Goal: Transaction & Acquisition: Purchase product/service

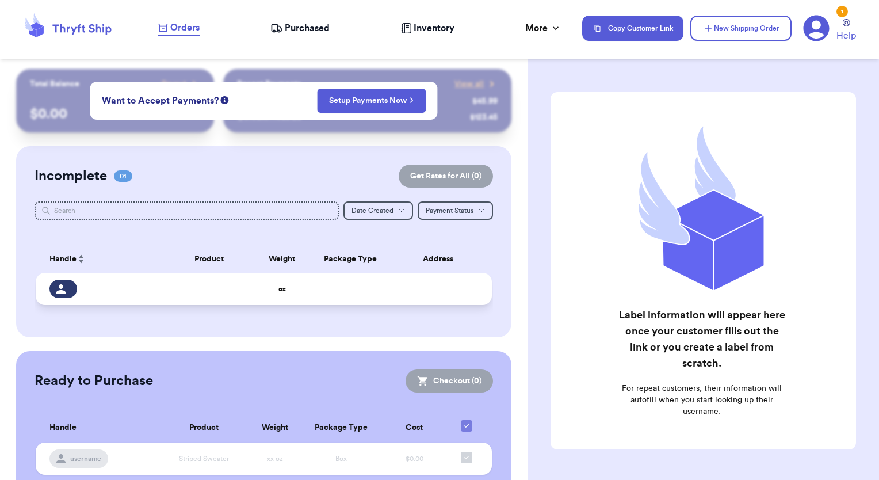
click at [69, 293] on div at bounding box center [63, 289] width 28 height 18
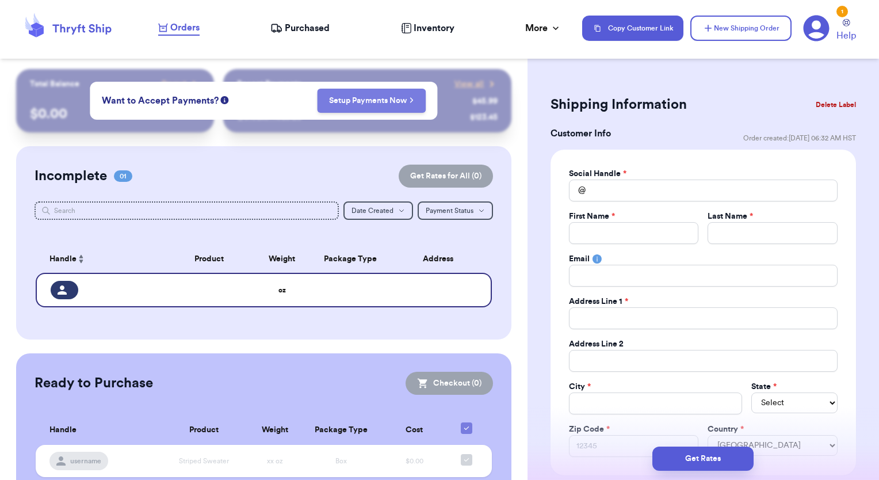
click at [339, 105] on link "Setup Payments Now" at bounding box center [371, 101] width 85 height 12
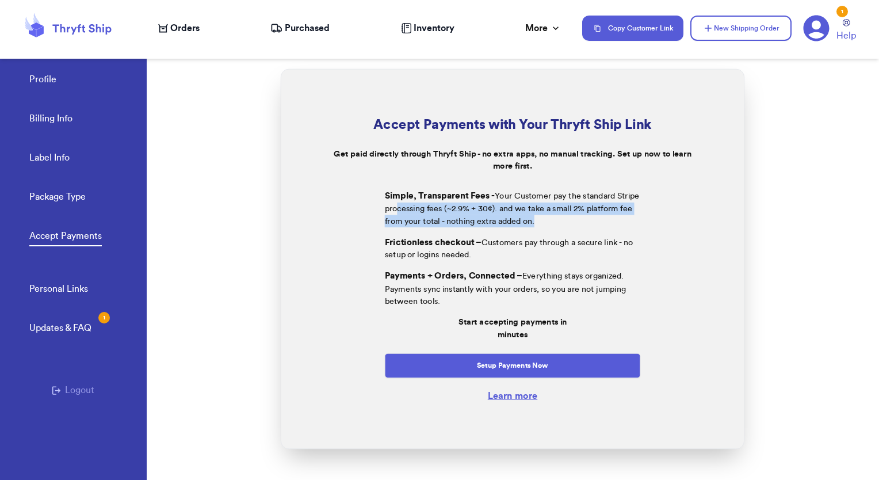
drag, startPoint x: 398, startPoint y: 211, endPoint x: 577, endPoint y: 226, distance: 179.1
click at [577, 226] on p "Simple, Transparent Fees - Your Customer pay the standard Stripe processing fee…" at bounding box center [513, 208] width 256 height 38
drag, startPoint x: 577, startPoint y: 226, endPoint x: 693, endPoint y: 214, distance: 116.9
click at [693, 214] on div "Simple, Transparent Fees - Your Customer pay the standard Stripe processing fee…" at bounding box center [512, 290] width 405 height 226
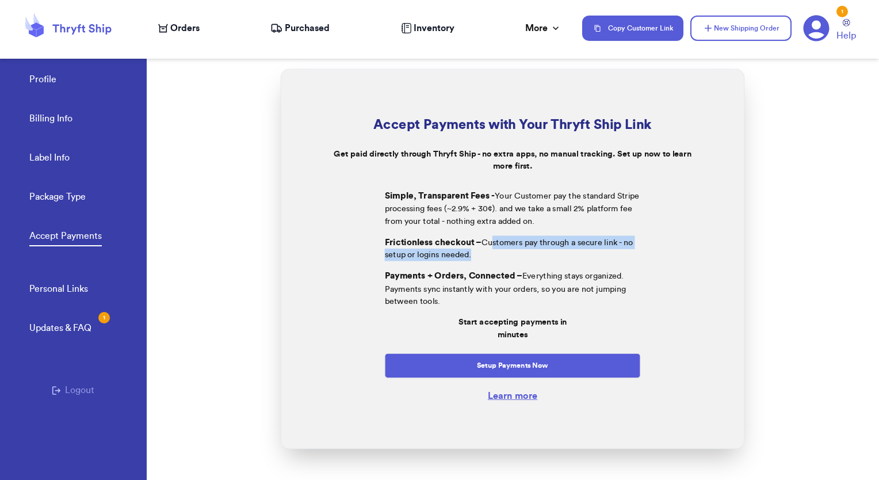
drag, startPoint x: 493, startPoint y: 243, endPoint x: 501, endPoint y: 261, distance: 19.1
click at [501, 261] on p "Frictionless checkout – Customers pay through a secure link - no setup or login…" at bounding box center [513, 248] width 256 height 26
click at [361, 214] on div "Simple, Transparent Fees - Your Customer pay the standard Stripe processing fee…" at bounding box center [512, 290] width 405 height 226
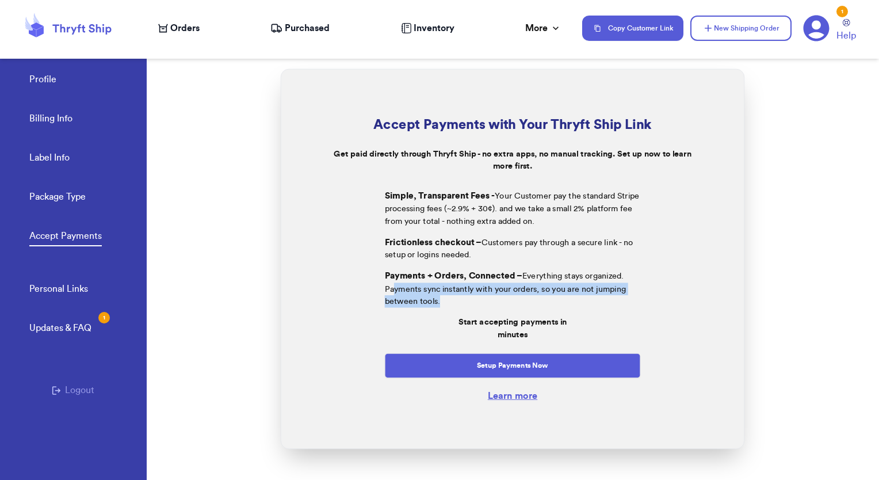
drag, startPoint x: 394, startPoint y: 289, endPoint x: 453, endPoint y: 304, distance: 61.7
click at [453, 304] on p "Payments + Orders, Connected – Everything stays organized. Payments sync instan…" at bounding box center [513, 288] width 256 height 38
click at [681, 270] on div "Simple, Transparent Fees - Your Customer pay the standard Stripe processing fee…" at bounding box center [512, 290] width 405 height 226
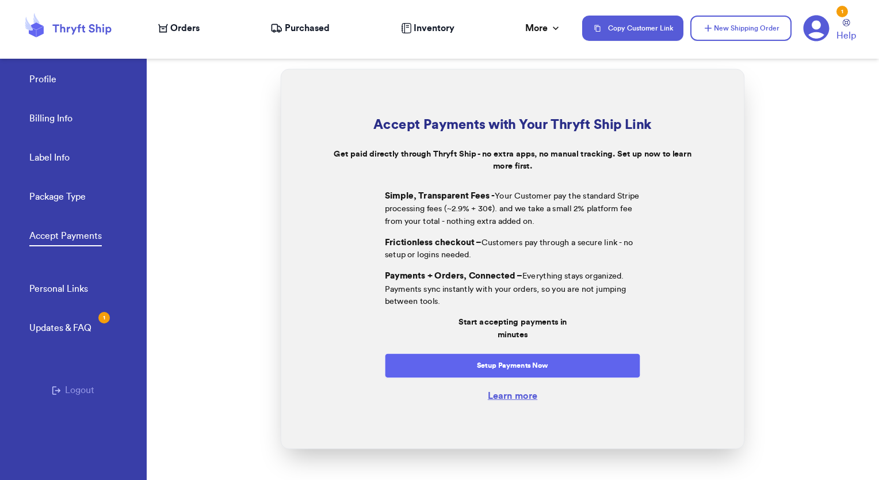
click at [507, 364] on button "Setup Payments Now" at bounding box center [513, 365] width 256 height 25
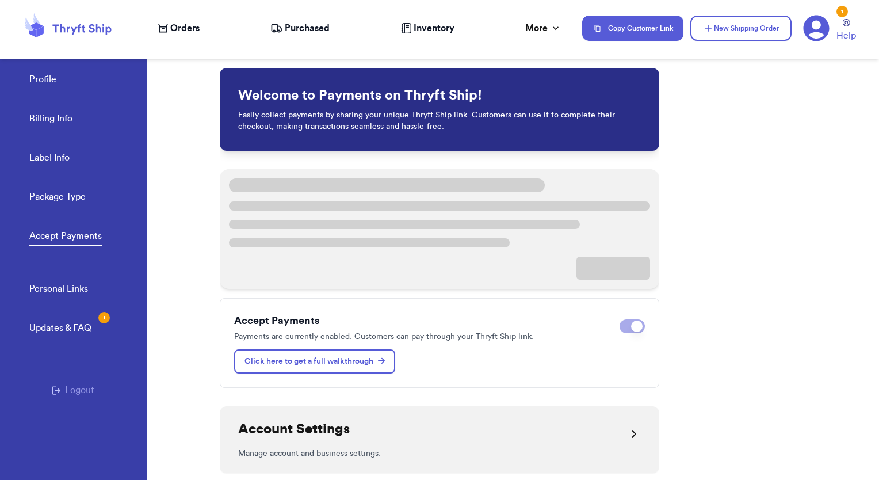
click at [418, 24] on span "Inventory" at bounding box center [434, 28] width 41 height 14
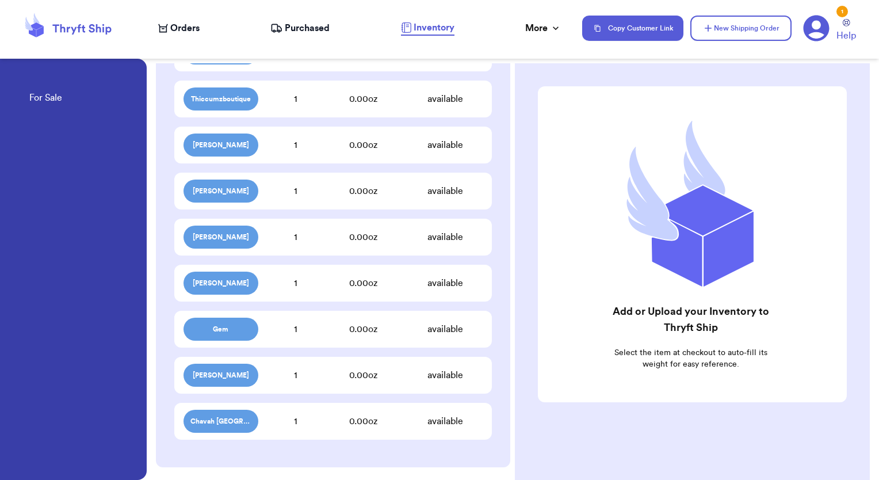
scroll to position [1401, 0]
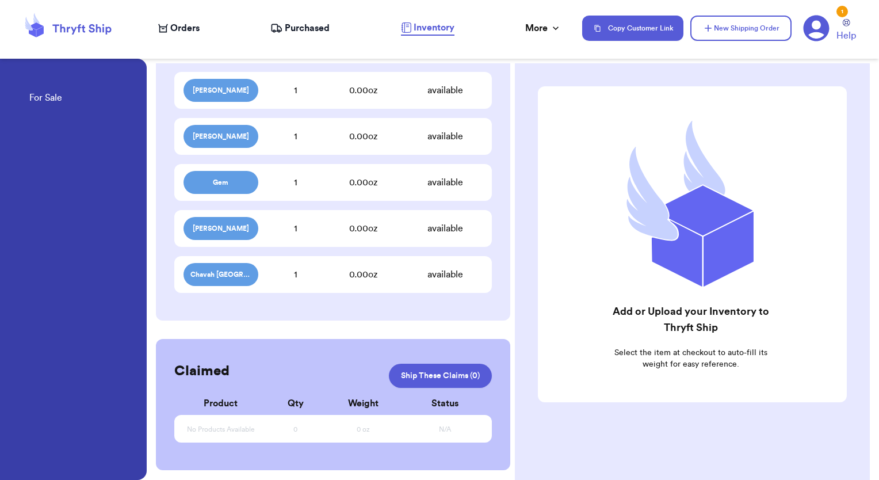
click at [441, 276] on div "available" at bounding box center [445, 275] width 75 height 14
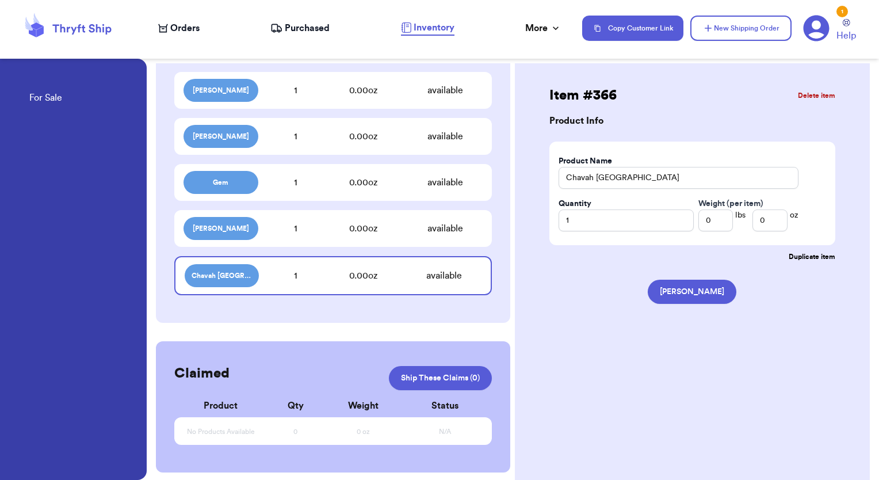
click at [808, 94] on button "Delete item" at bounding box center [816, 95] width 37 height 9
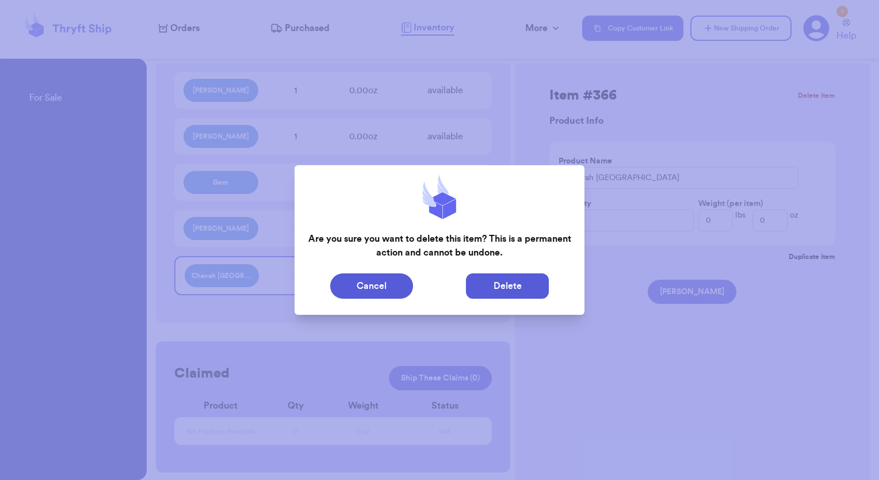
click at [506, 291] on button "Delete" at bounding box center [507, 285] width 83 height 25
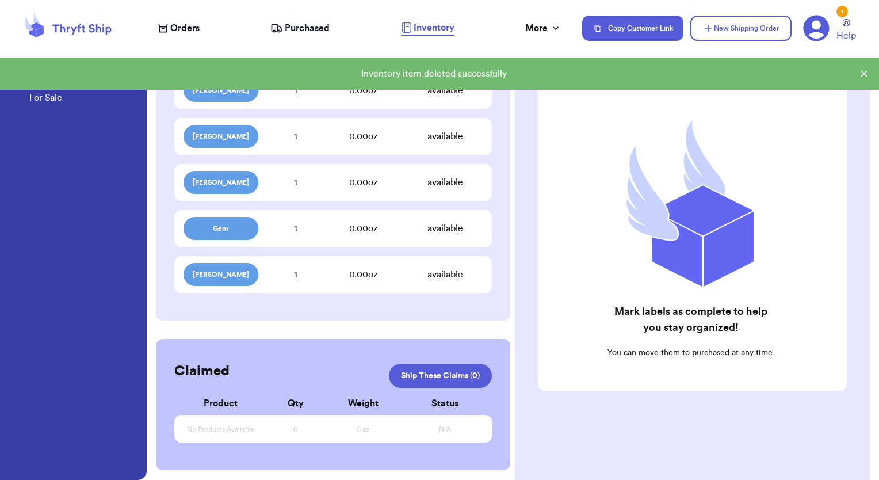
click at [440, 276] on div "available" at bounding box center [445, 275] width 75 height 14
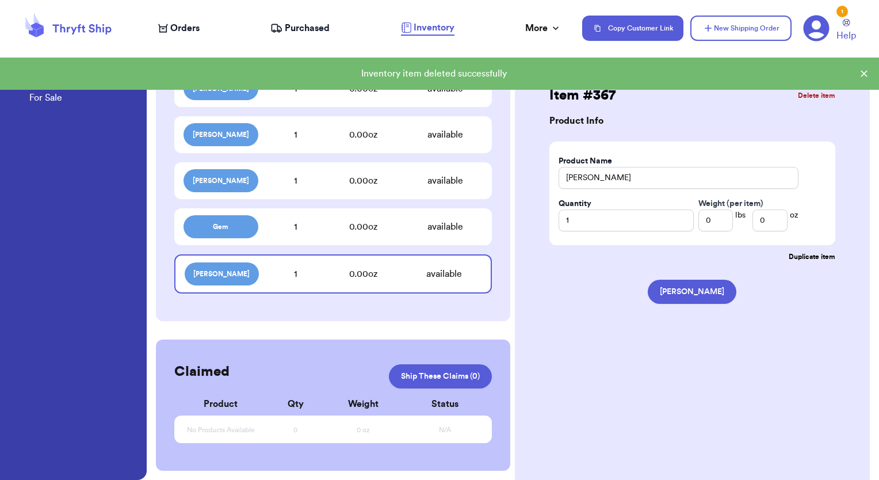
click at [814, 99] on button "Delete item" at bounding box center [816, 95] width 37 height 9
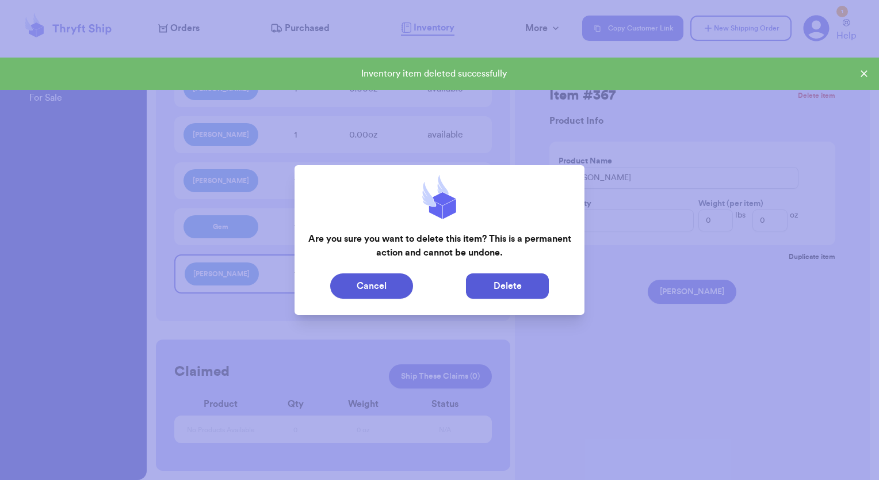
click at [505, 288] on button "Delete" at bounding box center [507, 285] width 83 height 25
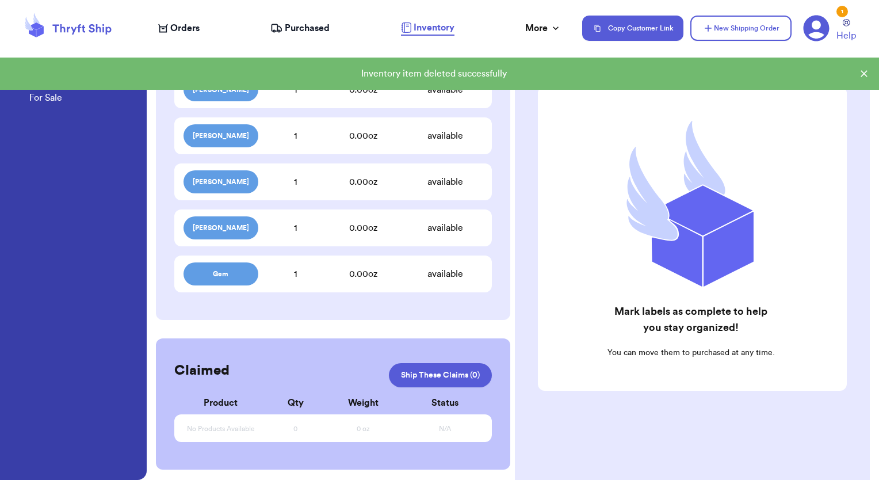
scroll to position [1311, 0]
click at [371, 226] on div "0.00 oz" at bounding box center [363, 229] width 89 height 14
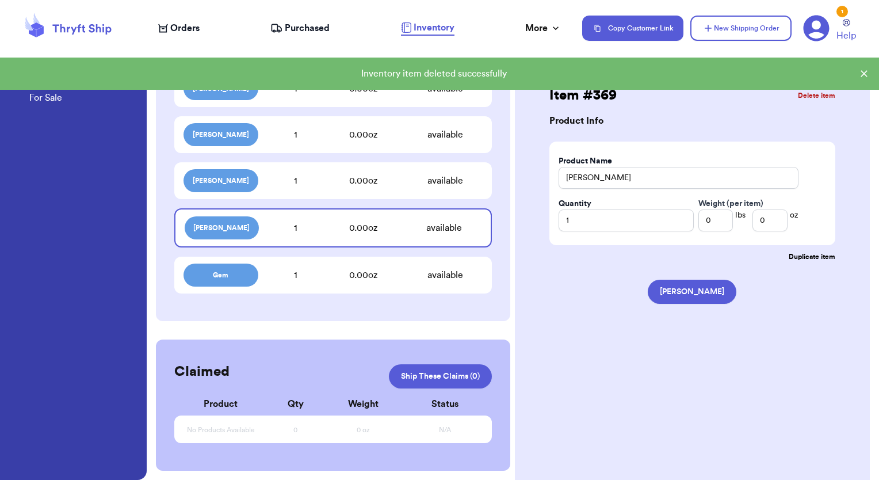
click at [818, 96] on button "Delete item" at bounding box center [816, 95] width 37 height 9
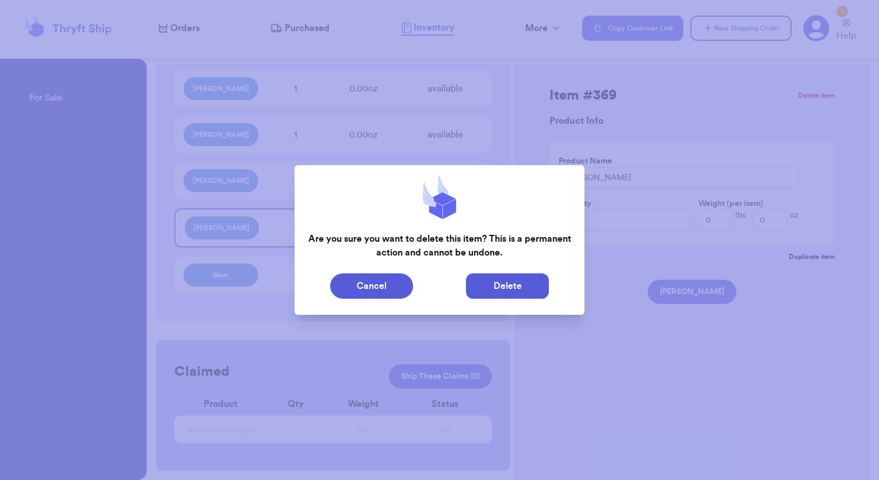
click at [500, 290] on button "Delete" at bounding box center [507, 285] width 83 height 25
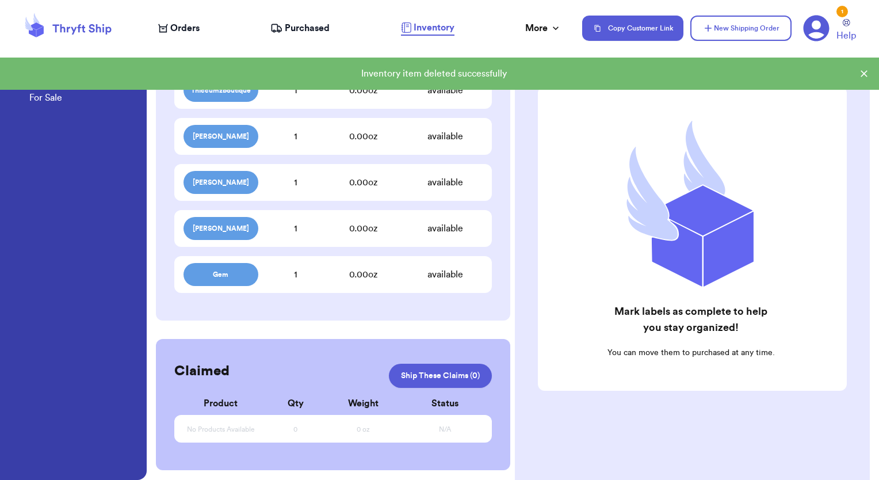
click at [325, 269] on div "0.00 oz" at bounding box center [363, 275] width 89 height 14
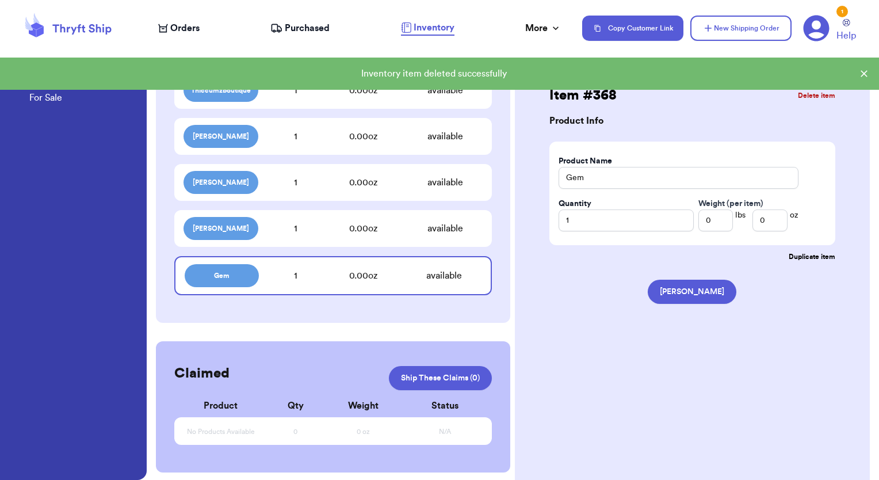
scroll to position [1265, 0]
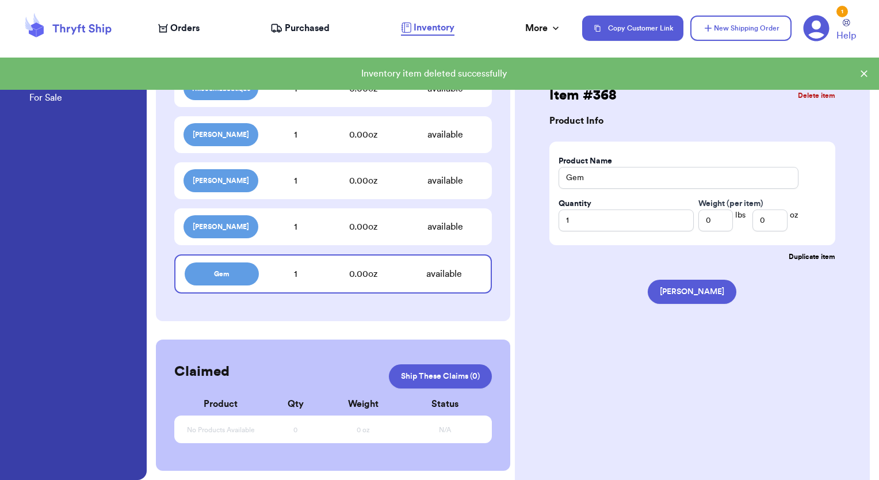
click at [824, 100] on div "Item # 368 Delete item" at bounding box center [693, 95] width 286 height 18
click at [822, 97] on button "Delete item" at bounding box center [816, 95] width 37 height 9
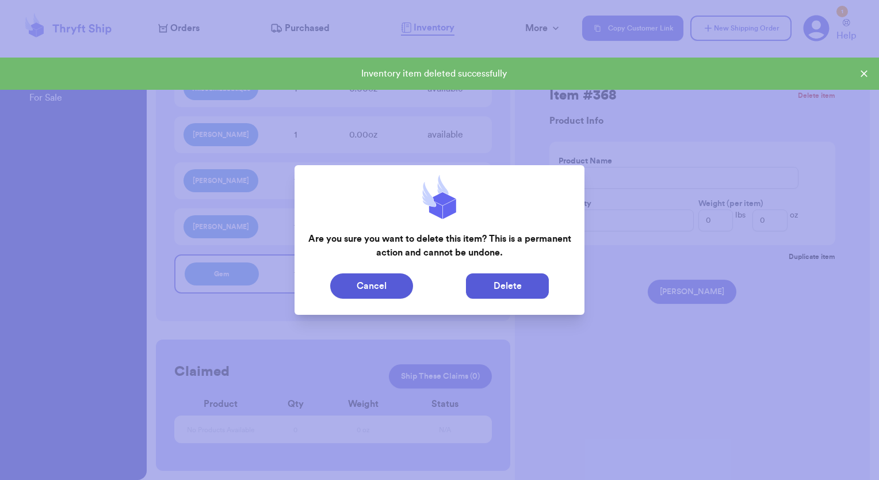
click at [488, 283] on button "Delete" at bounding box center [507, 285] width 83 height 25
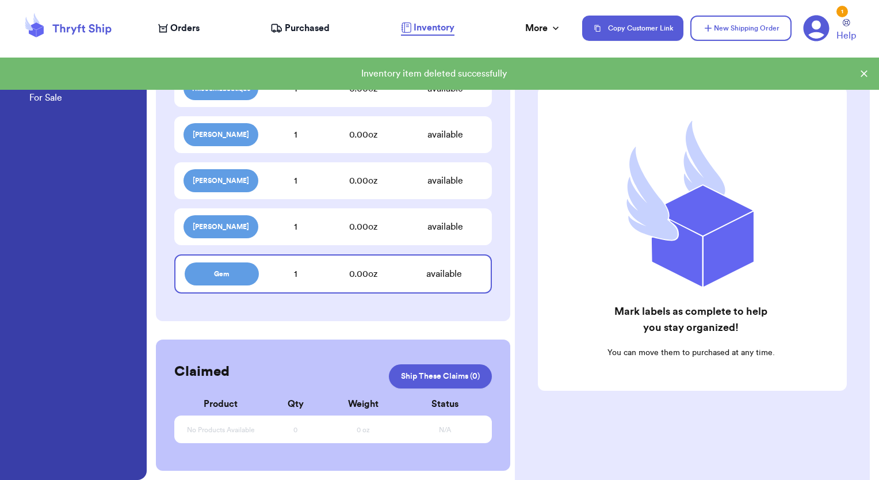
click at [388, 231] on div "0.00 oz" at bounding box center [363, 227] width 89 height 14
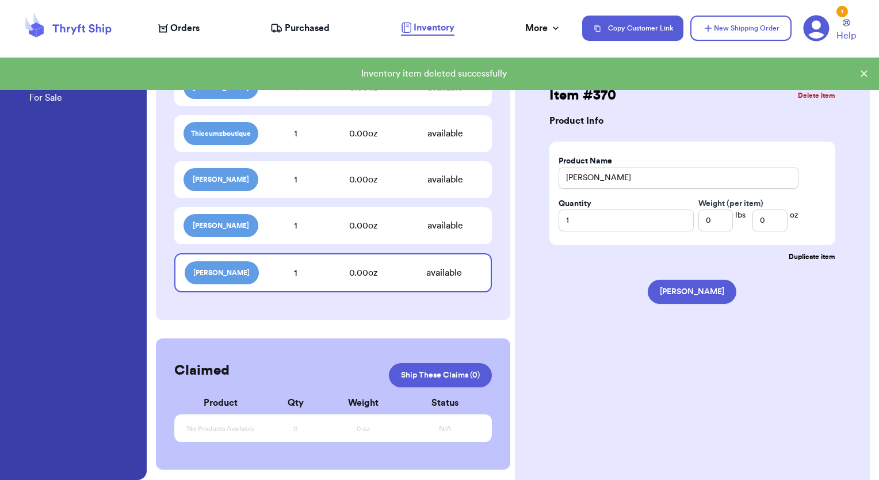
scroll to position [1219, 0]
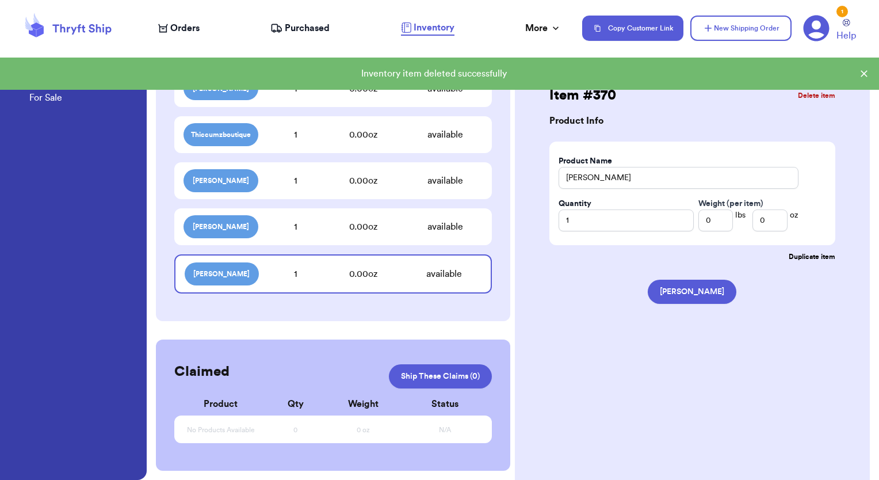
click at [818, 98] on button "Delete item" at bounding box center [816, 95] width 37 height 9
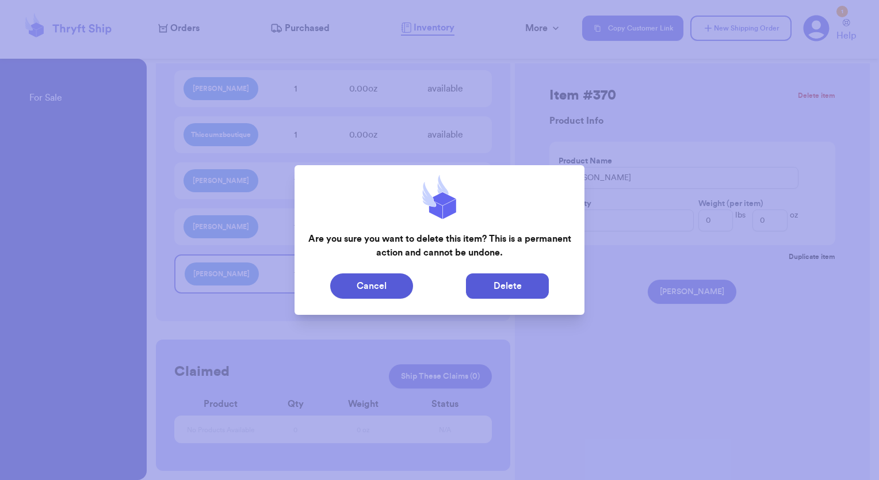
click at [491, 295] on button "Delete" at bounding box center [507, 285] width 83 height 25
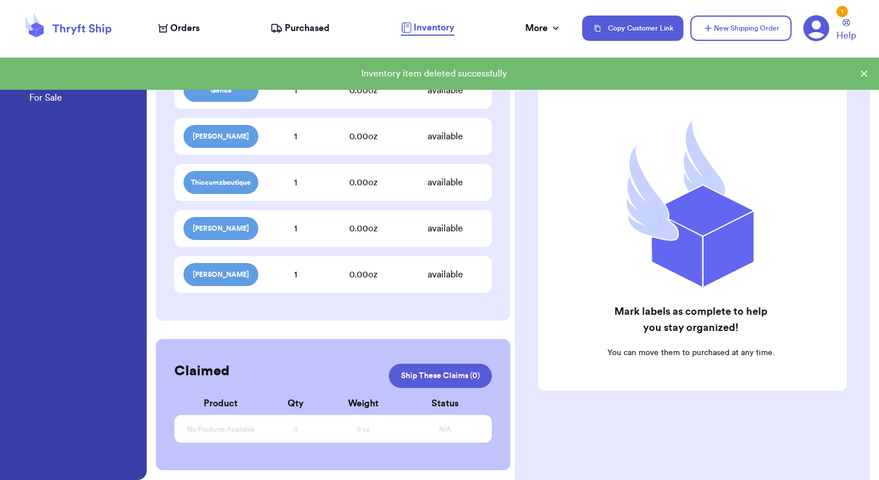
click at [336, 234] on div "0.00 oz" at bounding box center [363, 229] width 89 height 14
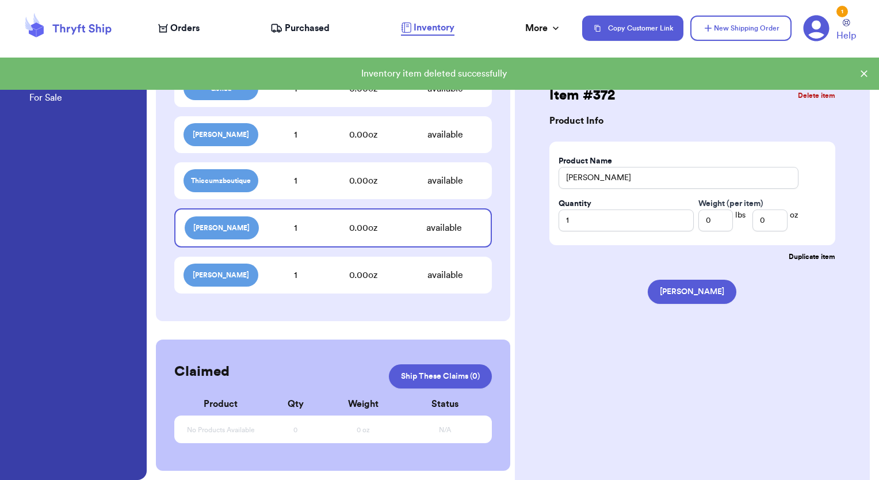
click at [808, 94] on button "Delete item" at bounding box center [816, 95] width 37 height 9
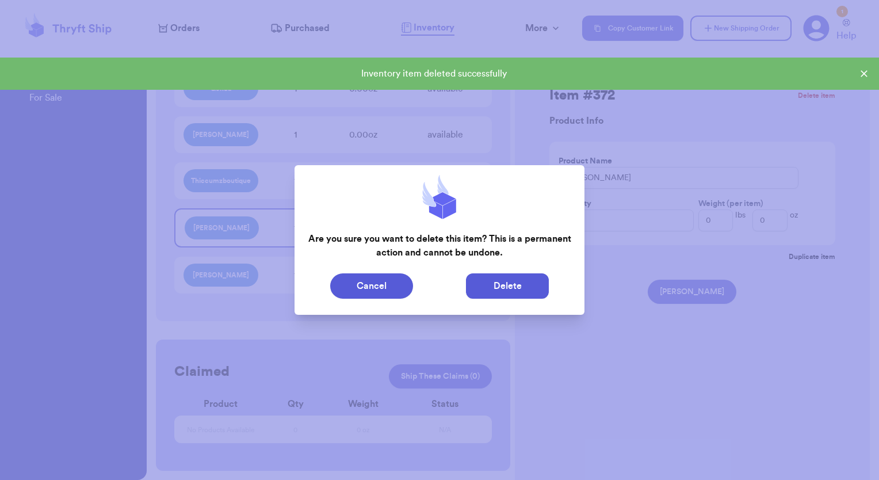
click at [510, 280] on button "Delete" at bounding box center [507, 285] width 83 height 25
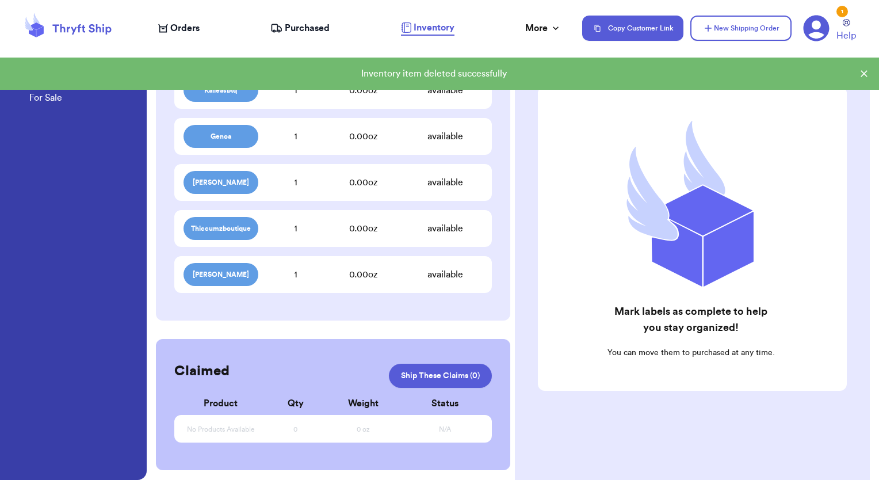
click at [322, 286] on div "Sherilee 1 0.00 oz available" at bounding box center [333, 274] width 318 height 37
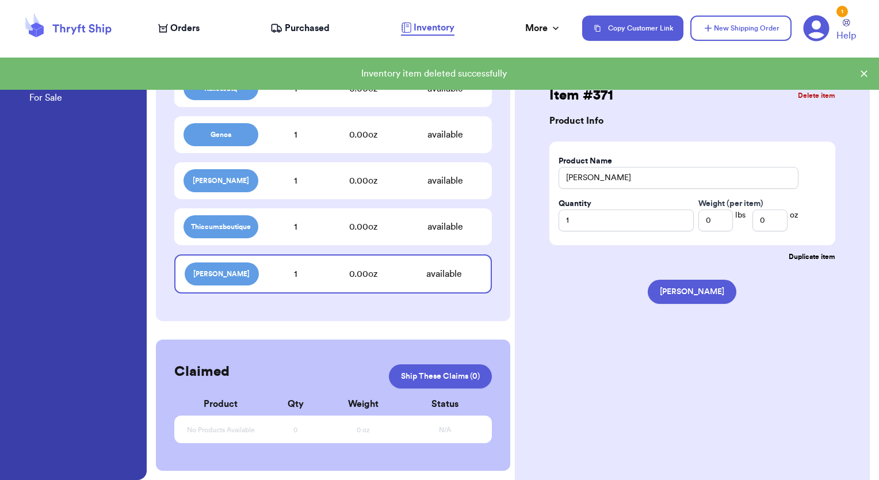
click at [819, 98] on button "Delete item" at bounding box center [816, 95] width 37 height 9
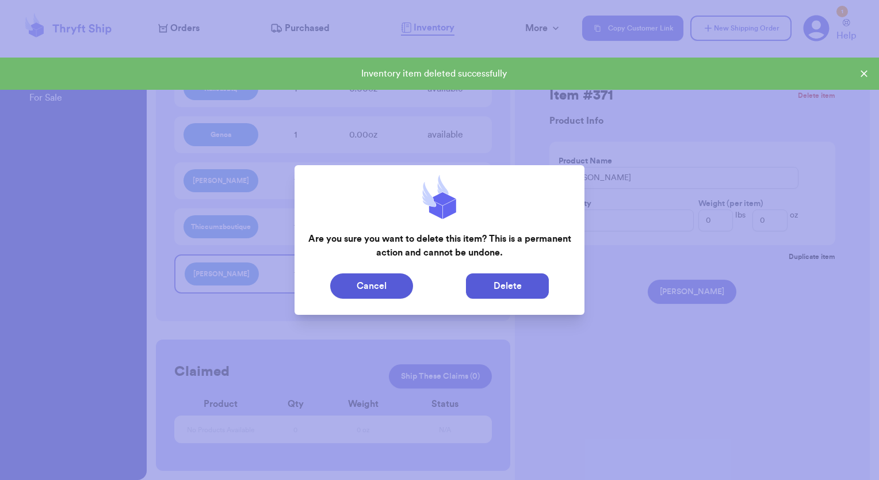
click at [514, 277] on button "Delete" at bounding box center [507, 285] width 83 height 25
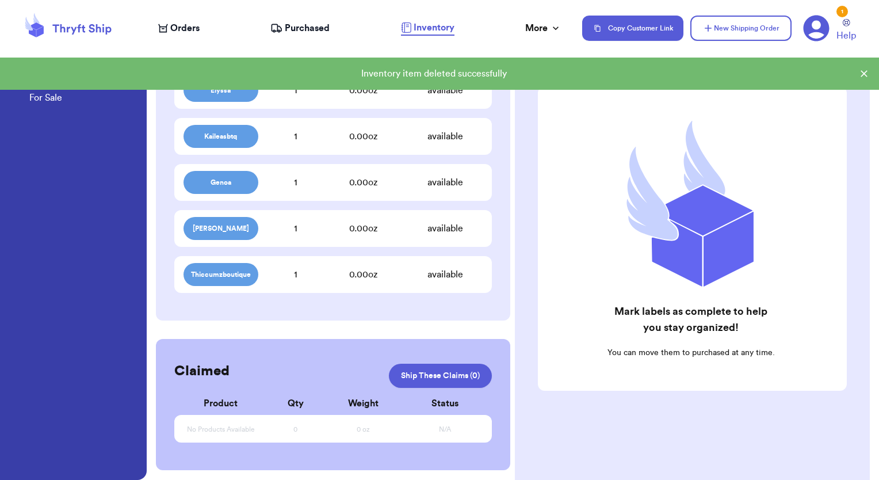
click at [352, 239] on div "Annie 1 0.00 oz available" at bounding box center [333, 228] width 318 height 37
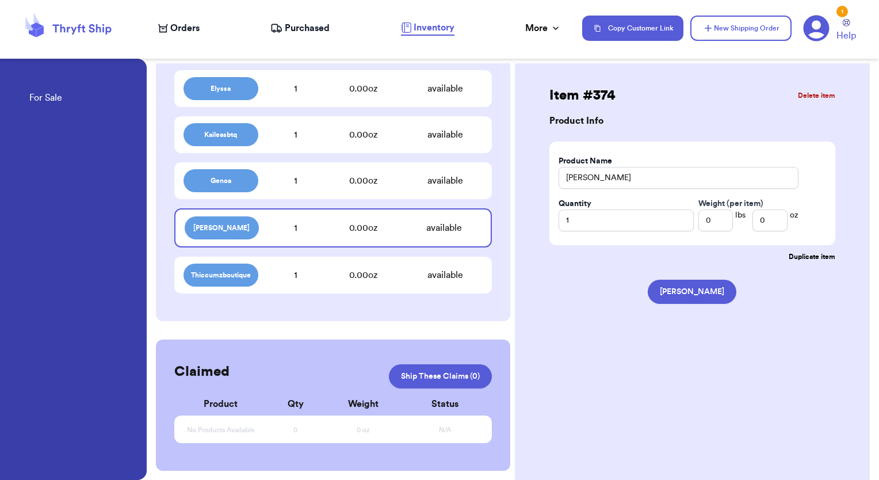
click at [822, 96] on button "Delete item" at bounding box center [816, 95] width 37 height 9
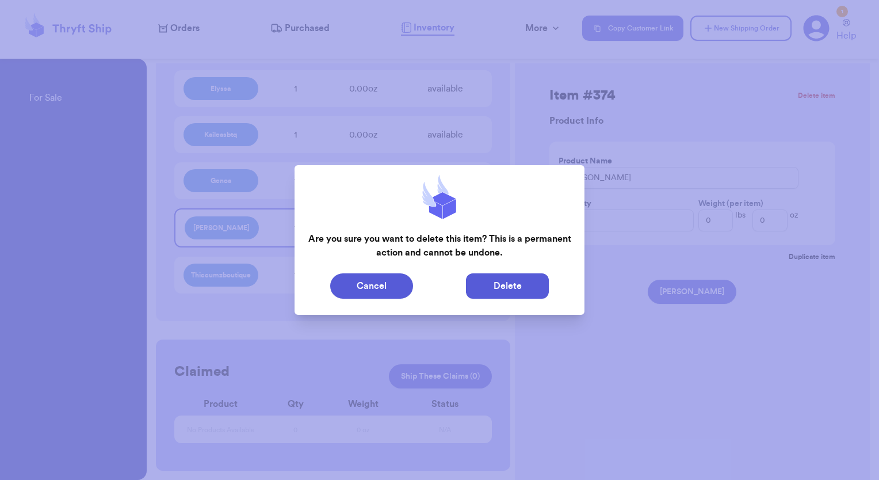
click at [505, 274] on div "Cancel Delete" at bounding box center [440, 286] width 290 height 35
click at [504, 285] on button "Delete" at bounding box center [507, 285] width 83 height 25
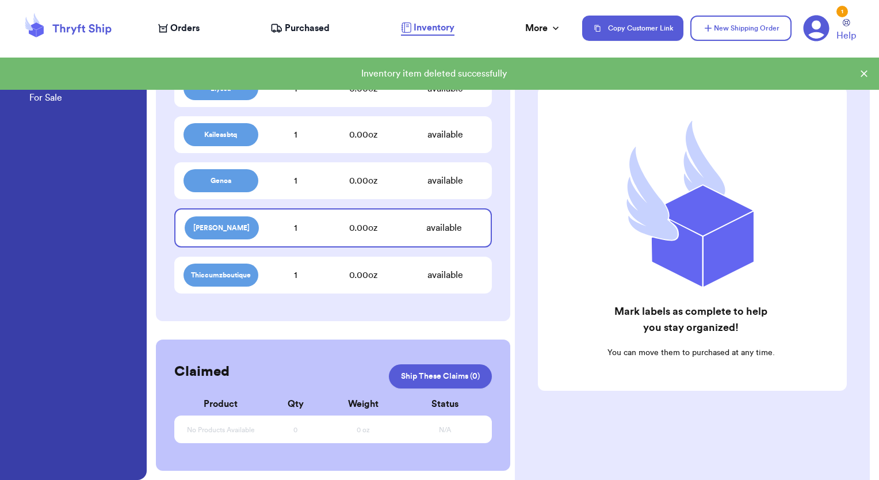
click at [364, 259] on div "Thiccumzboutique 1 0.00 oz available" at bounding box center [333, 275] width 318 height 37
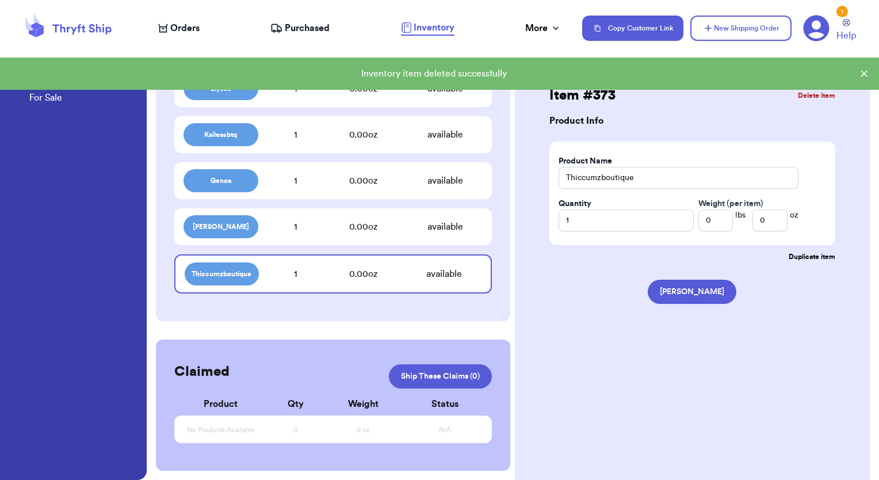
scroll to position [1035, 0]
click at [829, 94] on button "Delete item" at bounding box center [816, 95] width 37 height 9
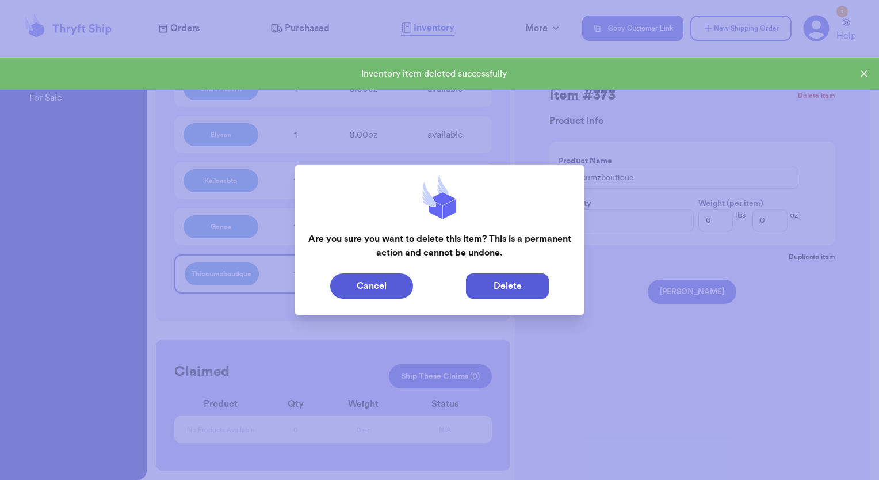
click at [497, 288] on button "Delete" at bounding box center [507, 285] width 83 height 25
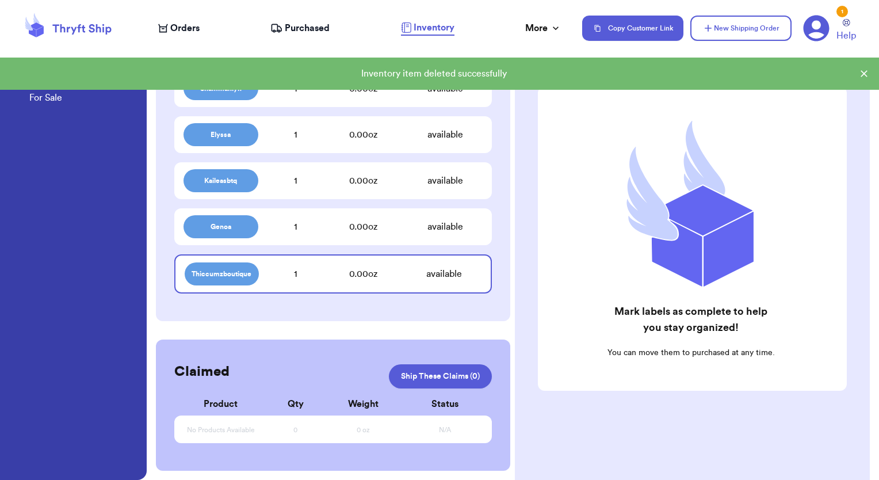
click at [361, 229] on div "0.00 oz" at bounding box center [363, 227] width 89 height 14
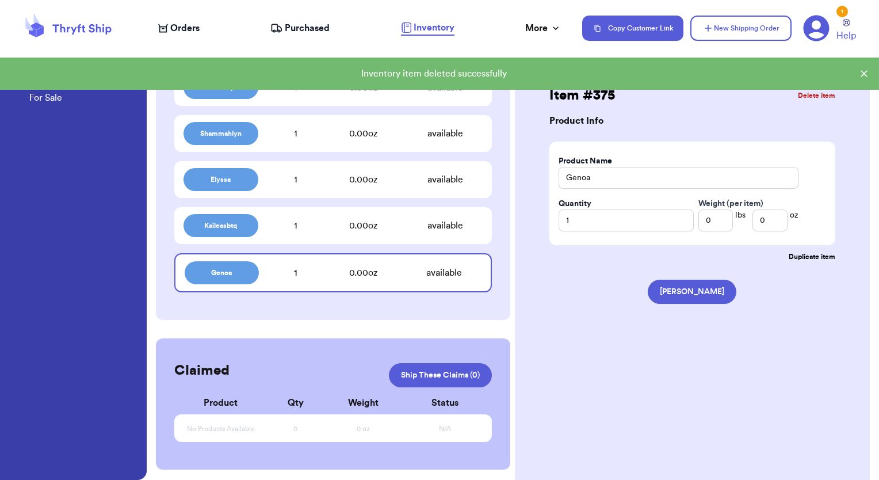
scroll to position [989, 0]
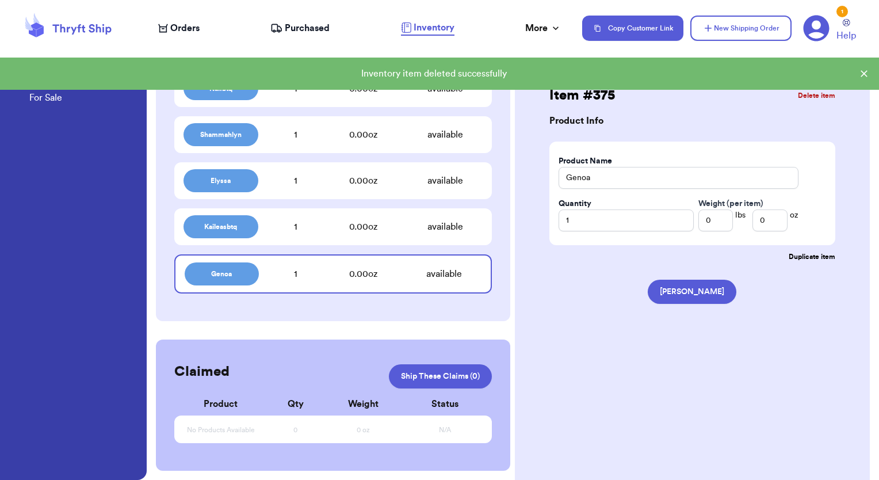
click at [811, 100] on button "Delete item" at bounding box center [816, 95] width 37 height 9
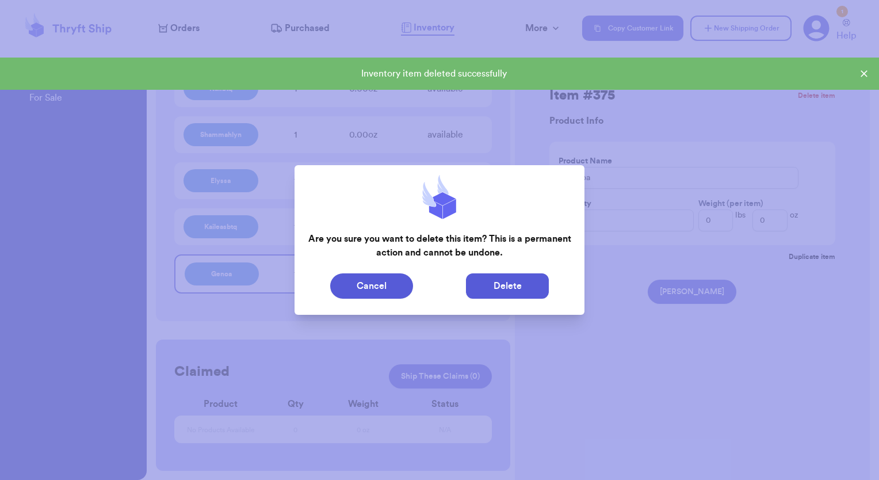
click at [500, 280] on button "Delete" at bounding box center [507, 285] width 83 height 25
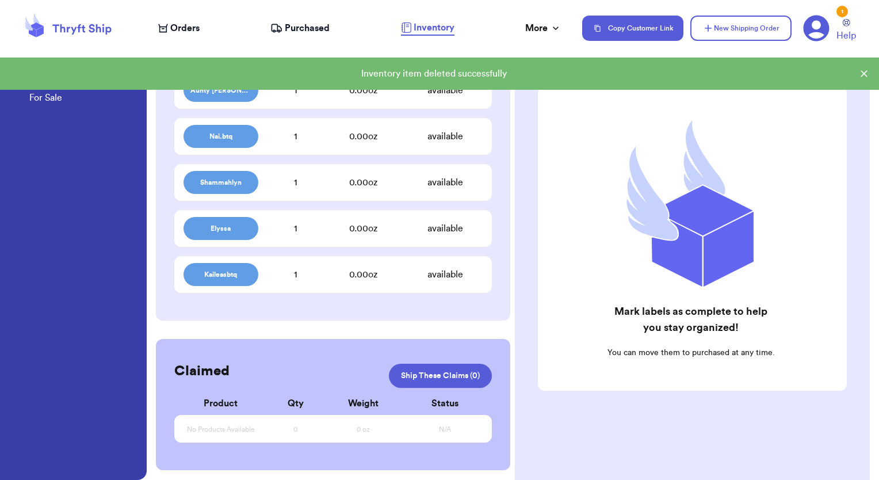
click at [441, 238] on div "Elyssa 1 0.00 oz available" at bounding box center [333, 228] width 318 height 37
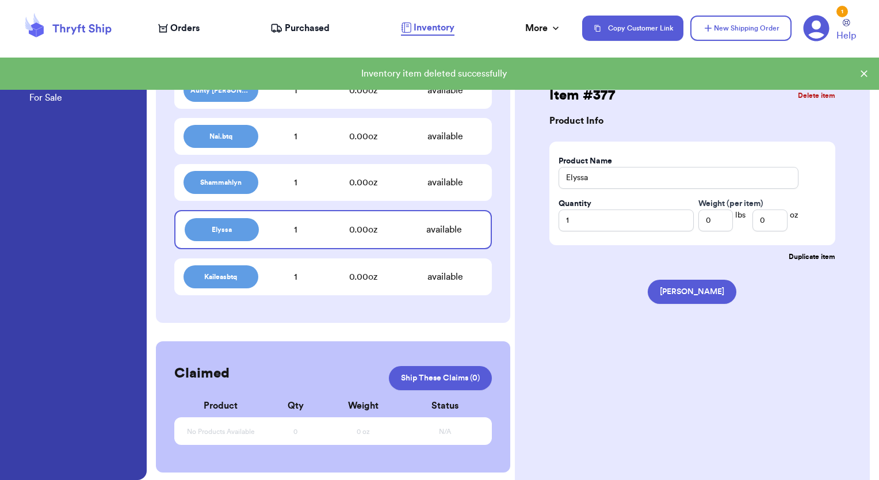
scroll to position [943, 0]
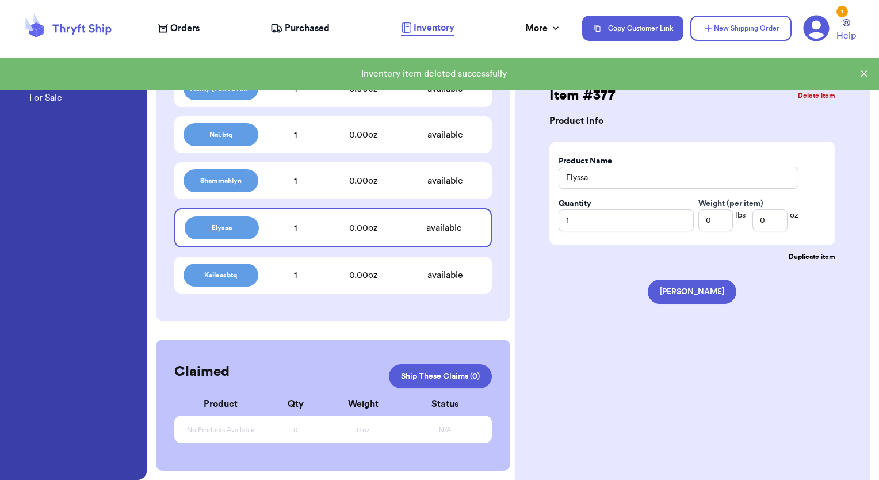
click at [807, 98] on button "Delete item" at bounding box center [816, 95] width 37 height 9
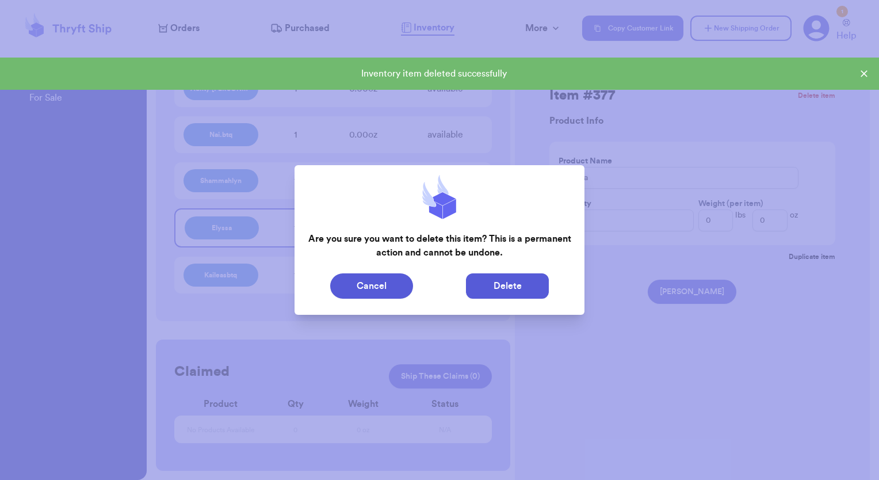
click at [481, 294] on button "Delete" at bounding box center [507, 285] width 83 height 25
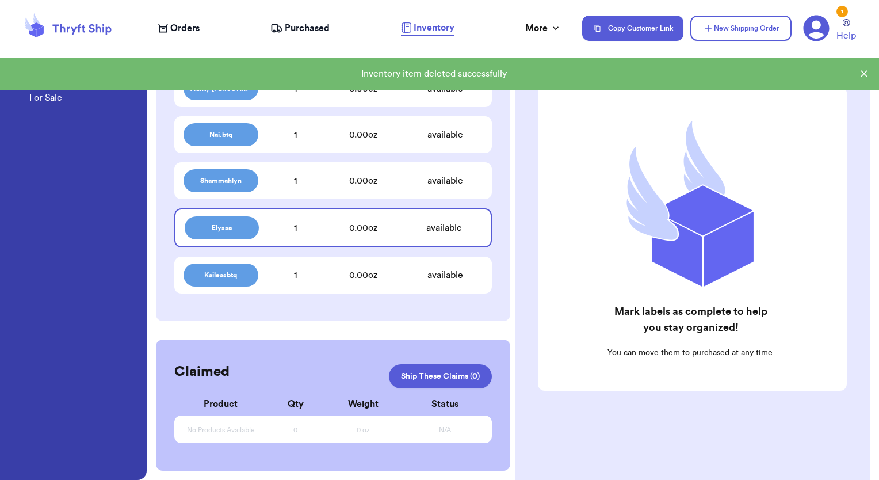
click at [396, 281] on div "Kaileasbtq 1 0.00 oz available" at bounding box center [333, 275] width 318 height 37
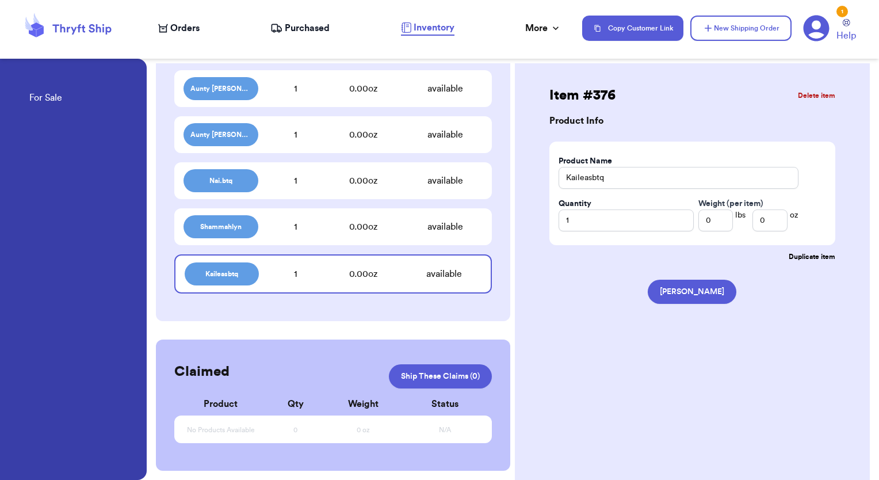
click at [813, 93] on button "Delete item" at bounding box center [816, 95] width 37 height 9
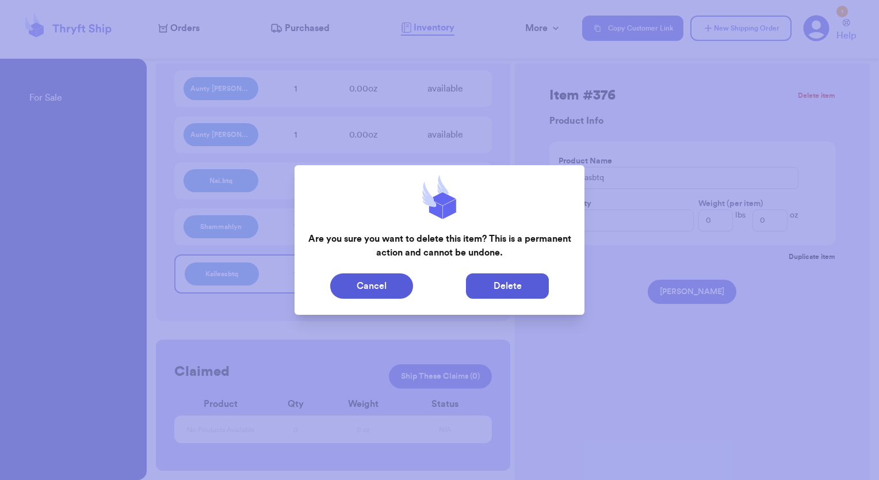
click at [478, 288] on button "Delete" at bounding box center [507, 285] width 83 height 25
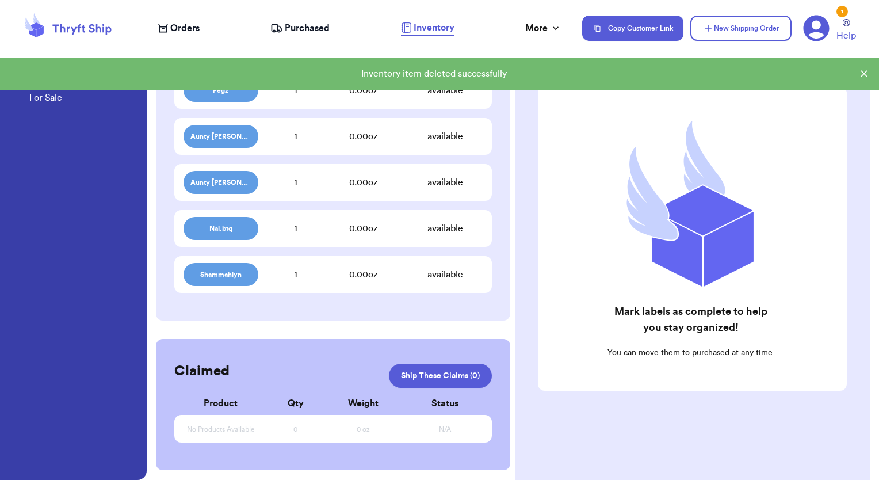
click at [350, 231] on div "0.00 oz" at bounding box center [363, 229] width 89 height 14
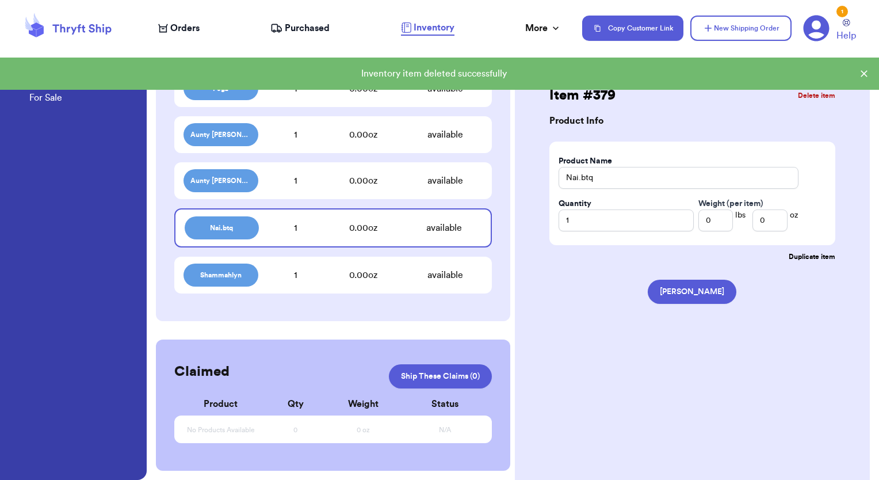
click at [800, 95] on button "Delete item" at bounding box center [816, 95] width 37 height 9
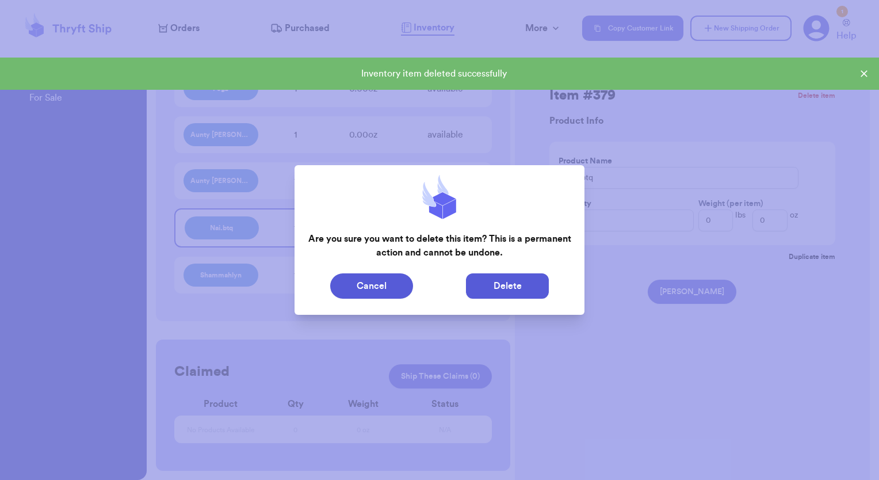
click at [492, 290] on button "Delete" at bounding box center [507, 285] width 83 height 25
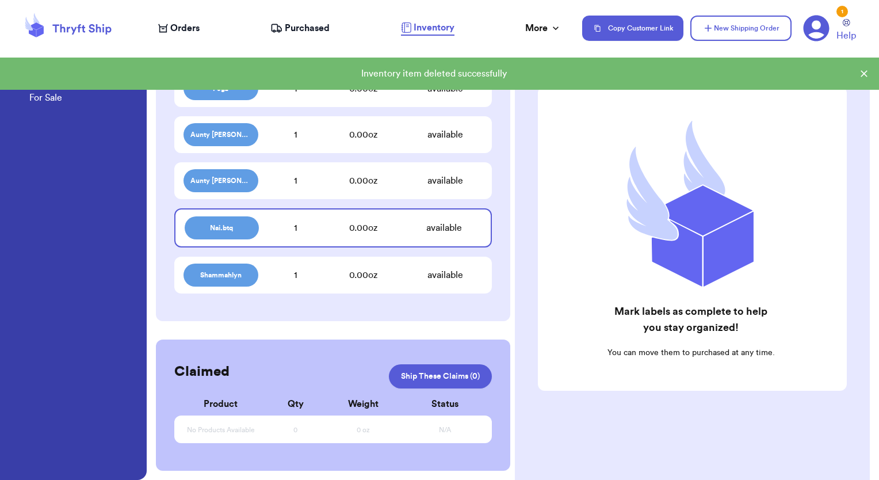
click at [354, 277] on div "0.00 oz" at bounding box center [363, 275] width 89 height 14
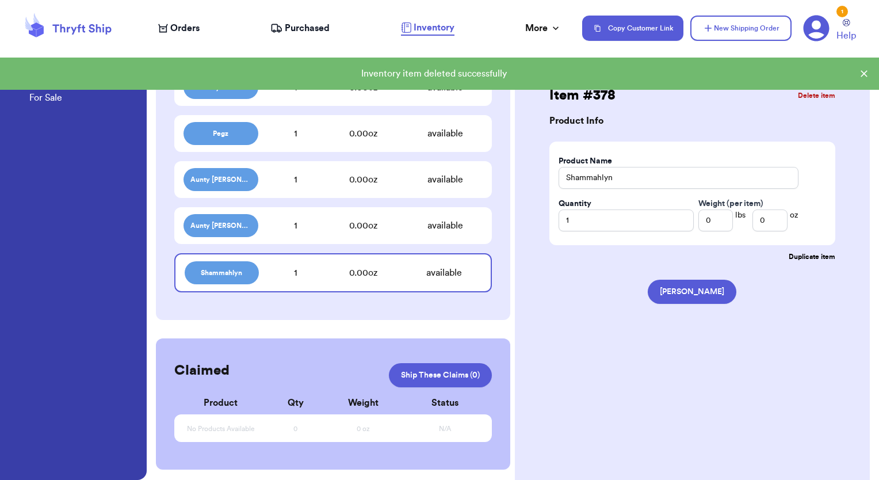
scroll to position [805, 0]
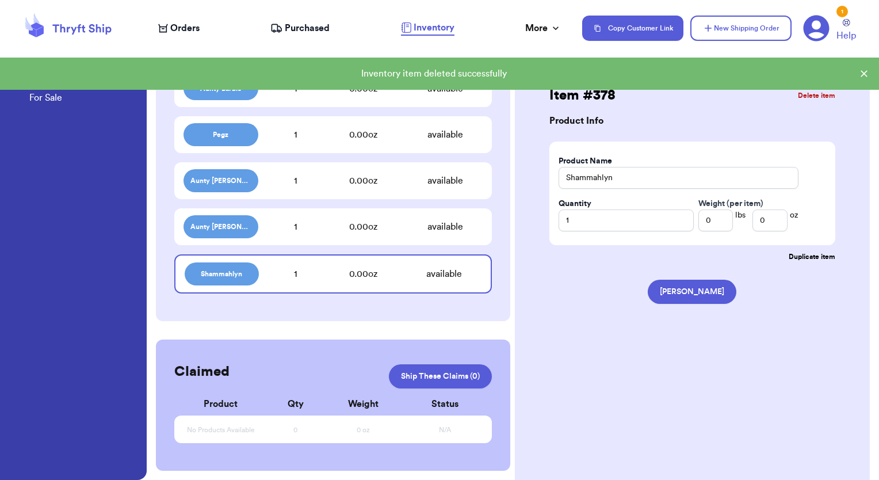
click at [825, 94] on button "Delete item" at bounding box center [816, 95] width 37 height 9
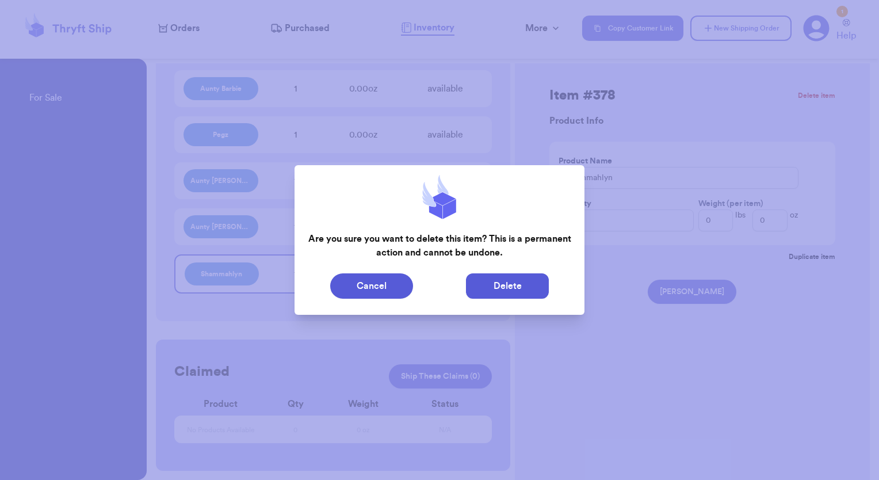
click at [538, 280] on button "Delete" at bounding box center [507, 285] width 83 height 25
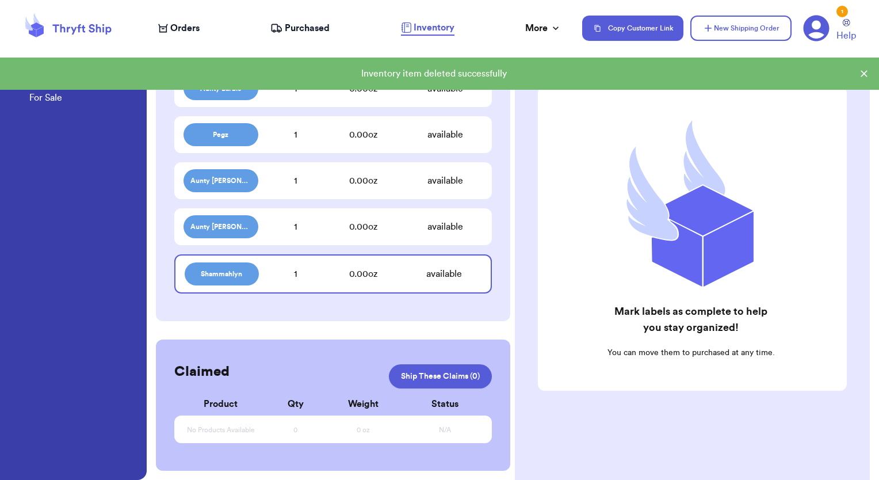
click at [319, 231] on div "0.00 oz" at bounding box center [363, 227] width 89 height 14
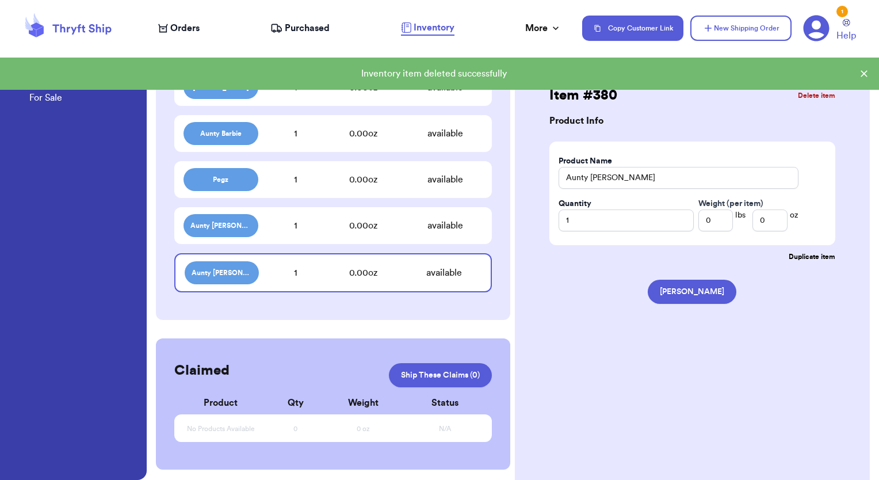
scroll to position [758, 0]
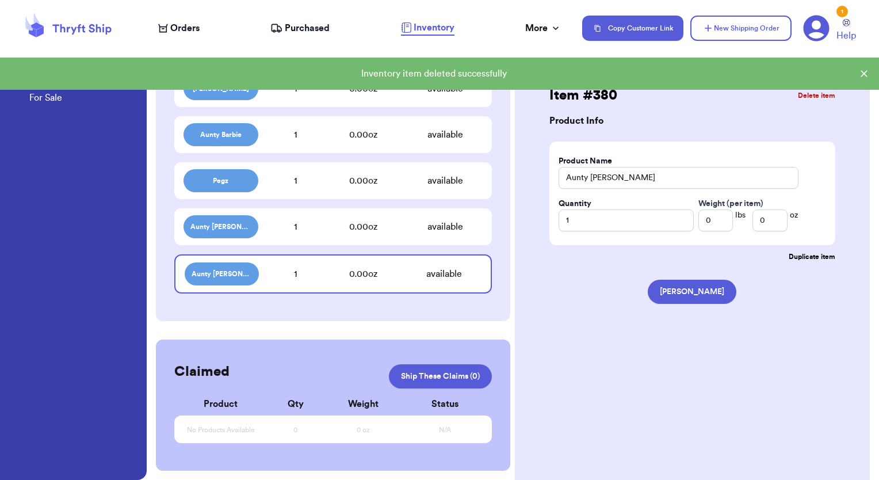
click at [810, 93] on button "Delete item" at bounding box center [816, 95] width 37 height 9
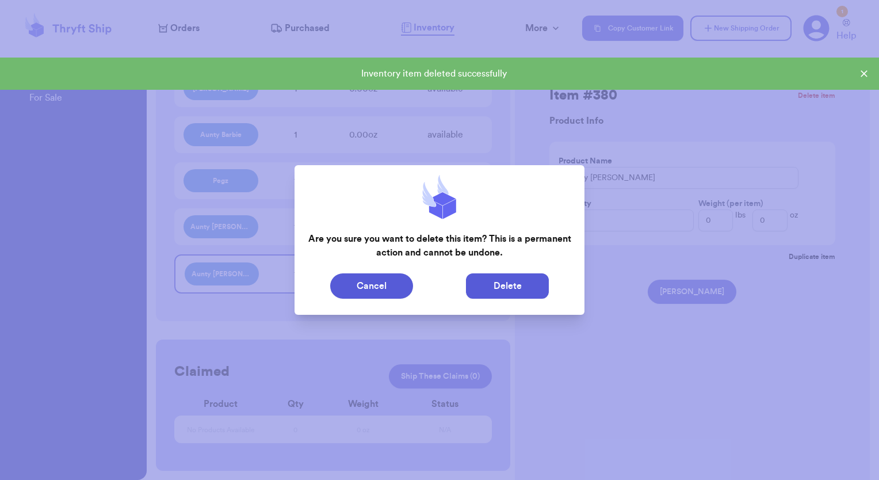
click at [513, 281] on button "Delete" at bounding box center [507, 285] width 83 height 25
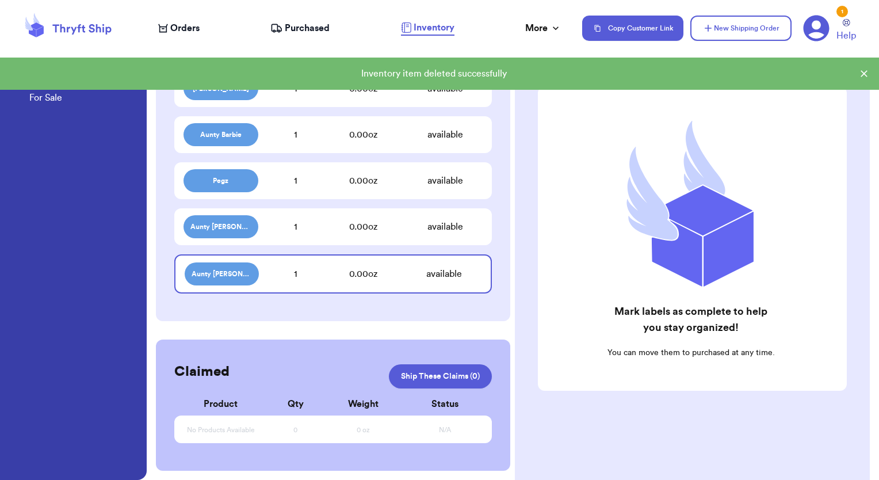
click at [436, 276] on div "available" at bounding box center [444, 274] width 74 height 14
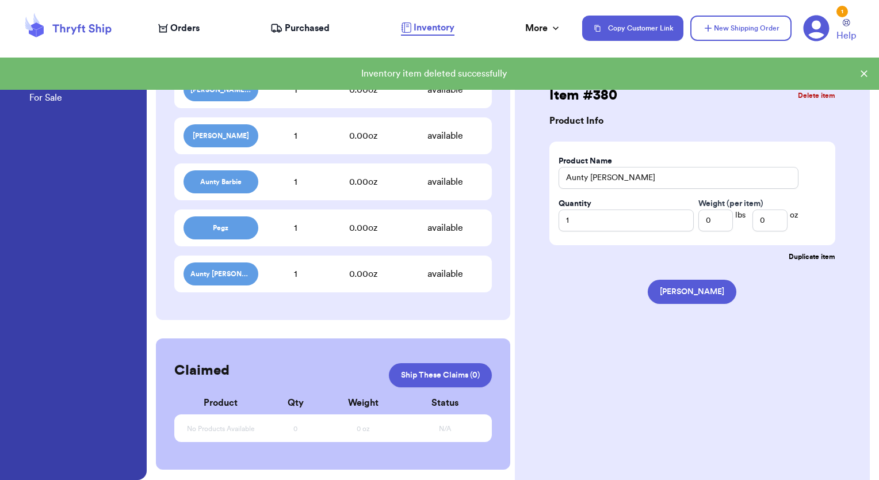
scroll to position [711, 0]
click at [814, 94] on button "Delete item" at bounding box center [816, 95] width 37 height 9
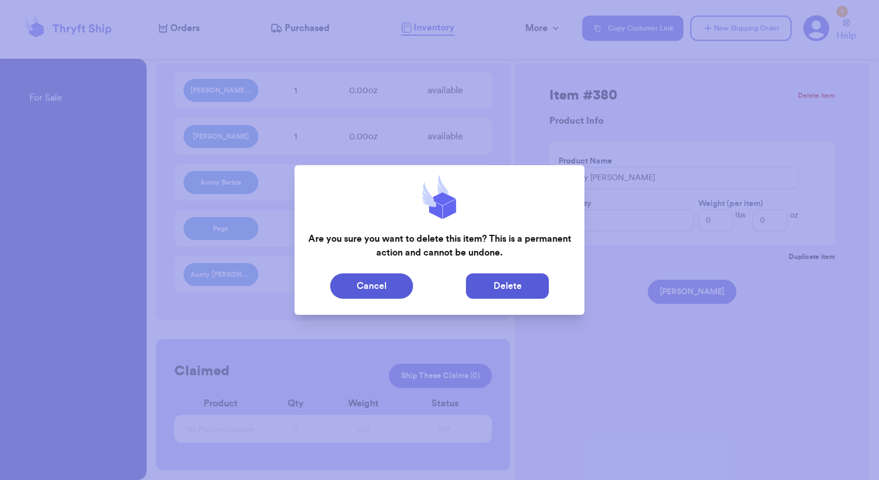
click at [483, 293] on button "Delete" at bounding box center [507, 285] width 83 height 25
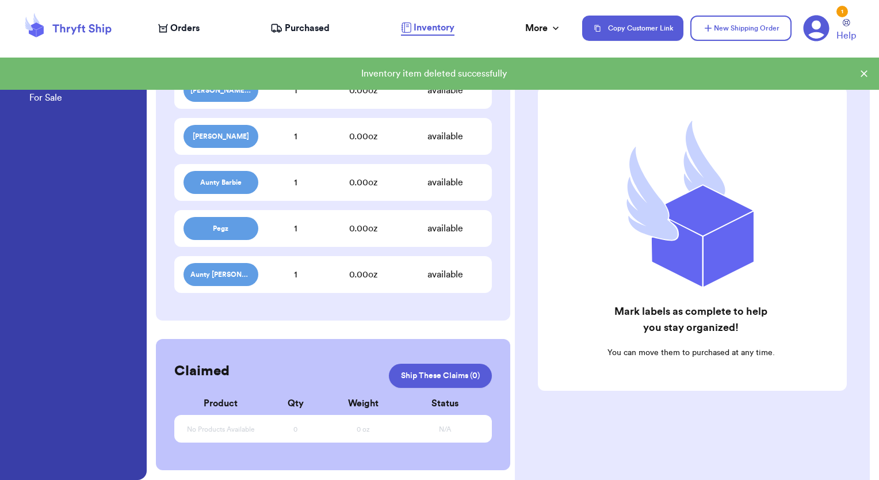
click at [350, 231] on div "0.00 oz" at bounding box center [363, 229] width 89 height 14
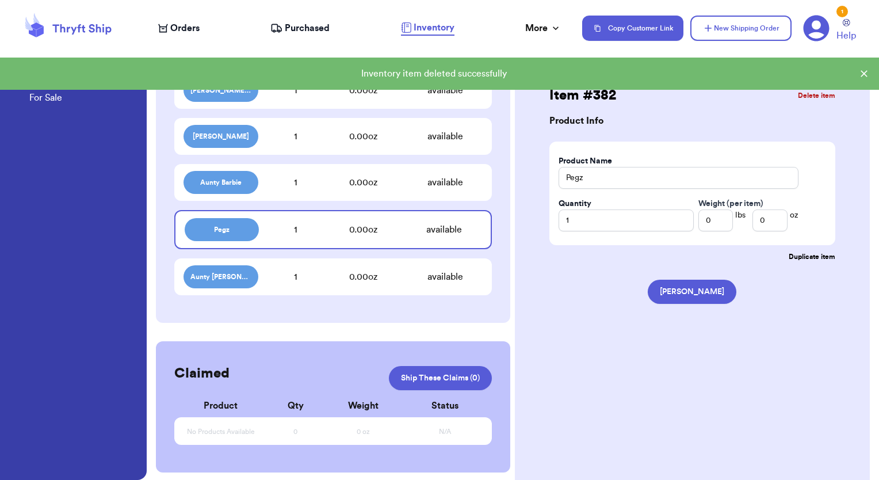
scroll to position [712, 0]
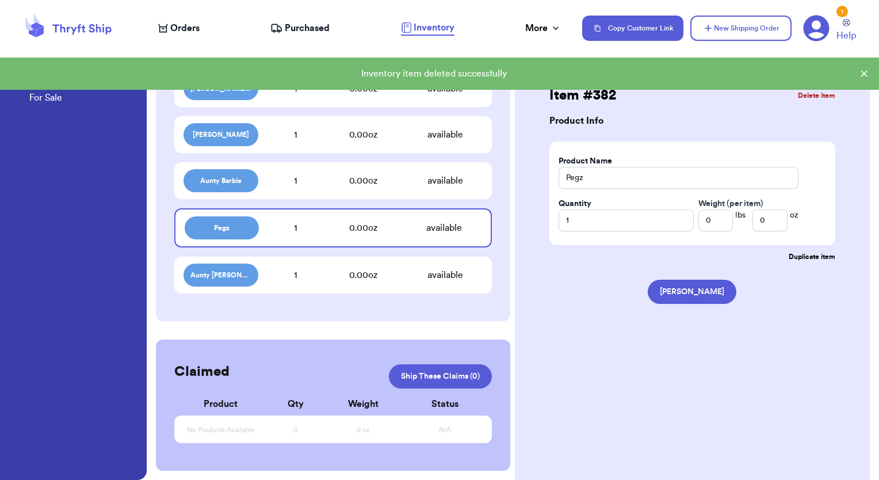
click at [814, 96] on button "Delete item" at bounding box center [816, 95] width 37 height 9
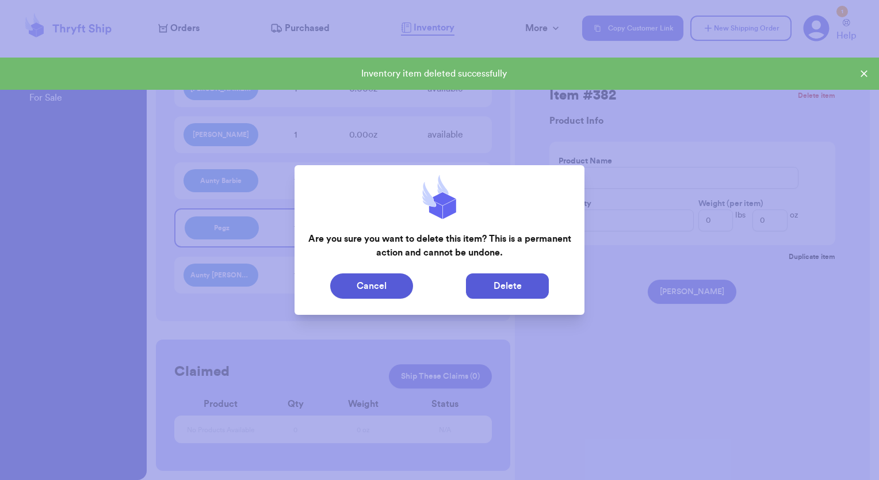
click at [526, 287] on button "Delete" at bounding box center [507, 285] width 83 height 25
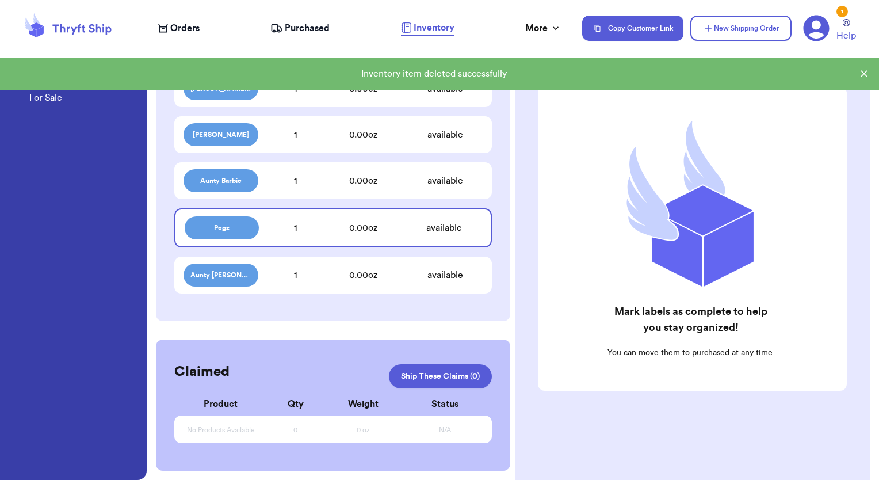
click at [387, 271] on div "0.00 oz" at bounding box center [363, 275] width 89 height 14
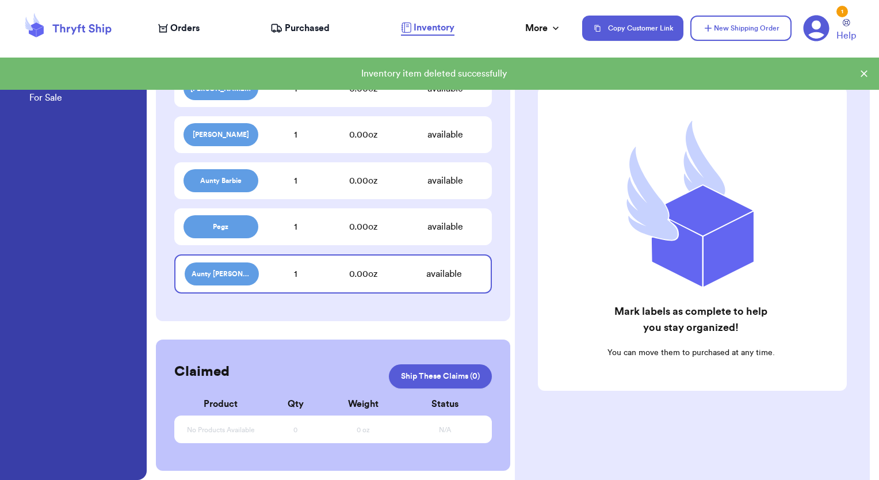
scroll to position [666, 0]
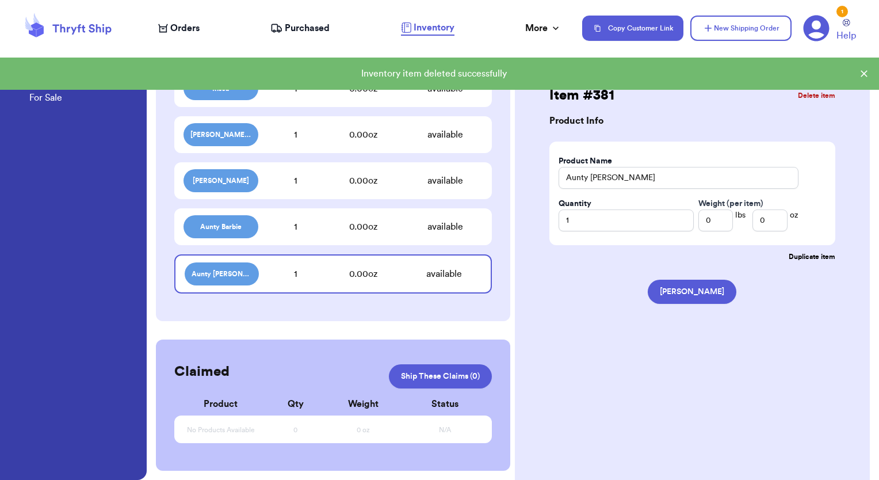
click at [815, 98] on button "Delete item" at bounding box center [816, 95] width 37 height 9
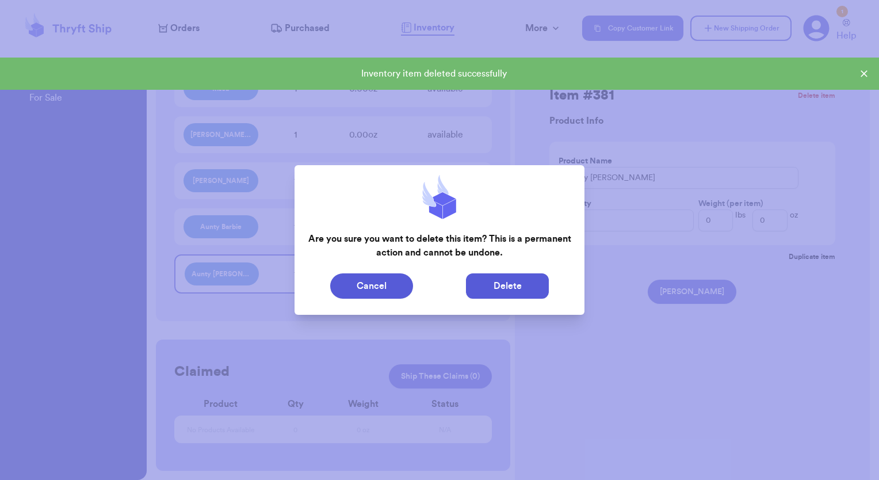
drag, startPoint x: 513, startPoint y: 291, endPoint x: 507, endPoint y: 289, distance: 6.4
click at [507, 289] on button "Delete" at bounding box center [507, 285] width 83 height 25
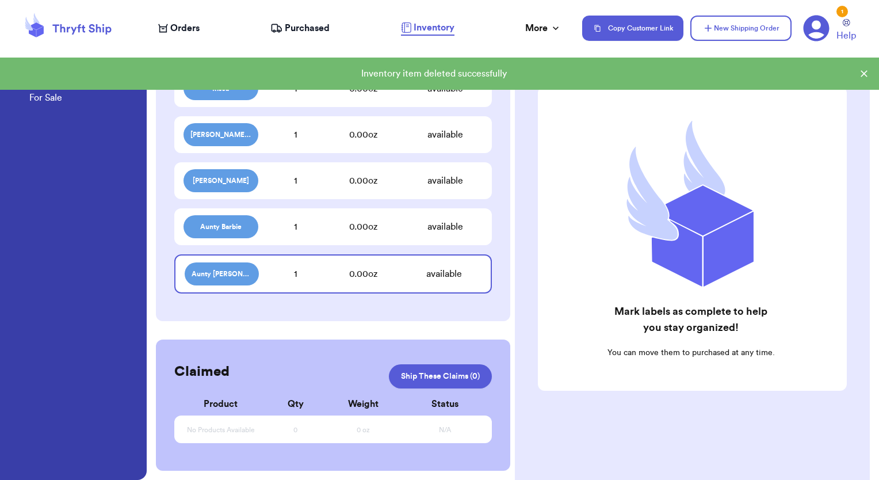
click at [410, 238] on div "Aunty Barbie 1 0.00 oz available" at bounding box center [333, 226] width 318 height 37
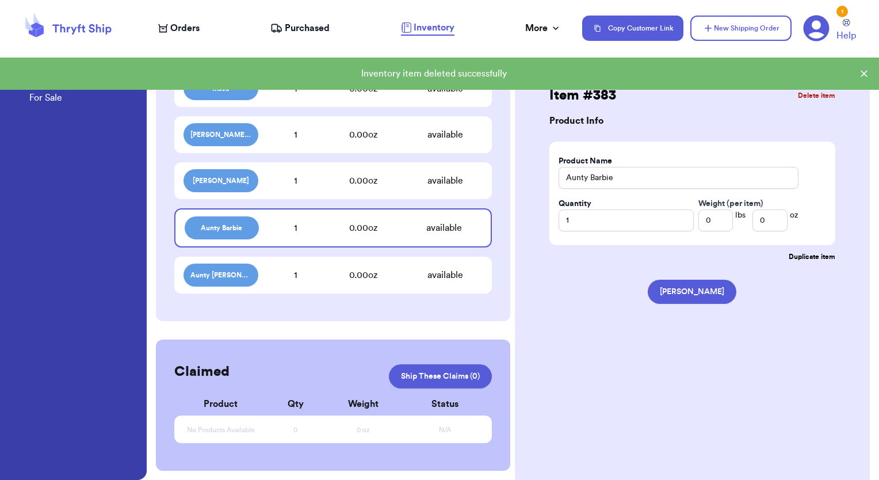
scroll to position [620, 0]
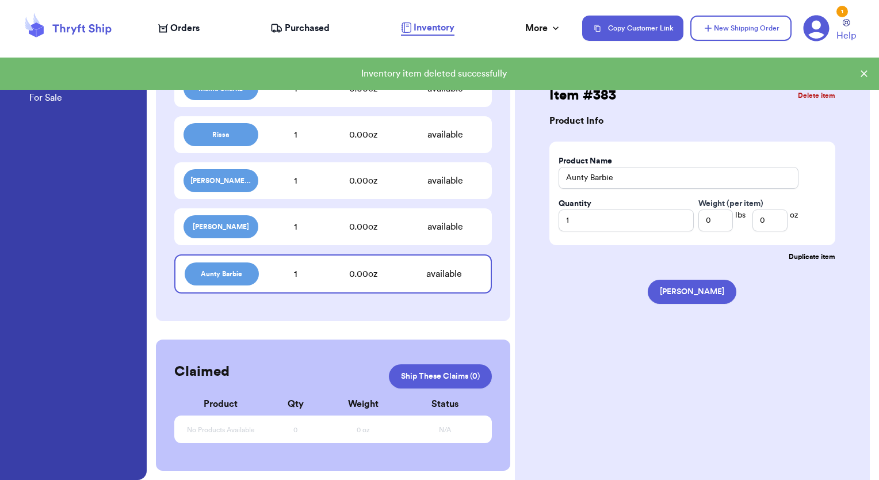
click at [817, 93] on button "Delete item" at bounding box center [816, 95] width 37 height 9
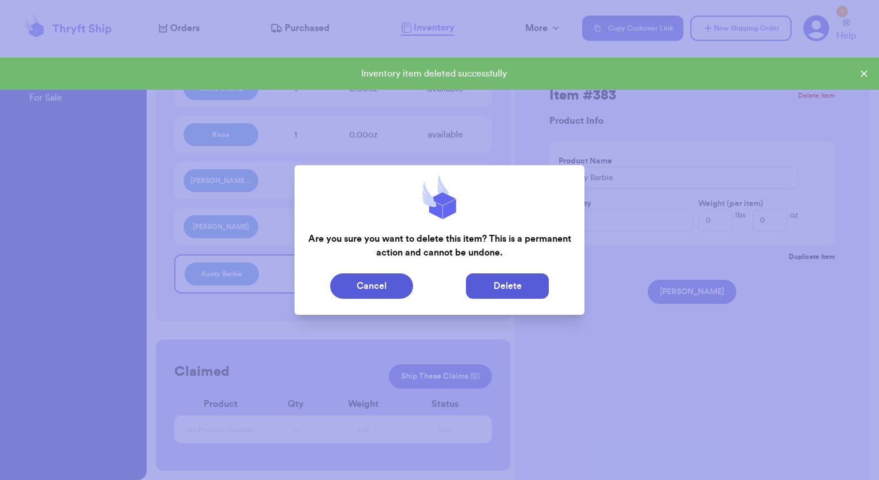
click at [510, 288] on button "Delete" at bounding box center [507, 285] width 83 height 25
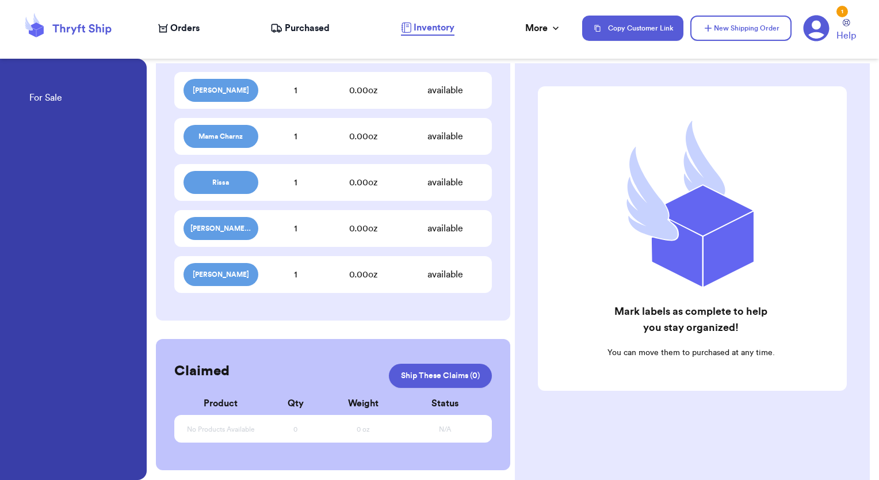
click at [460, 279] on div "available" at bounding box center [445, 275] width 75 height 14
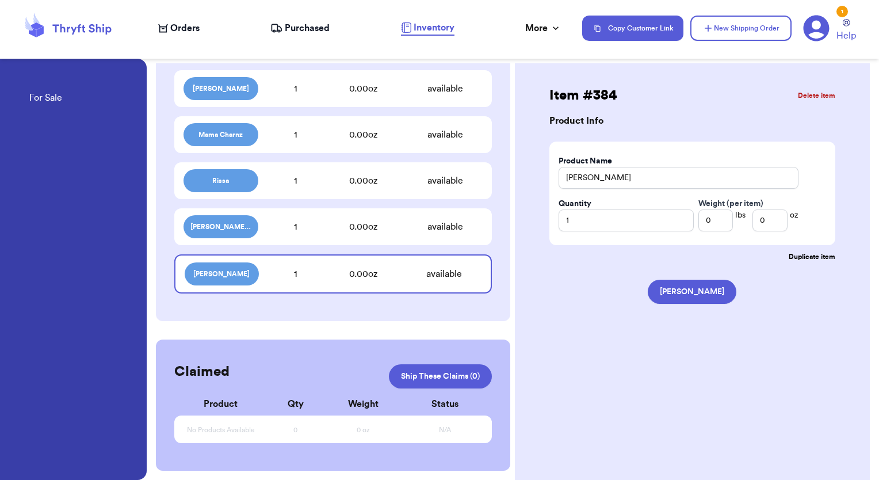
click at [813, 93] on button "Delete item" at bounding box center [816, 95] width 37 height 9
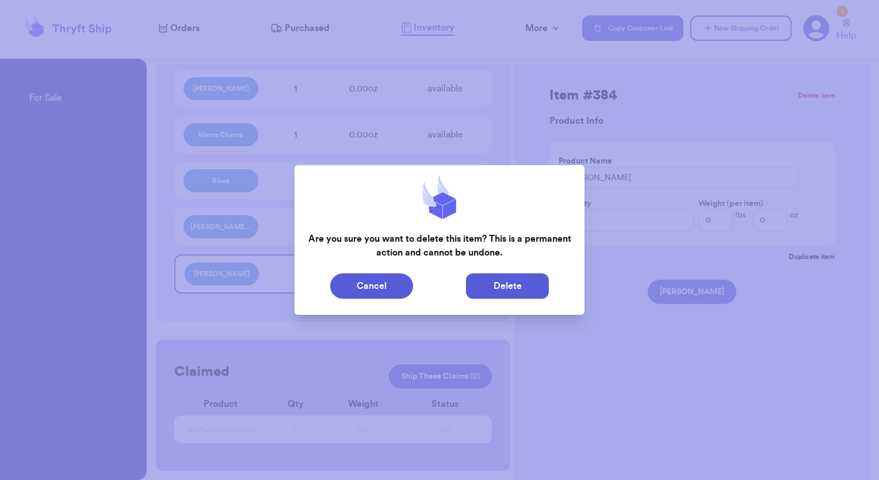
click at [487, 284] on button "Delete" at bounding box center [507, 285] width 83 height 25
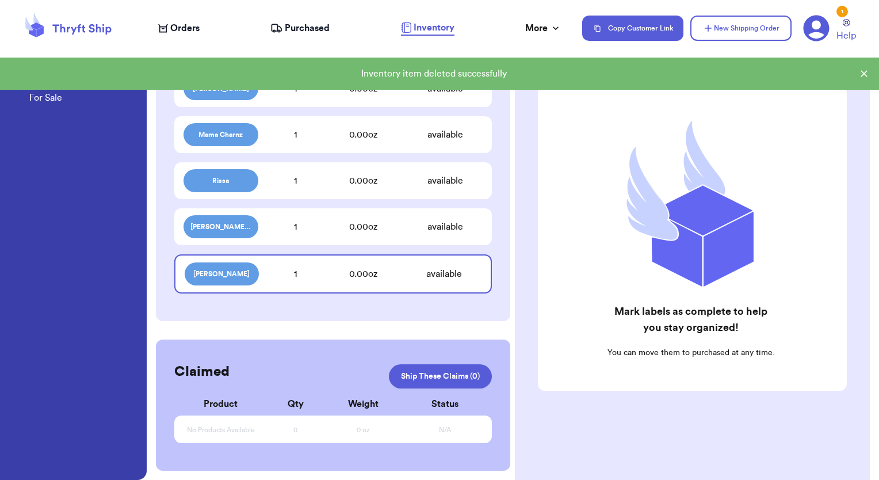
click at [359, 232] on div "0.00 oz" at bounding box center [363, 227] width 89 height 14
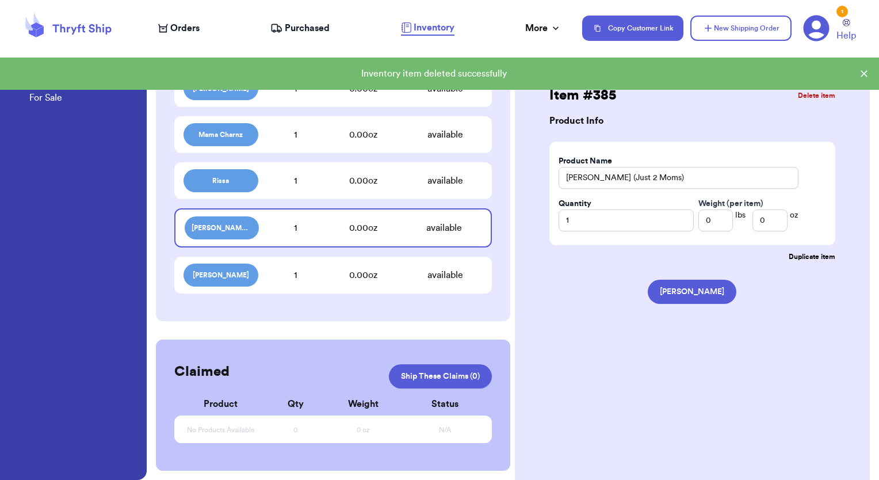
scroll to position [528, 0]
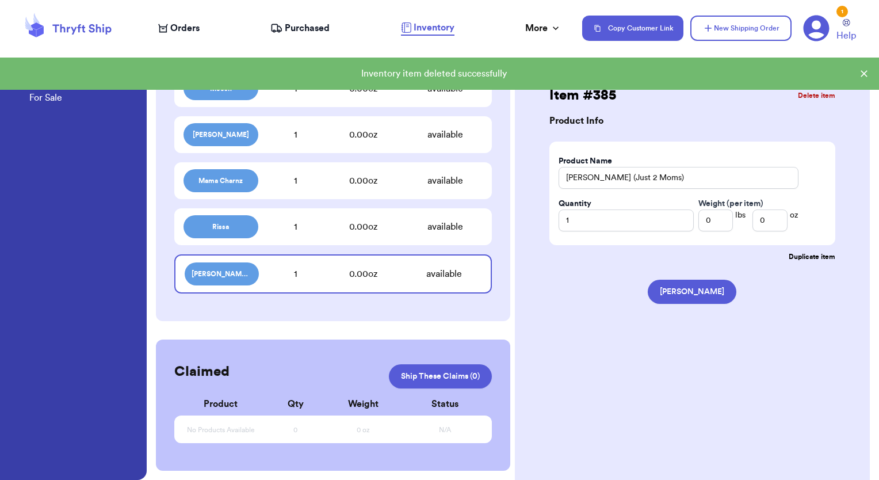
click at [813, 96] on button "Delete item" at bounding box center [816, 95] width 37 height 9
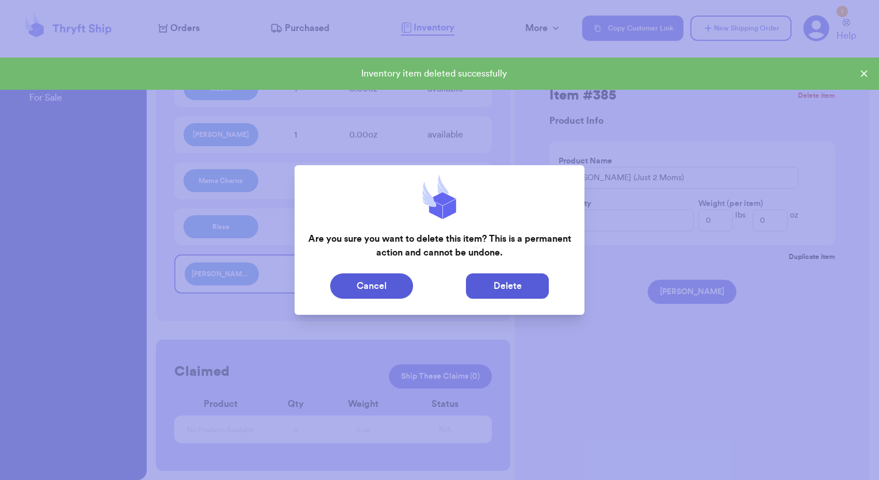
click at [500, 291] on button "Delete" at bounding box center [507, 285] width 83 height 25
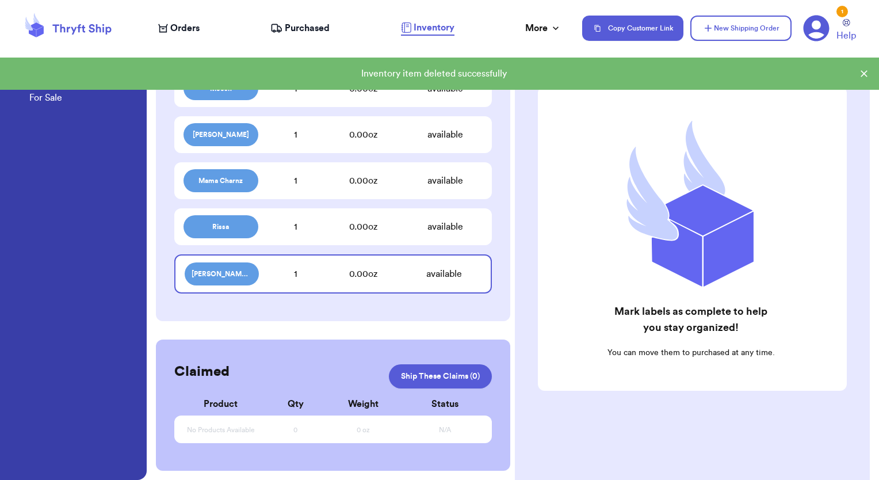
click at [373, 269] on div "0.00 oz" at bounding box center [363, 274] width 88 height 14
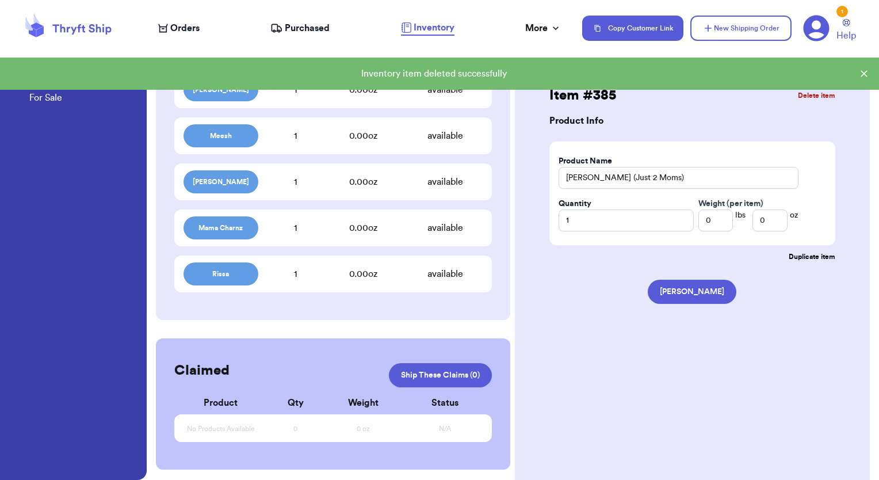
scroll to position [481, 0]
click at [818, 97] on button "Delete item" at bounding box center [816, 95] width 37 height 9
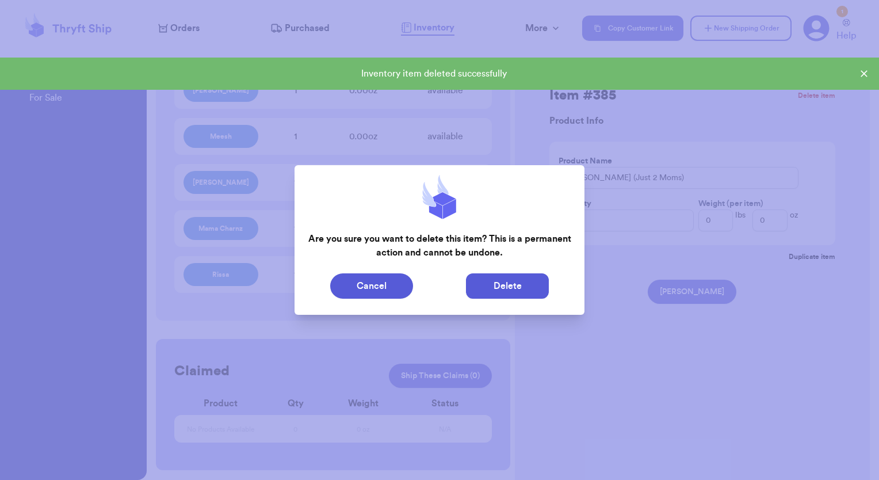
click at [533, 290] on button "Delete" at bounding box center [507, 285] width 83 height 25
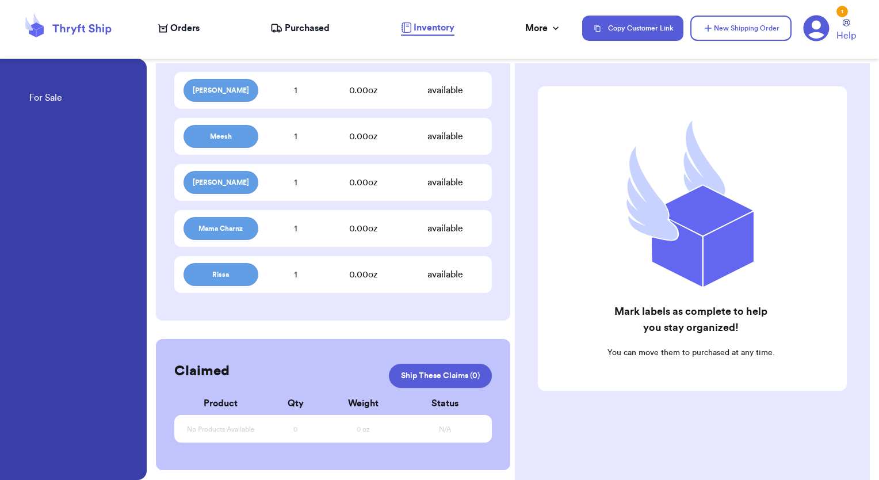
click at [393, 228] on div "0.00 oz" at bounding box center [363, 229] width 89 height 14
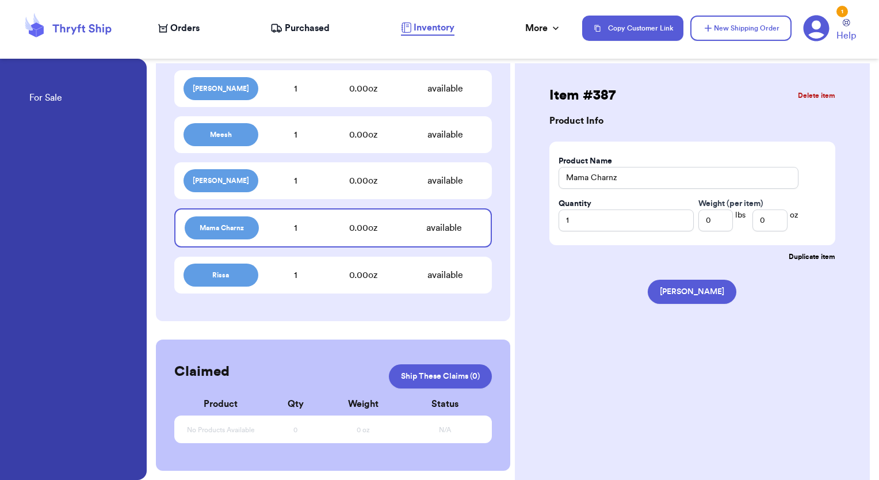
click at [819, 97] on button "Delete item" at bounding box center [816, 95] width 37 height 9
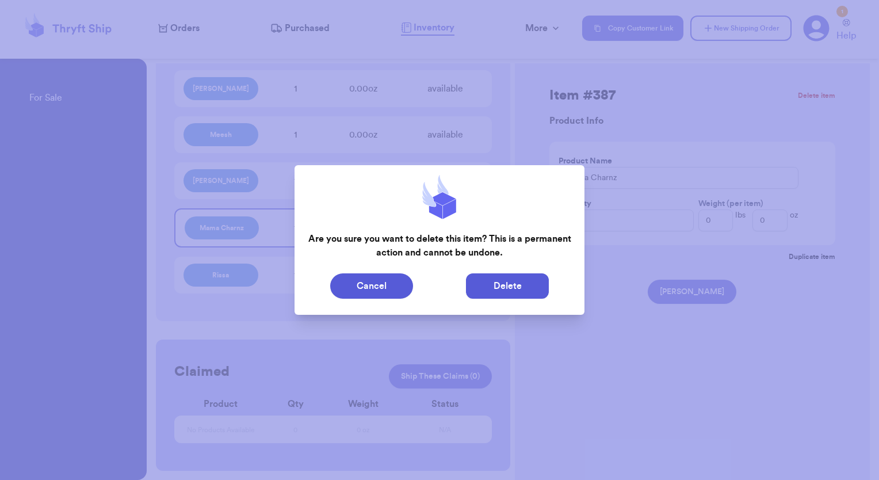
click at [497, 291] on button "Delete" at bounding box center [507, 285] width 83 height 25
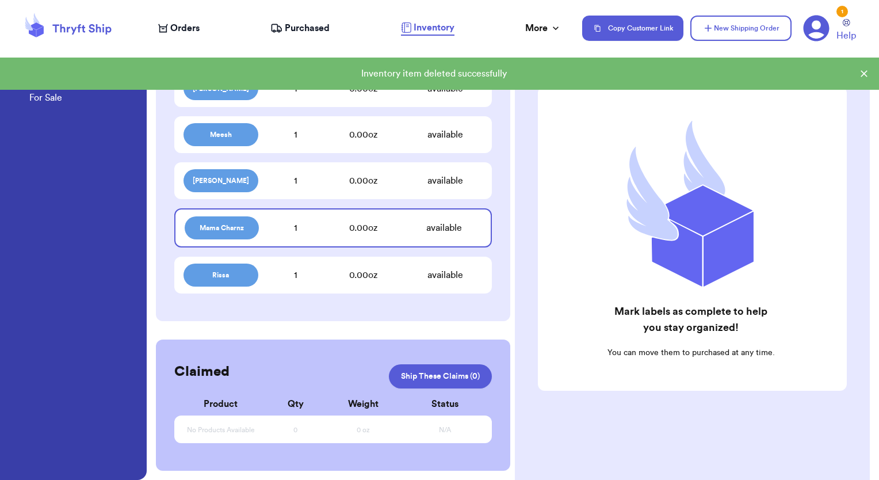
click at [267, 260] on div "Rissa 1 0.00 oz available" at bounding box center [333, 275] width 318 height 37
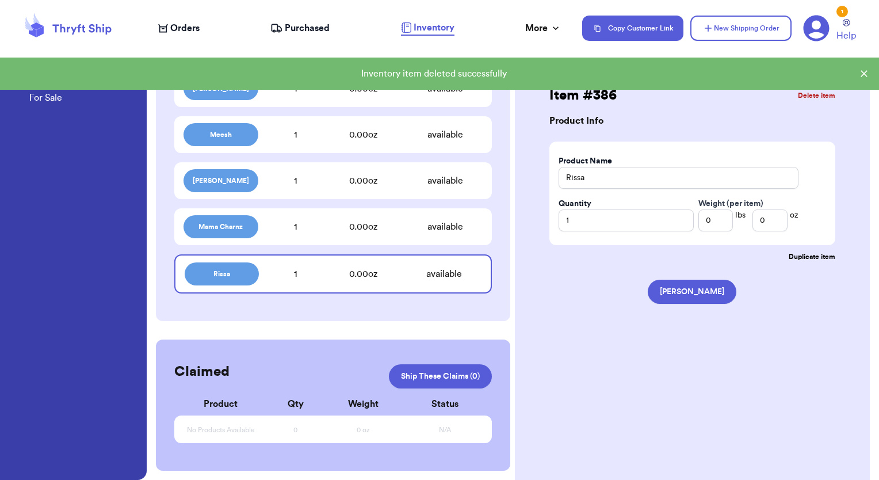
scroll to position [436, 0]
click at [269, 273] on div "1" at bounding box center [296, 274] width 74 height 14
click at [810, 92] on button "Delete item" at bounding box center [816, 95] width 37 height 9
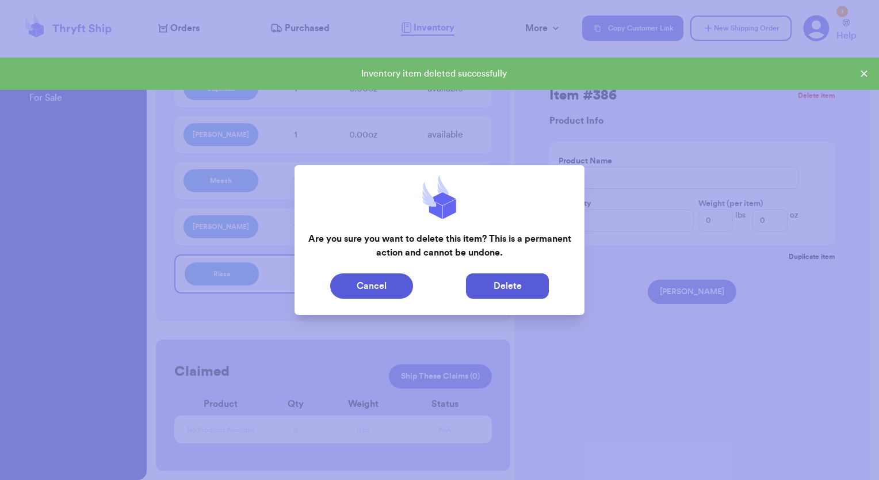
click at [502, 282] on button "Delete" at bounding box center [507, 285] width 83 height 25
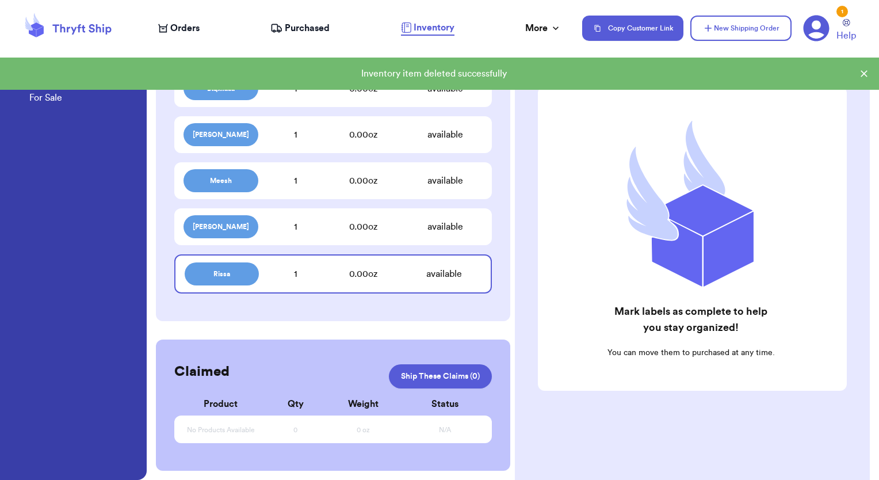
click at [308, 226] on div "1" at bounding box center [295, 227] width 75 height 14
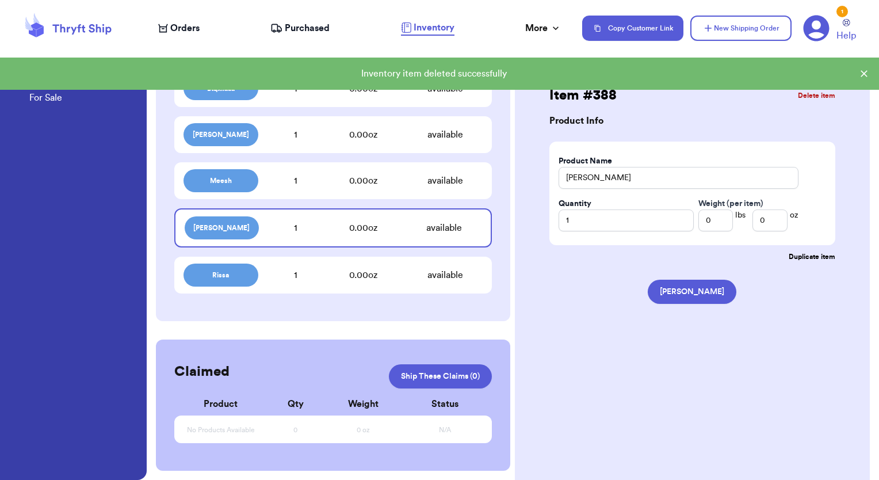
scroll to position [390, 0]
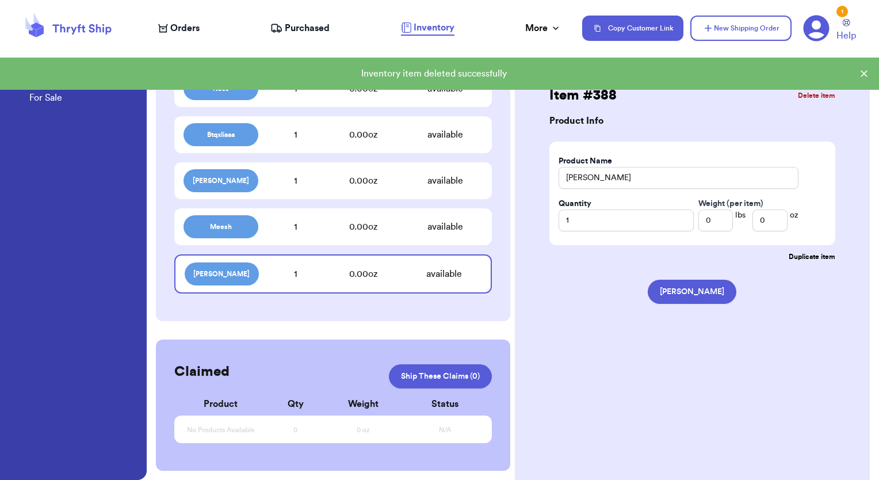
click at [801, 96] on button "Delete item" at bounding box center [816, 95] width 37 height 9
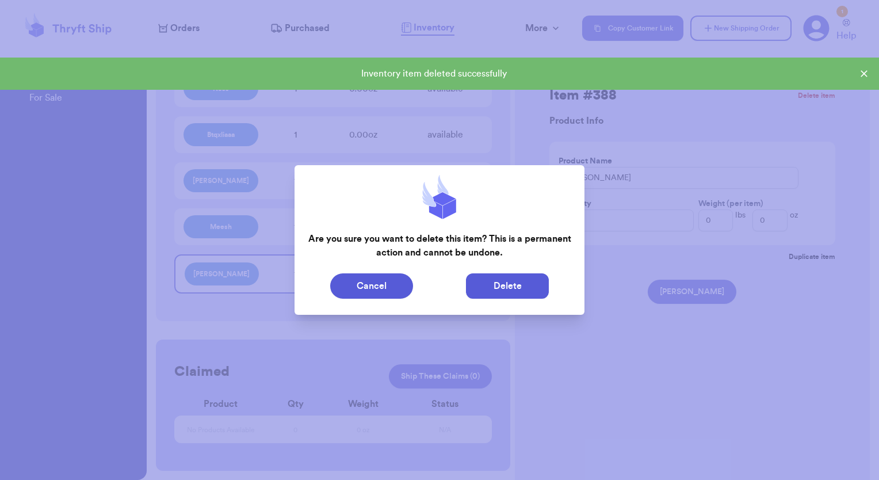
click at [485, 283] on button "Delete" at bounding box center [507, 285] width 83 height 25
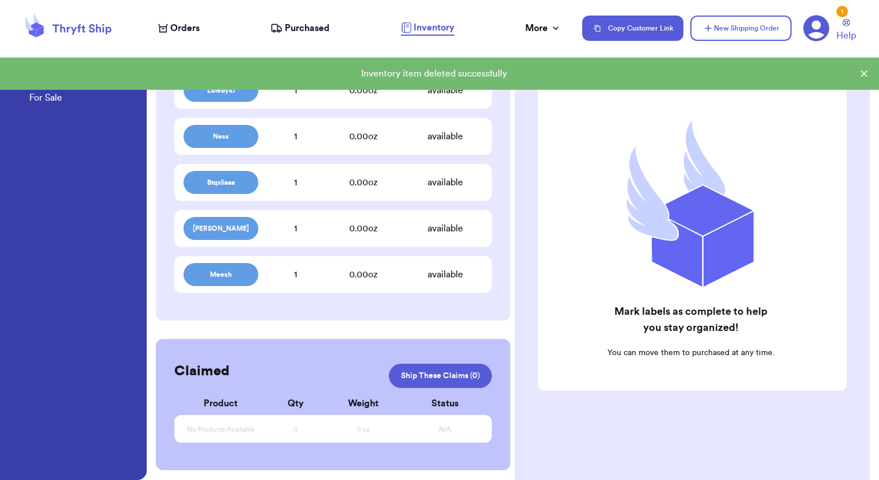
click at [340, 259] on div "Meesh 1 0.00 oz available" at bounding box center [333, 274] width 318 height 37
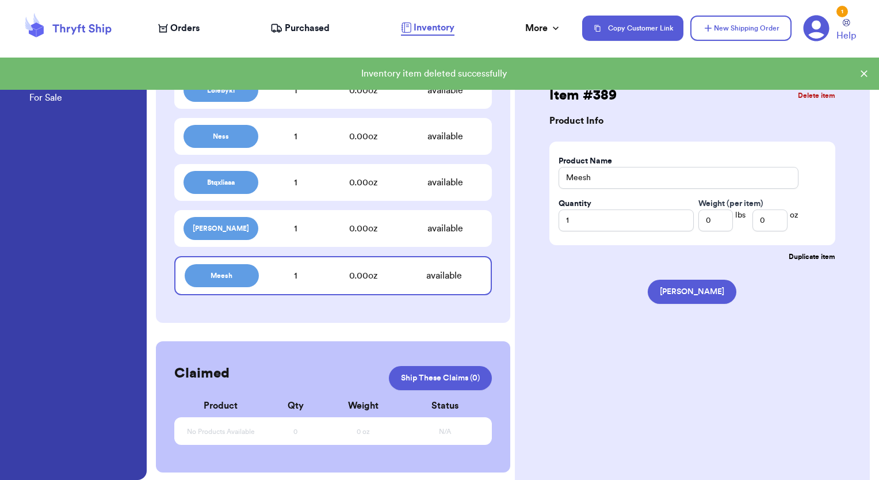
scroll to position [344, 0]
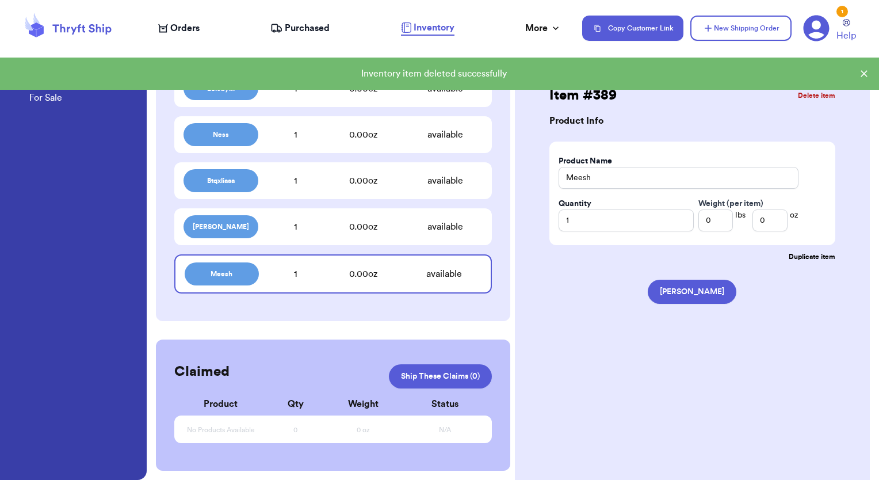
click at [817, 91] on button "Delete item" at bounding box center [816, 95] width 37 height 9
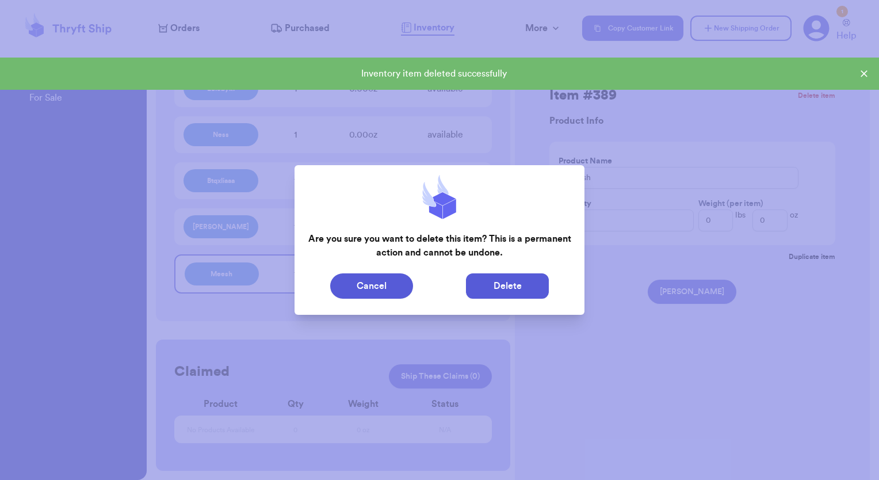
click at [519, 283] on button "Delete" at bounding box center [507, 285] width 83 height 25
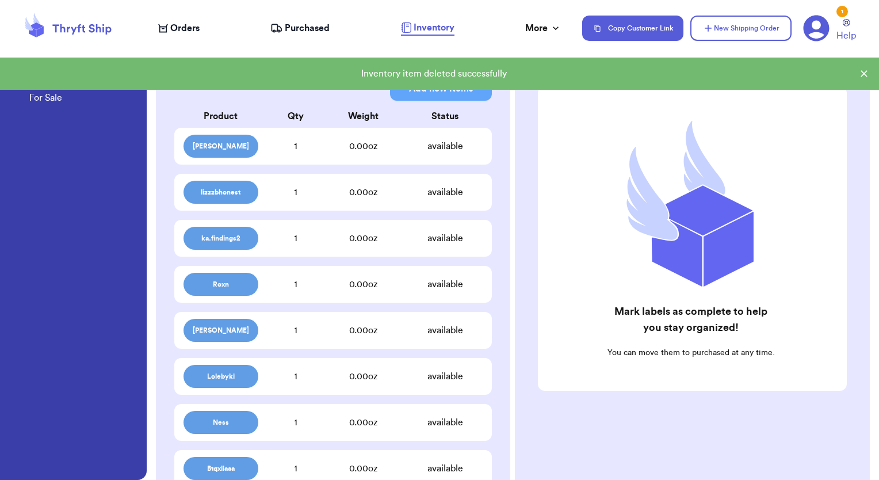
scroll to position [0, 0]
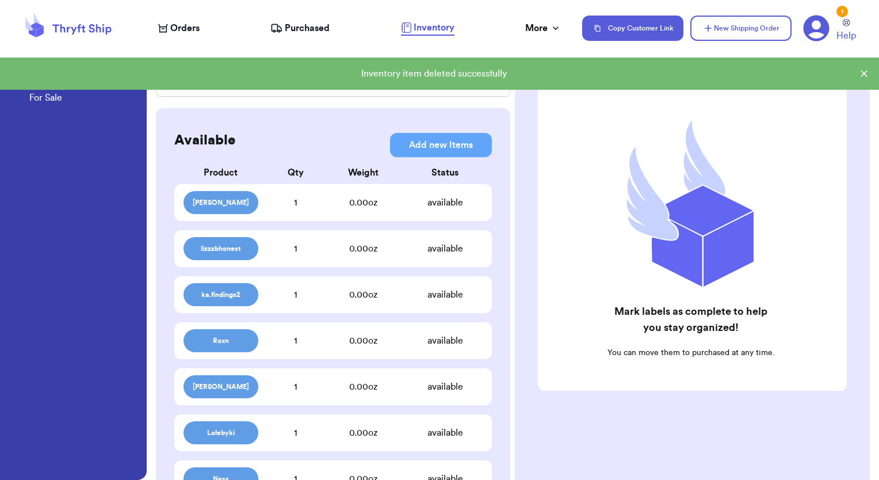
click at [408, 207] on div "available" at bounding box center [445, 203] width 75 height 14
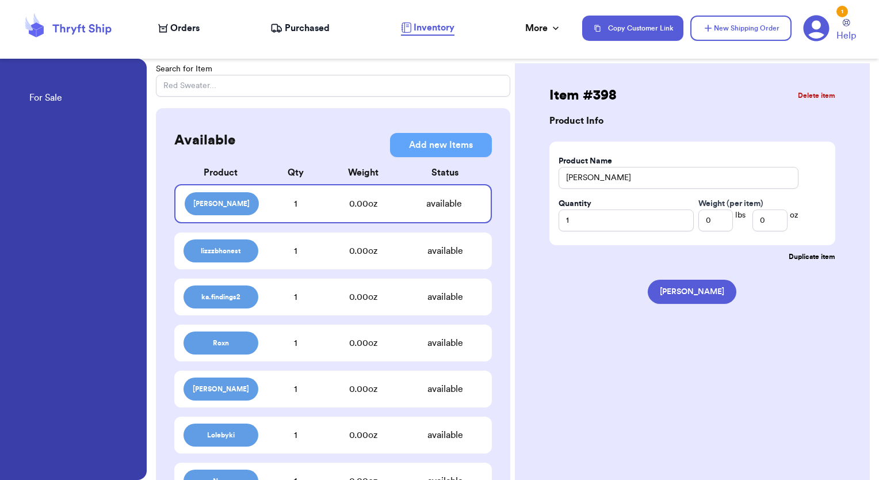
click at [799, 94] on button "Delete item" at bounding box center [816, 95] width 37 height 9
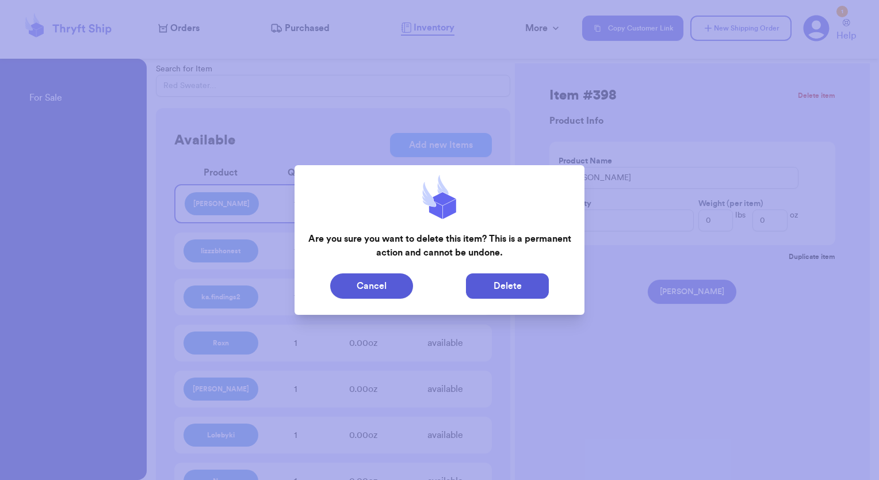
click at [510, 284] on button "Delete" at bounding box center [507, 285] width 83 height 25
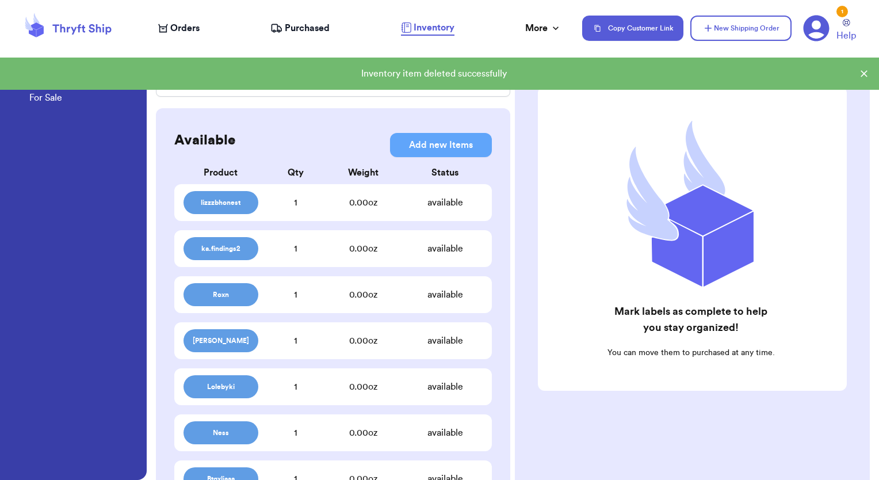
click at [315, 231] on div "ka.findings2 1 0.00 oz available" at bounding box center [333, 248] width 318 height 37
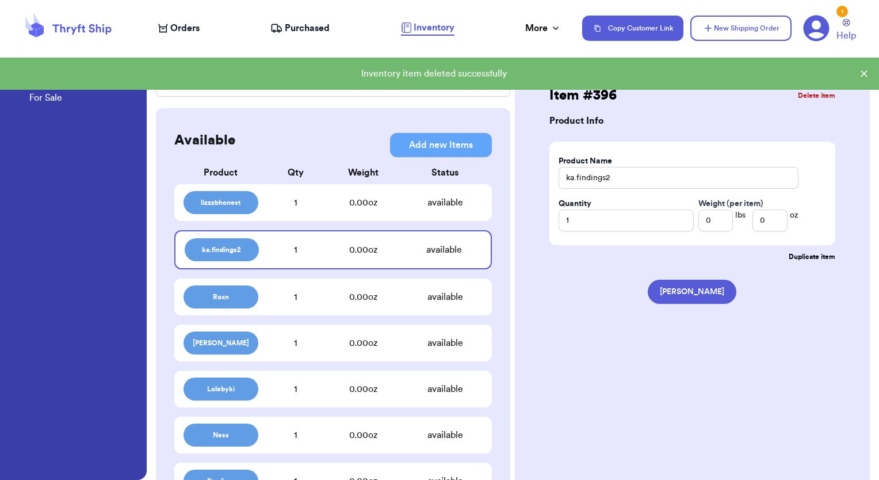
click at [821, 93] on button "Delete item" at bounding box center [816, 95] width 37 height 9
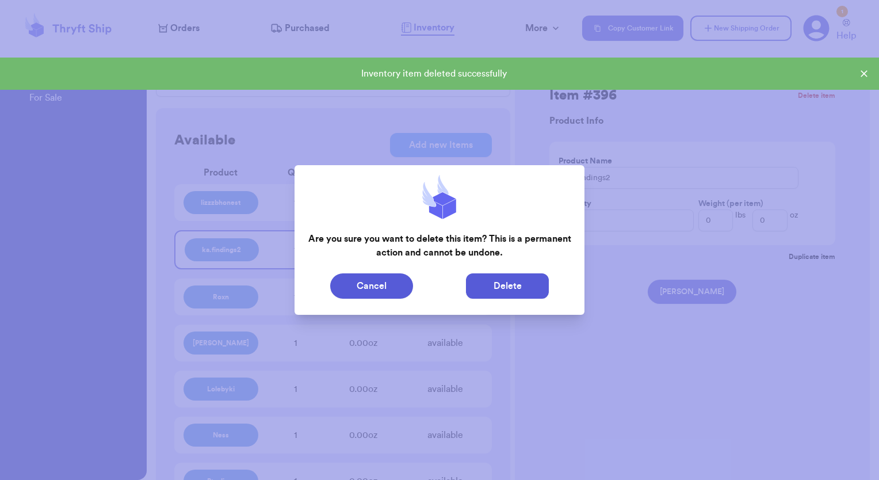
click at [490, 284] on button "Delete" at bounding box center [507, 285] width 83 height 25
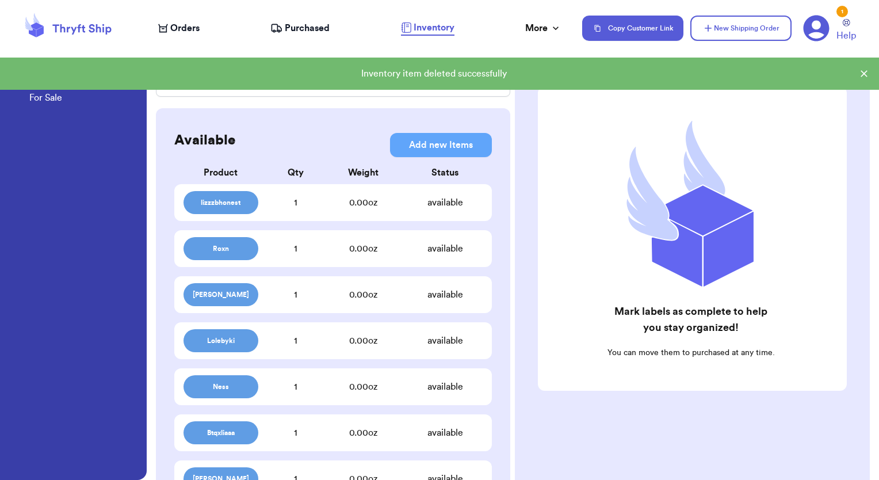
click at [319, 199] on div "0.00 oz" at bounding box center [363, 203] width 89 height 14
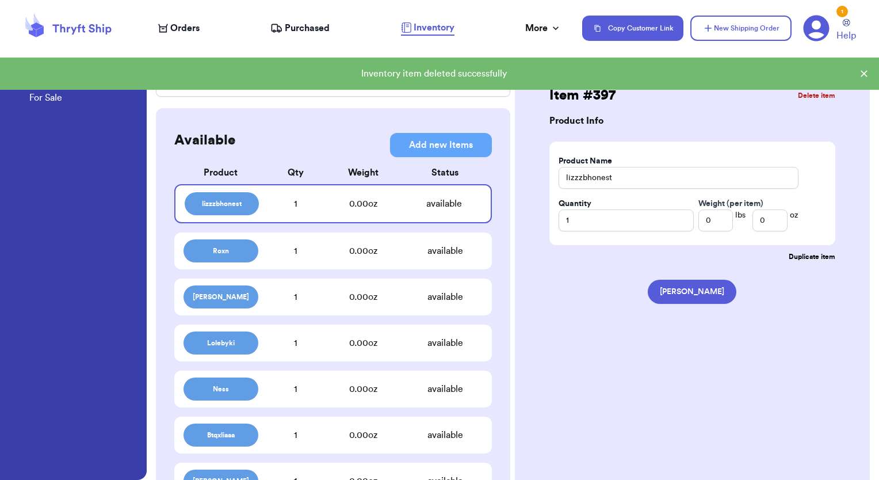
click at [821, 98] on button "Delete item" at bounding box center [816, 95] width 37 height 9
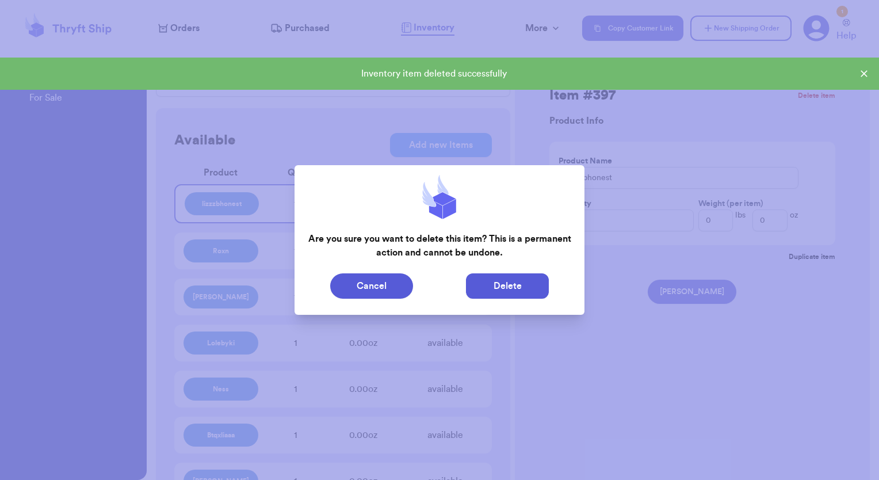
click at [495, 285] on button "Delete" at bounding box center [507, 285] width 83 height 25
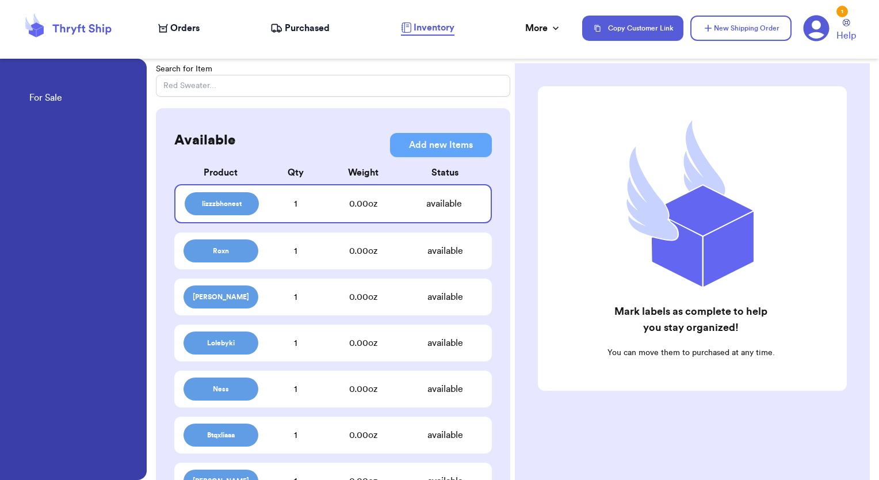
click at [337, 245] on div "0.00 oz" at bounding box center [363, 251] width 89 height 14
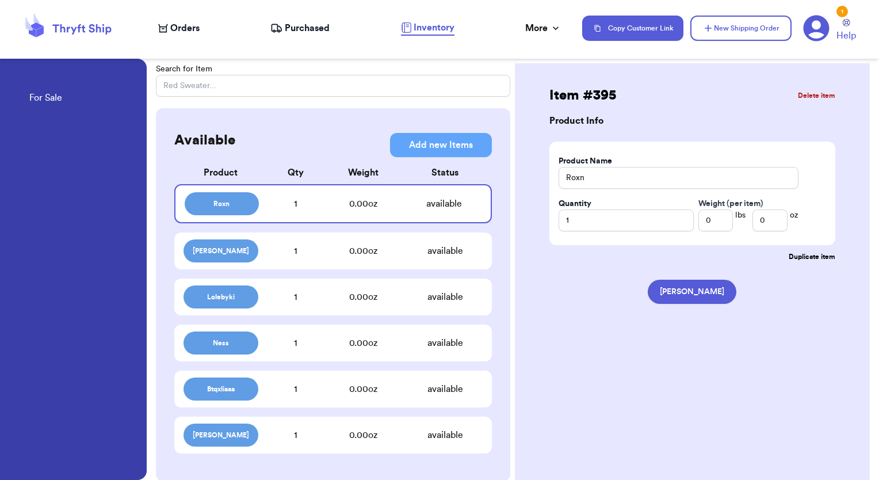
click at [824, 93] on button "Delete item" at bounding box center [816, 95] width 37 height 9
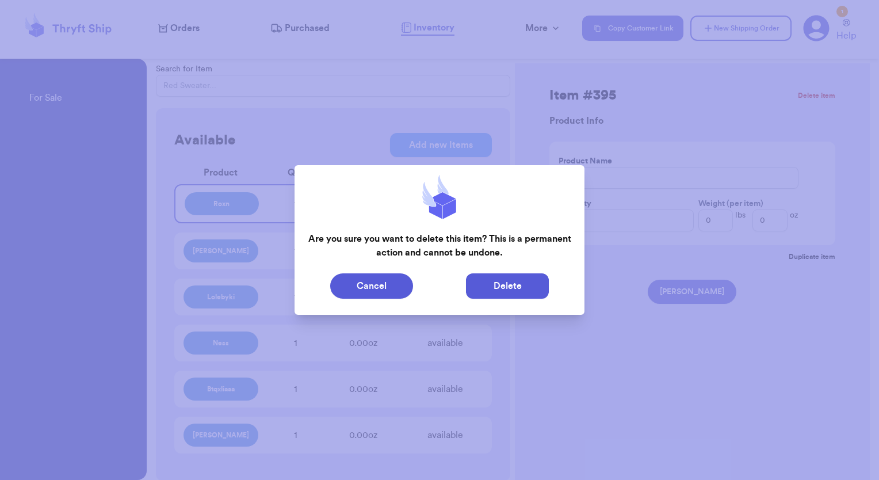
click at [533, 280] on button "Delete" at bounding box center [507, 285] width 83 height 25
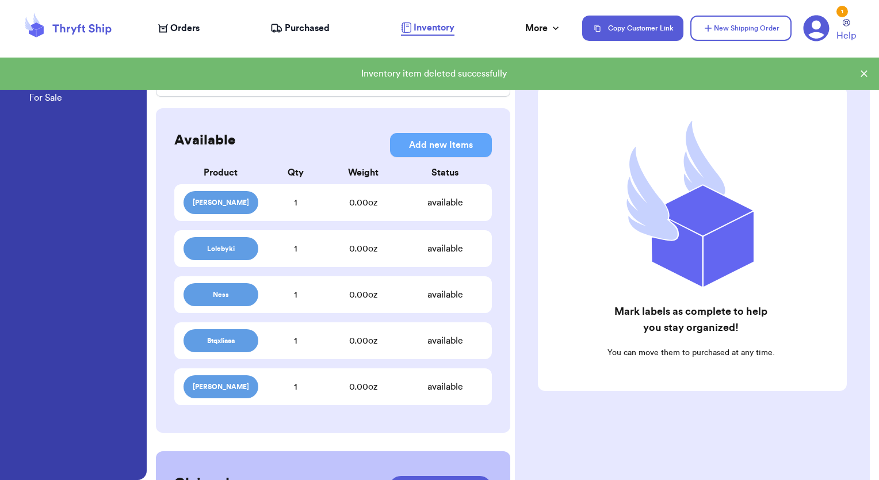
click at [341, 208] on div "0.00 oz" at bounding box center [363, 203] width 89 height 14
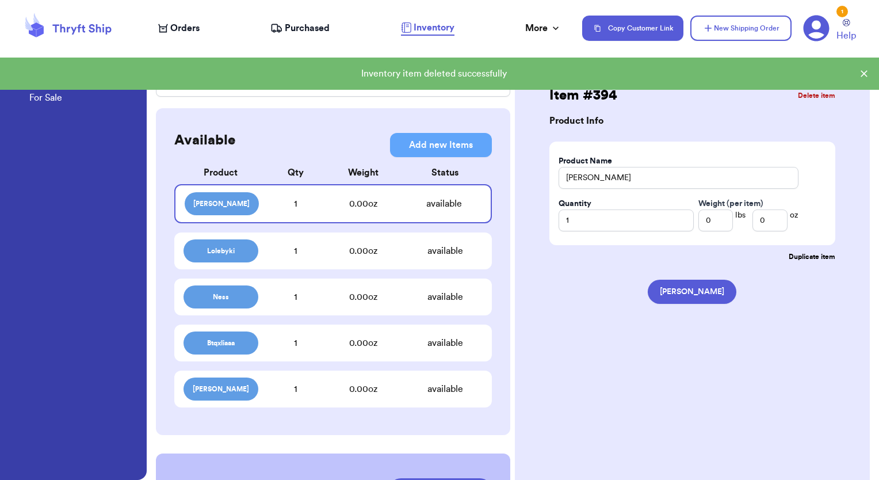
click at [817, 96] on button "Delete item" at bounding box center [816, 95] width 37 height 9
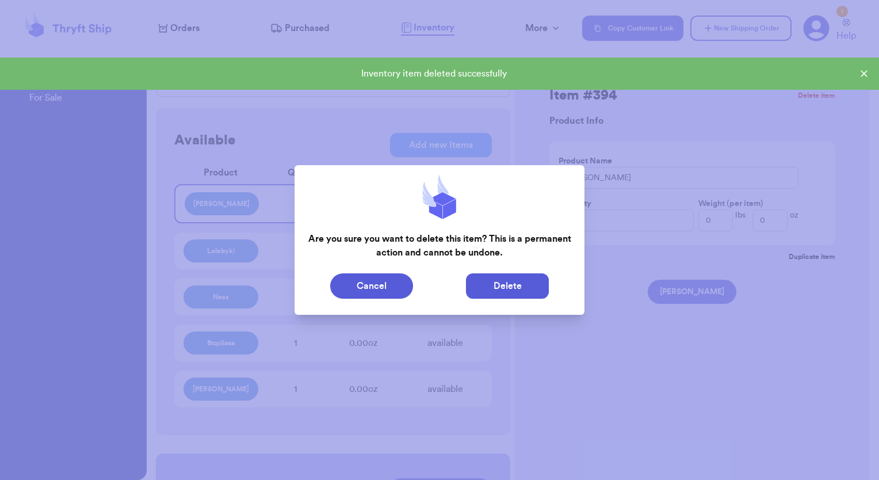
click at [516, 281] on button "Delete" at bounding box center [507, 285] width 83 height 25
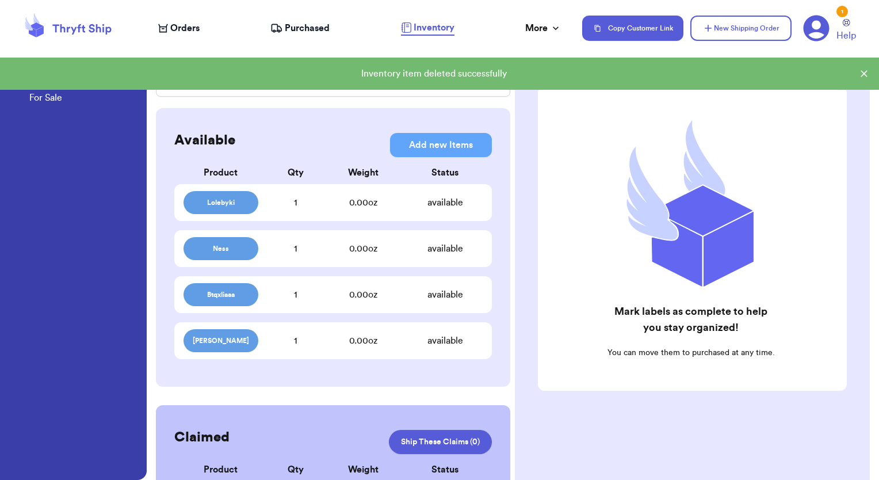
click at [350, 204] on div "0.00 oz" at bounding box center [363, 203] width 89 height 14
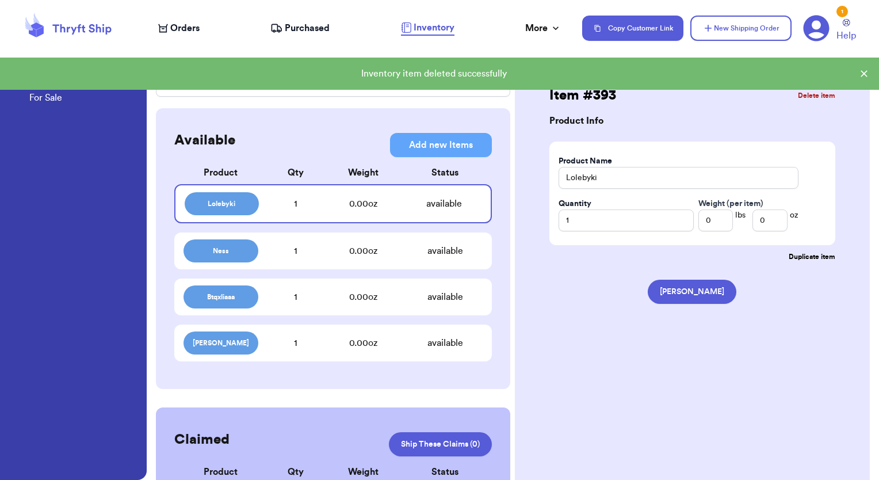
click at [815, 97] on button "Delete item" at bounding box center [816, 95] width 37 height 9
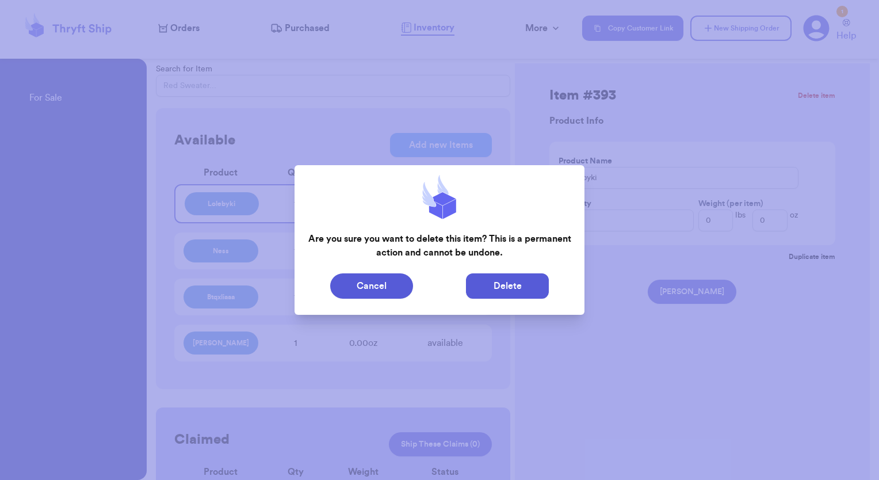
click at [484, 275] on button "Delete" at bounding box center [507, 285] width 83 height 25
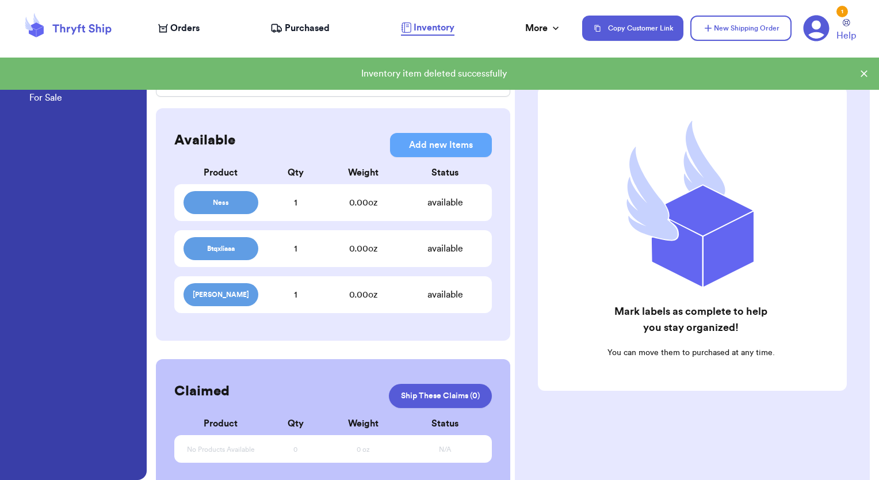
click at [342, 206] on div "0.00 oz" at bounding box center [363, 203] width 89 height 14
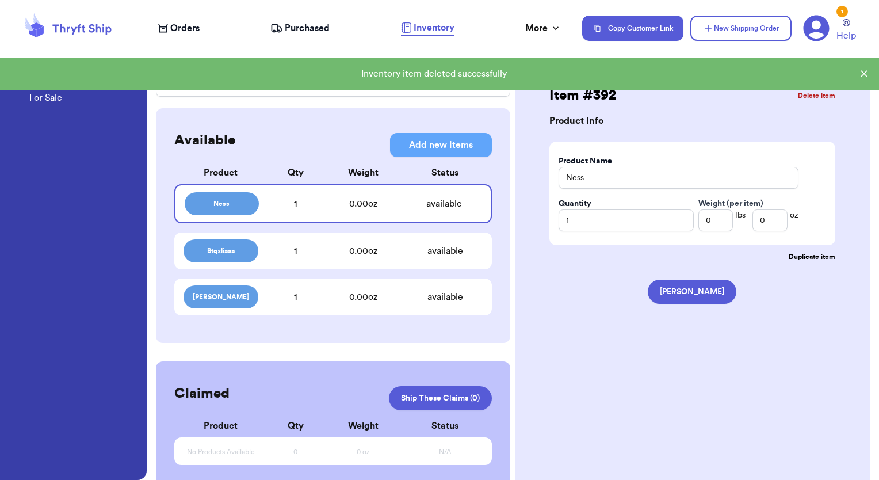
click at [822, 96] on button "Delete item" at bounding box center [816, 95] width 37 height 9
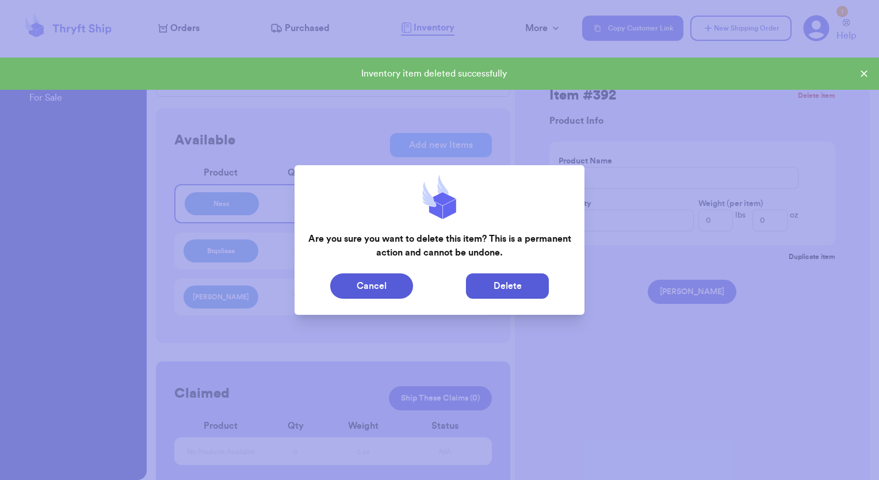
click at [519, 284] on button "Delete" at bounding box center [507, 285] width 83 height 25
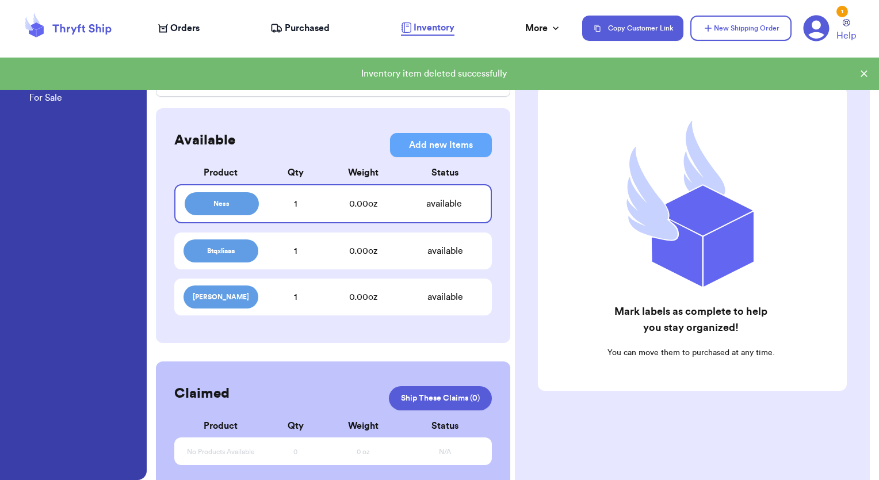
click at [407, 208] on div "available" at bounding box center [444, 204] width 74 height 14
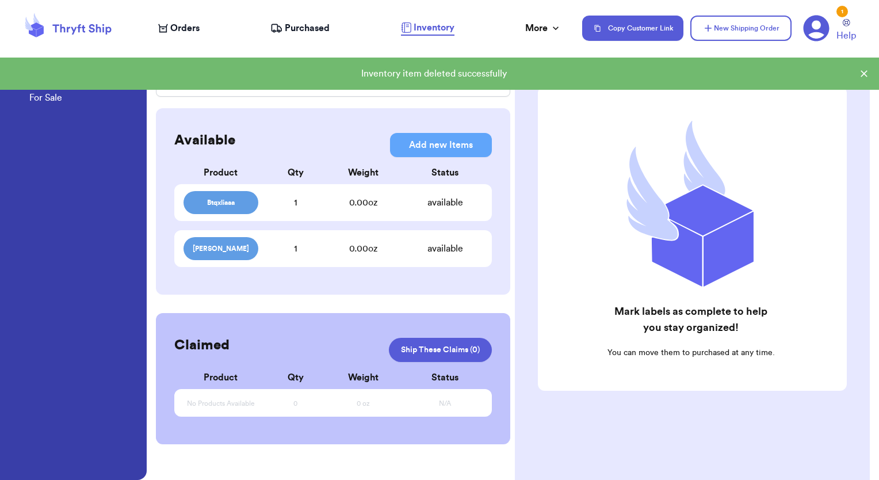
click at [364, 195] on div "Btqxliaaa 1 0.00 oz available" at bounding box center [333, 202] width 318 height 37
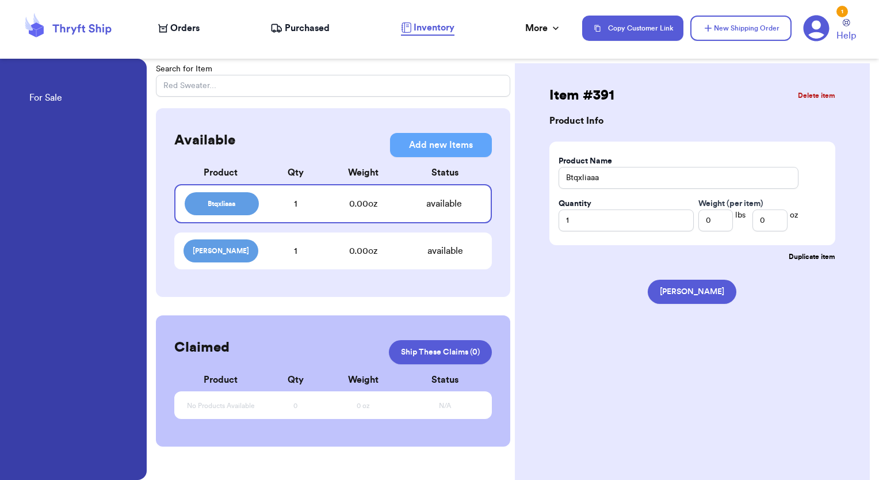
click at [819, 97] on button "Delete item" at bounding box center [816, 95] width 37 height 9
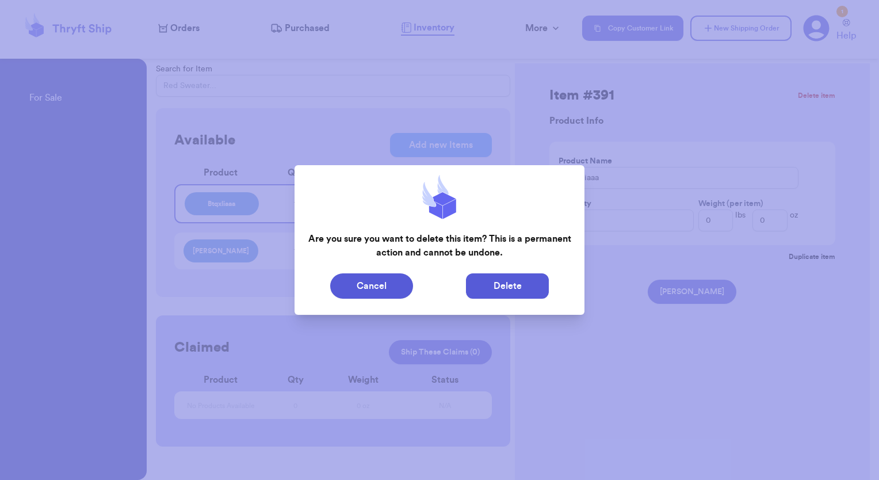
click at [515, 285] on button "Delete" at bounding box center [507, 285] width 83 height 25
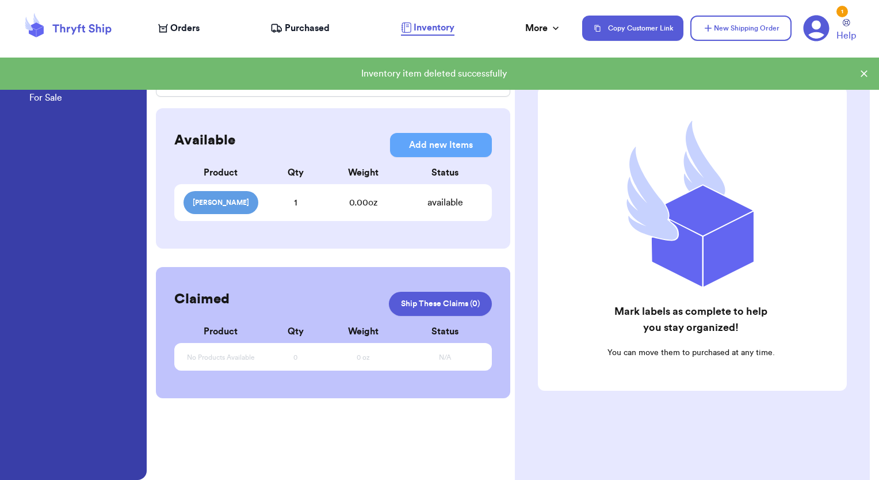
click at [429, 211] on div "Julianna 1 0.00 oz available" at bounding box center [333, 202] width 318 height 37
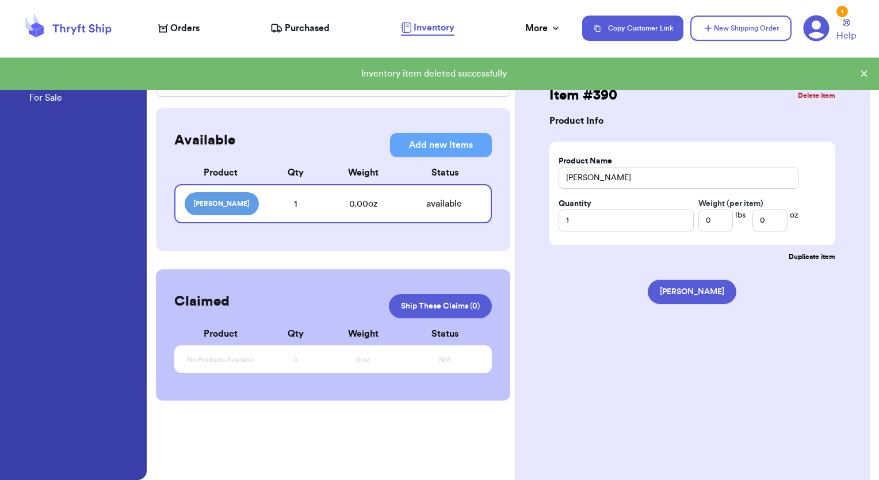
click at [826, 97] on button "Delete item" at bounding box center [816, 95] width 37 height 9
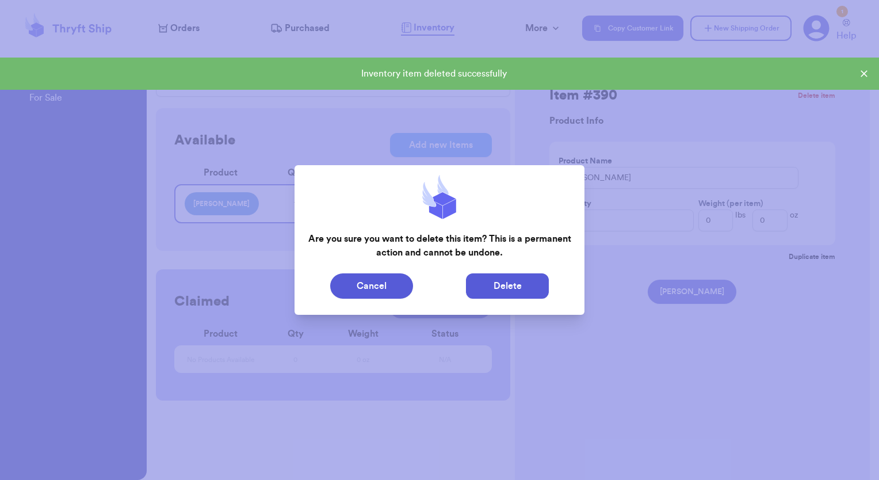
click at [527, 281] on button "Delete" at bounding box center [507, 285] width 83 height 25
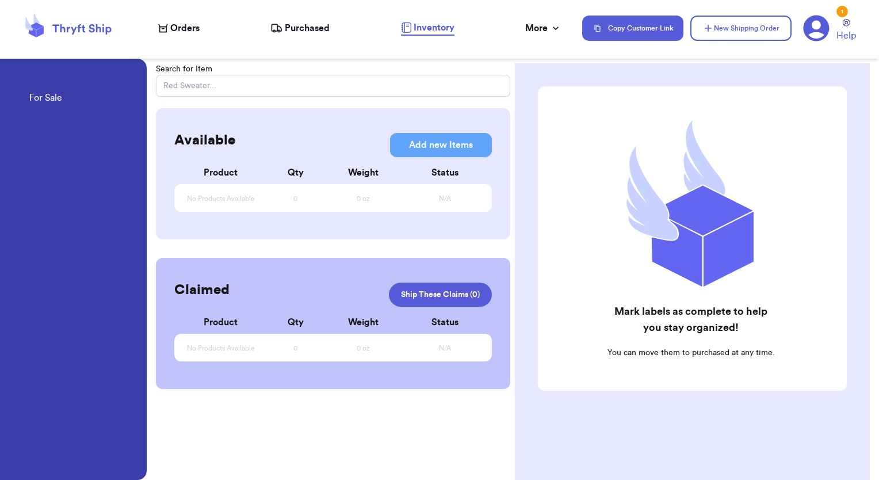
click at [307, 33] on span "Purchased" at bounding box center [307, 28] width 45 height 14
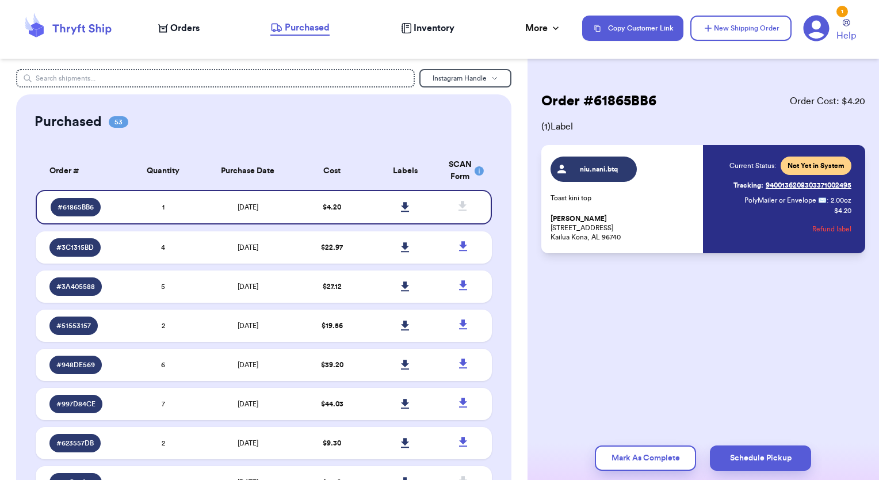
click at [171, 28] on span "Orders" at bounding box center [184, 28] width 29 height 14
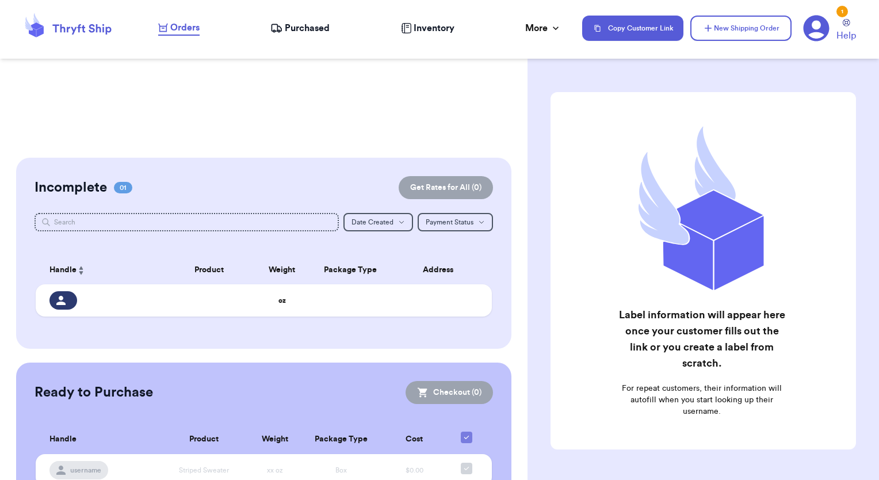
scroll to position [173, 0]
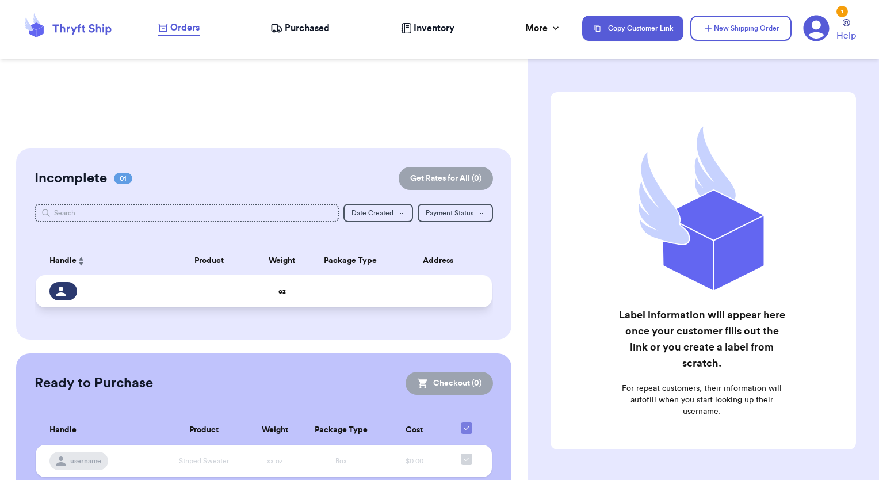
click at [69, 296] on div at bounding box center [63, 291] width 28 height 18
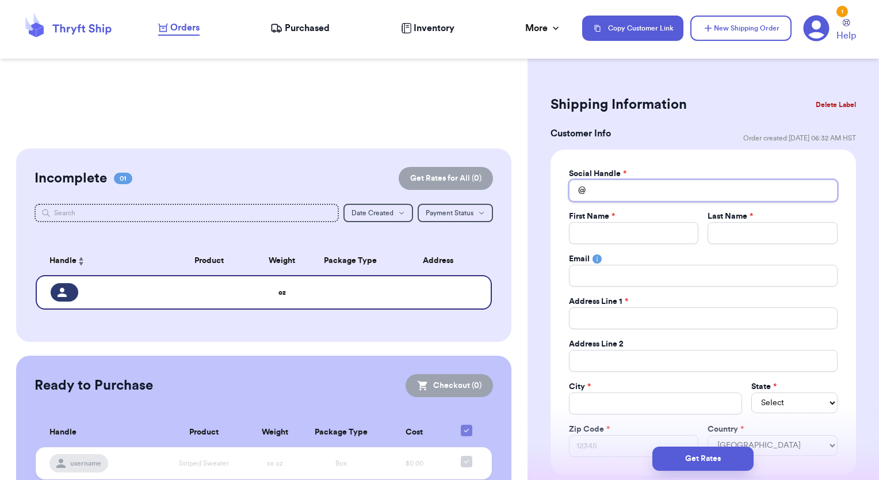
click at [641, 188] on input "Total Amount Paid" at bounding box center [703, 191] width 269 height 22
type input "m"
type input "ma"
type input "mah"
type input "mahe"
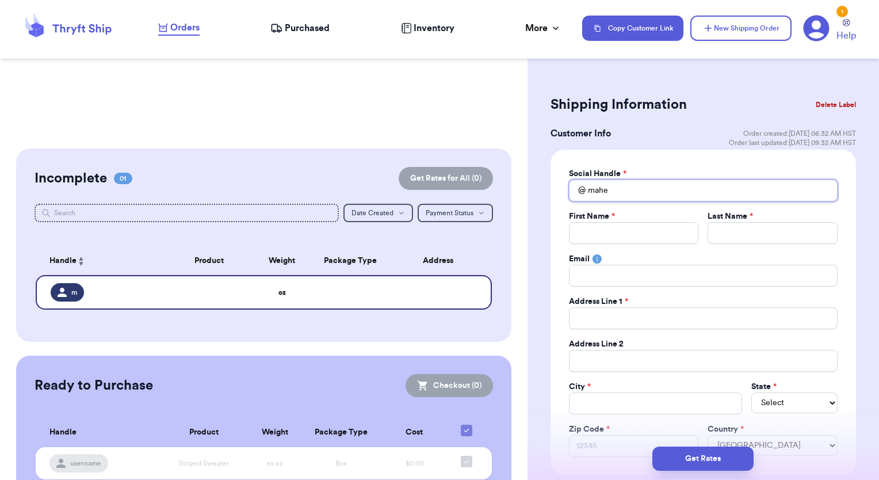
type input "mahea"
type input "maheab"
type input "maheabt"
type input "maheabtw"
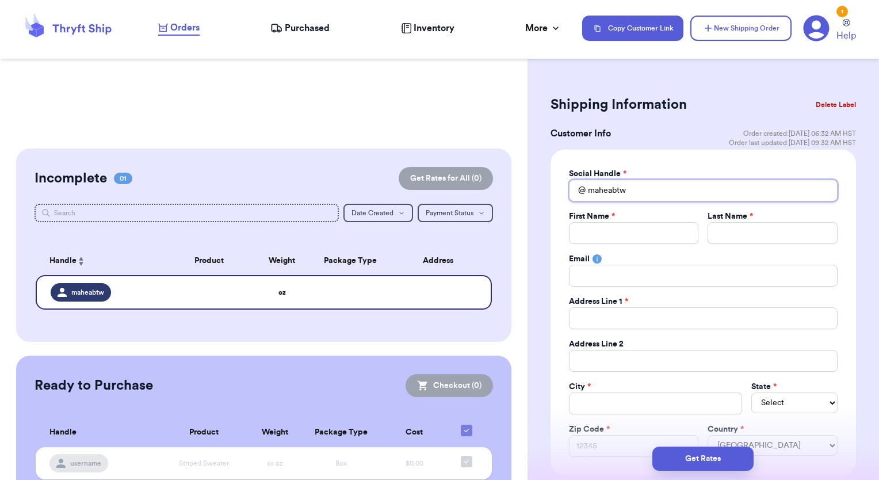
type input "maheabt"
type input "maheabtq"
type input "M"
type input "Ma"
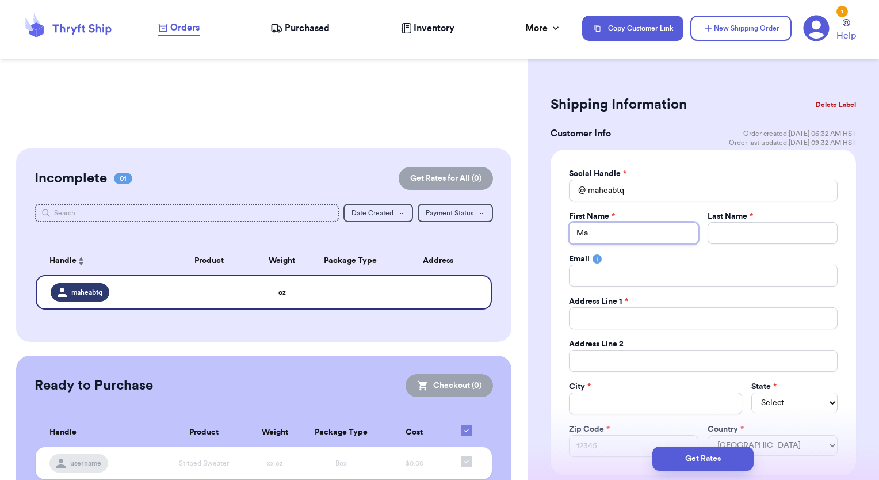
type input "Mah"
type input "Mahe"
type input "Mahea"
paste input "[STREET_ADDRESS]"
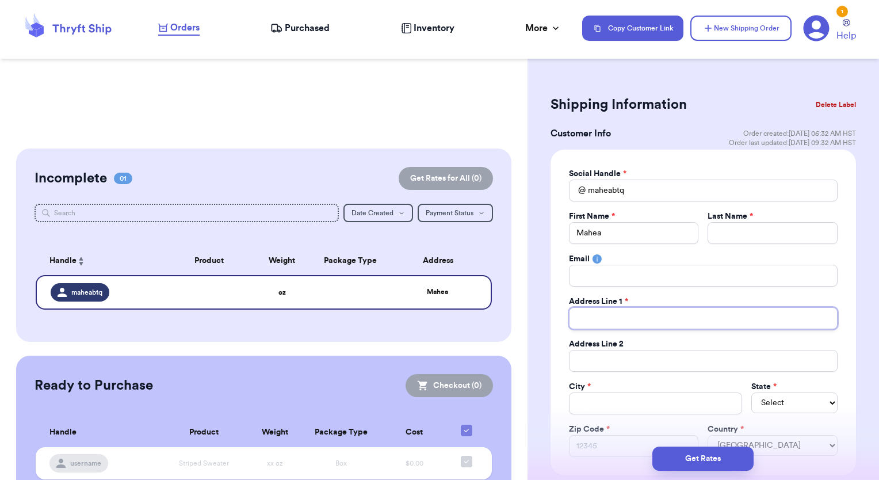
type input "[STREET_ADDRESS]"
click at [603, 363] on input "Total Amount Paid" at bounding box center [703, 361] width 269 height 22
click at [845, 310] on div "Social Handle * @ maheabtq First Name * Mahea Last Name * Email Address Line 1 …" at bounding box center [704, 313] width 306 height 326
drag, startPoint x: 742, startPoint y: 321, endPoint x: 679, endPoint y: 325, distance: 63.4
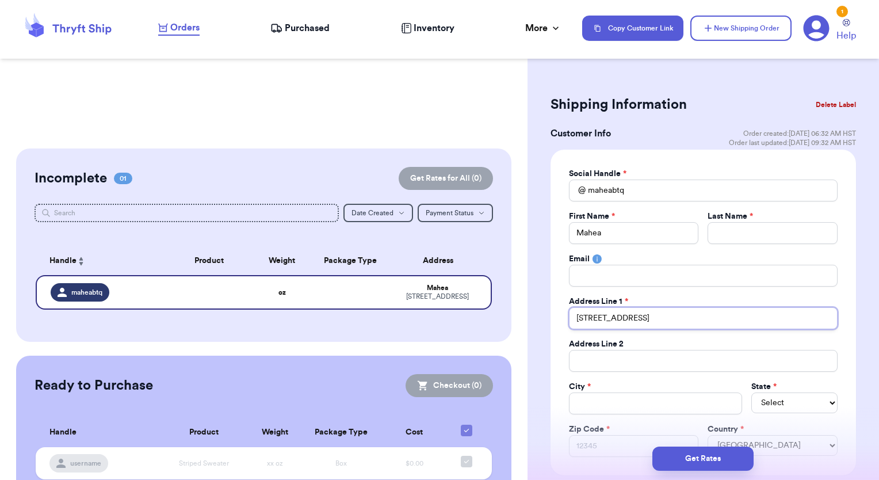
click at [679, 325] on input "[STREET_ADDRESS]" at bounding box center [703, 318] width 269 height 22
type input "[STREET_ADDRESS]"
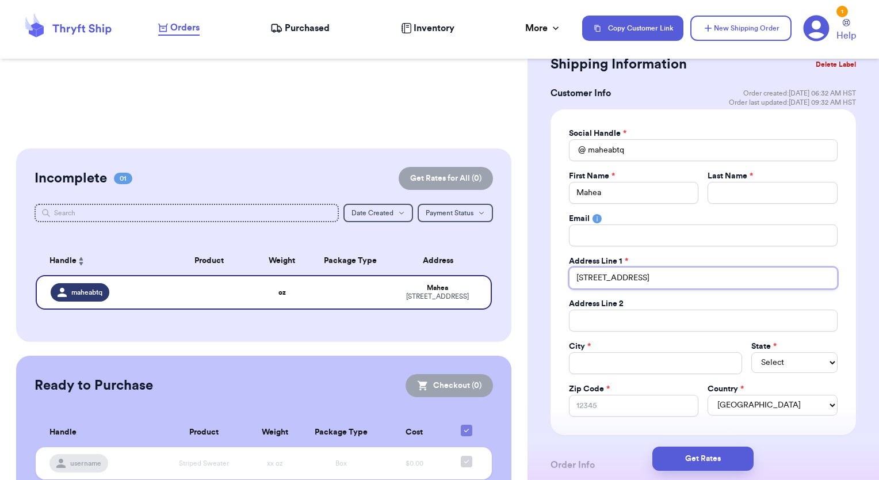
scroll to position [115, 0]
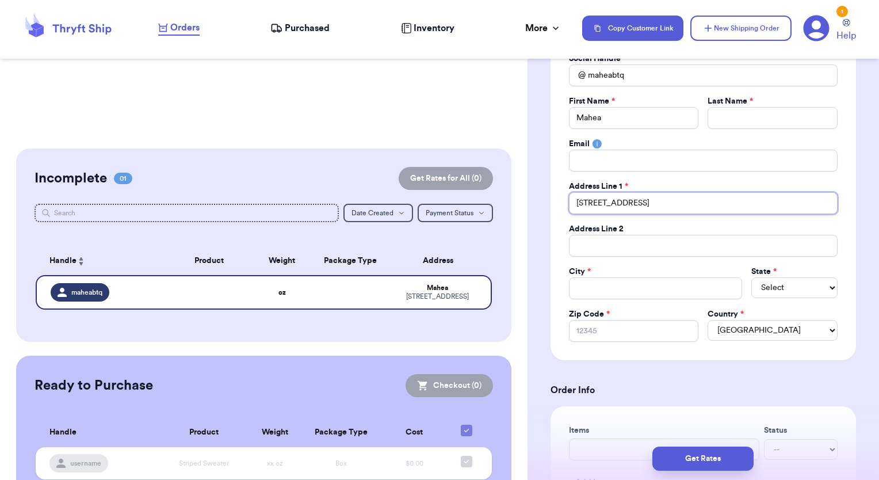
type input "[STREET_ADDRESS]"
click at [780, 281] on select "Select AL AK AZ AR CA CO [GEOGRAPHIC_DATA] DE DC [GEOGRAPHIC_DATA] [GEOGRAPHIC_…" at bounding box center [795, 287] width 86 height 21
select select "HI"
click at [752, 277] on select "Select AL AK AZ AR CA CO [GEOGRAPHIC_DATA] DE DC [GEOGRAPHIC_DATA] [GEOGRAPHIC_…" at bounding box center [795, 287] width 86 height 21
click at [640, 289] on input "Total Amount Paid" at bounding box center [655, 288] width 173 height 22
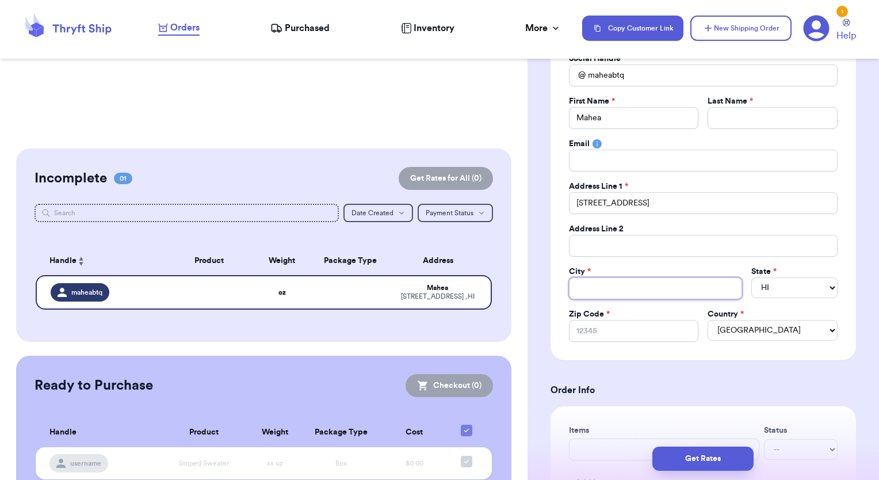
type input "M"
type input "Mi"
type input "Mil"
type input "[MEDICAL_DATA]"
type input "Mililani"
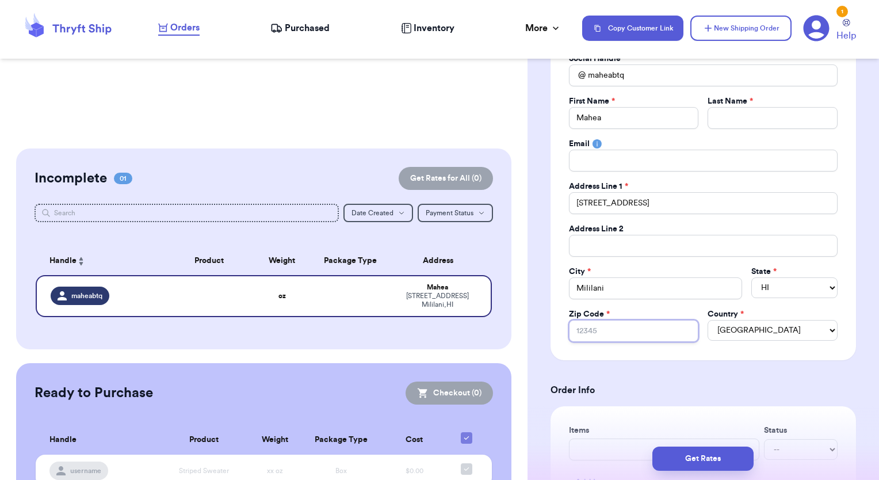
type input "9"
type input "96"
type input "967"
type input "9678"
type input "96789"
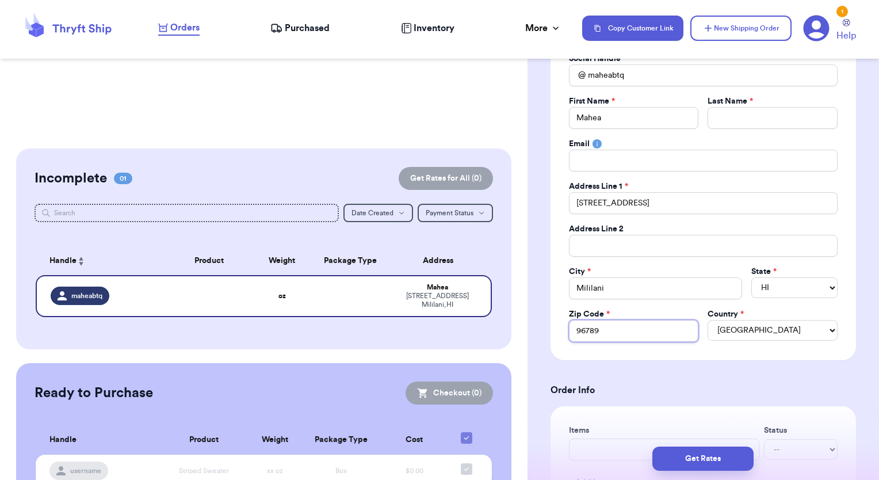
type input "96789"
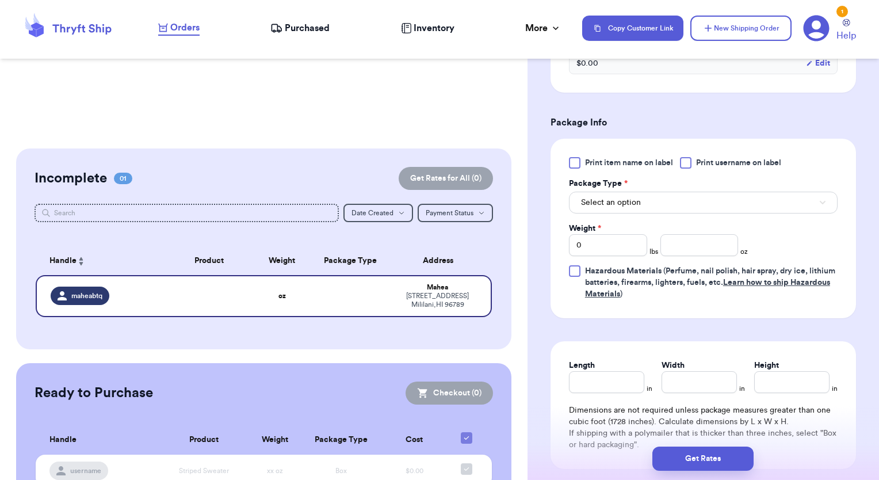
scroll to position [633, 0]
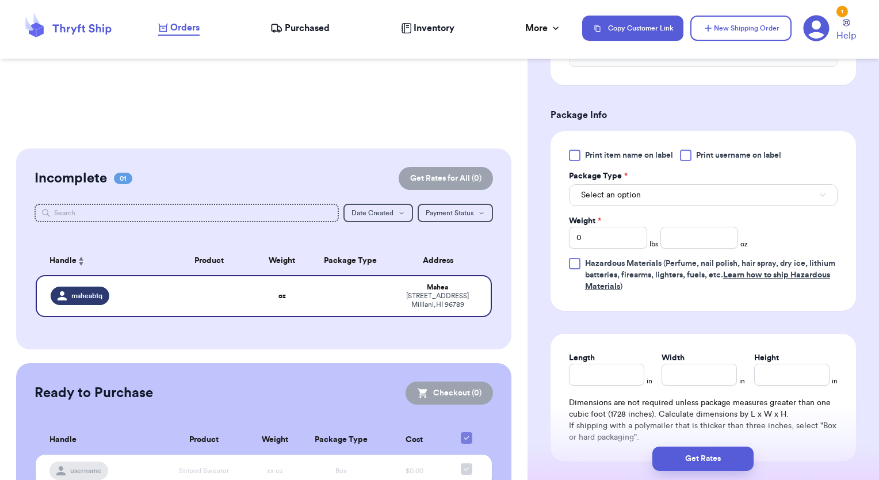
click at [681, 150] on div "Print item name on label Print username on label" at bounding box center [703, 156] width 269 height 12
click at [691, 153] on div at bounding box center [686, 156] width 12 height 12
click at [0, 0] on input "Print username on label" at bounding box center [0, 0] width 0 height 0
click at [686, 190] on button "Select an option" at bounding box center [703, 195] width 269 height 22
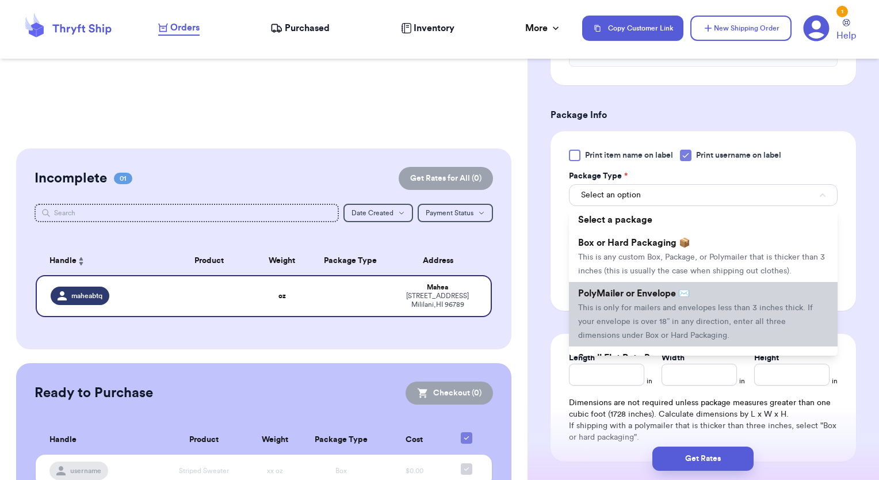
click at [620, 322] on span "This is only for mailers and envelopes less than 3 inches thick. If your envelo…" at bounding box center [695, 322] width 235 height 36
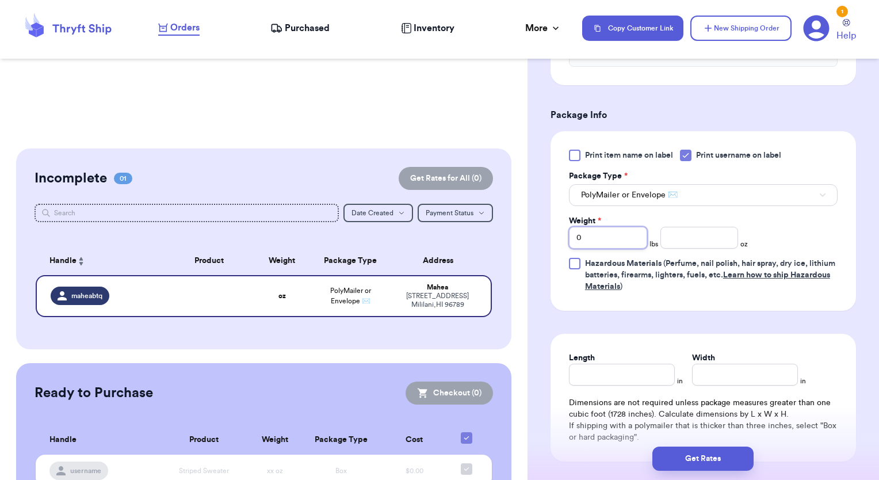
drag, startPoint x: 591, startPoint y: 234, endPoint x: 534, endPoint y: 226, distance: 57.5
click at [534, 238] on div "Shipping Information Delete Label Customer Info Order created: [DATE] 06:32 AM …" at bounding box center [704, 19] width 352 height 1166
type input "2"
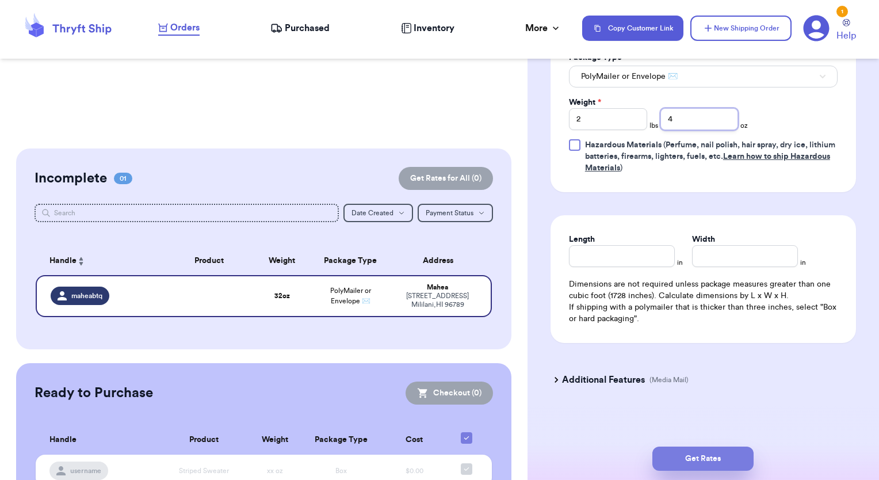
type input "4"
click at [716, 468] on button "Get Rates" at bounding box center [703, 459] width 101 height 24
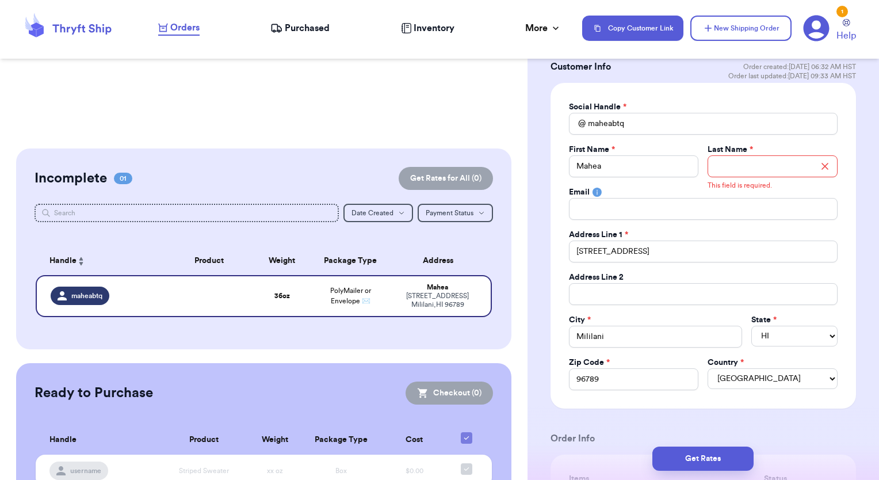
scroll to position [0, 0]
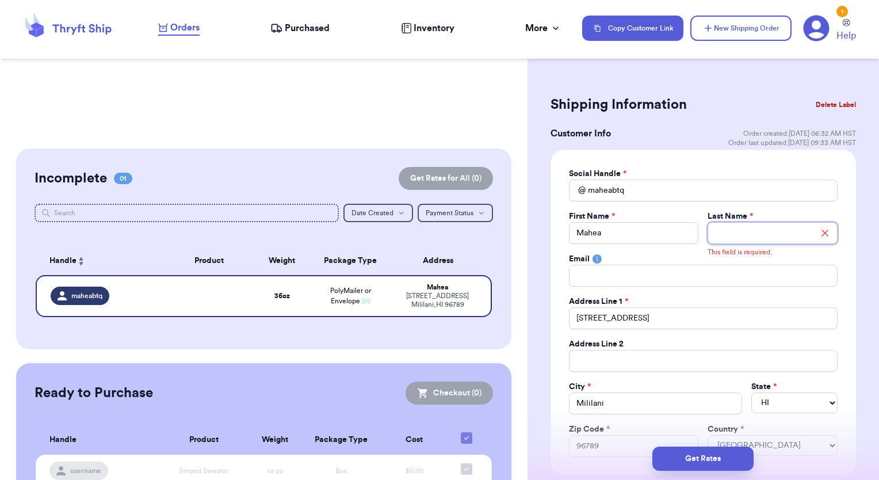
click at [753, 239] on input "Total Amount Paid" at bounding box center [773, 233] width 130 height 22
type input "C"
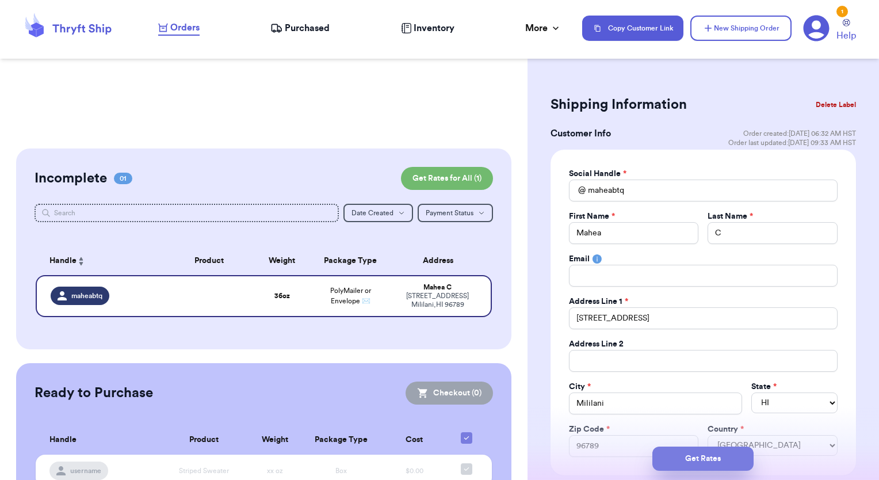
click at [679, 462] on button "Get Rates" at bounding box center [703, 459] width 101 height 24
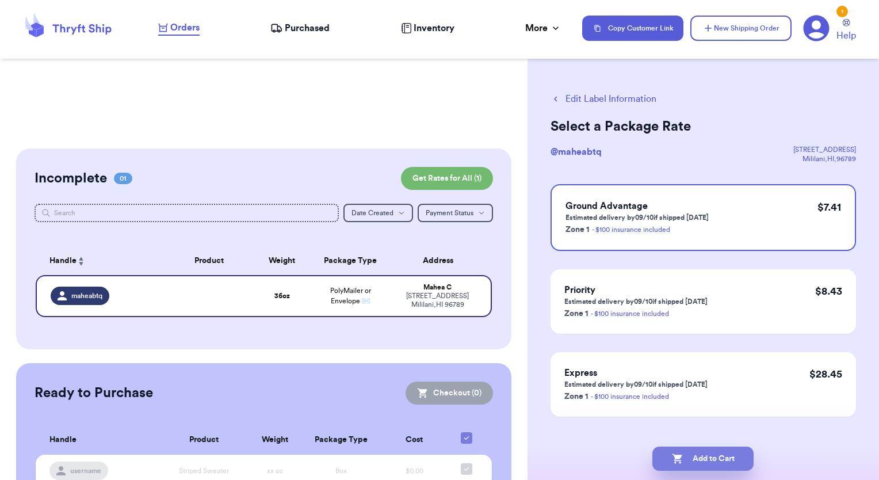
click at [730, 464] on button "Add to Cart" at bounding box center [703, 459] width 101 height 24
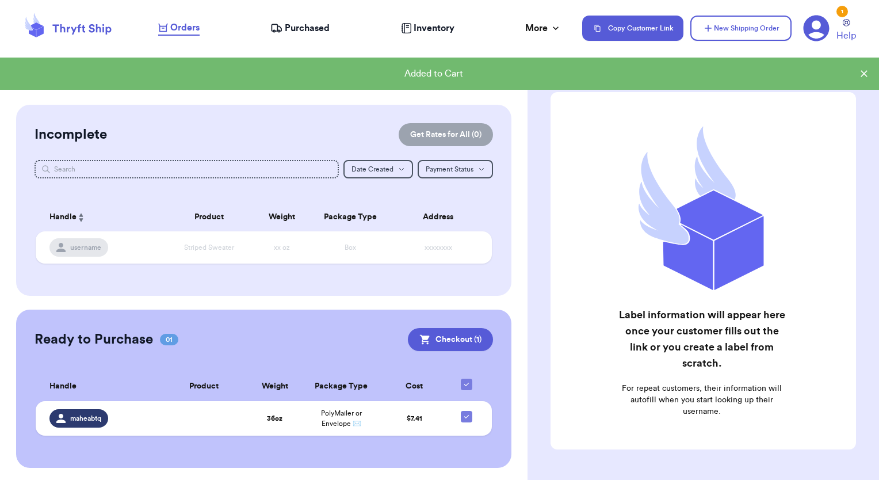
scroll to position [217, 0]
click at [442, 342] on button "Checkout ( 1 )" at bounding box center [450, 338] width 85 height 23
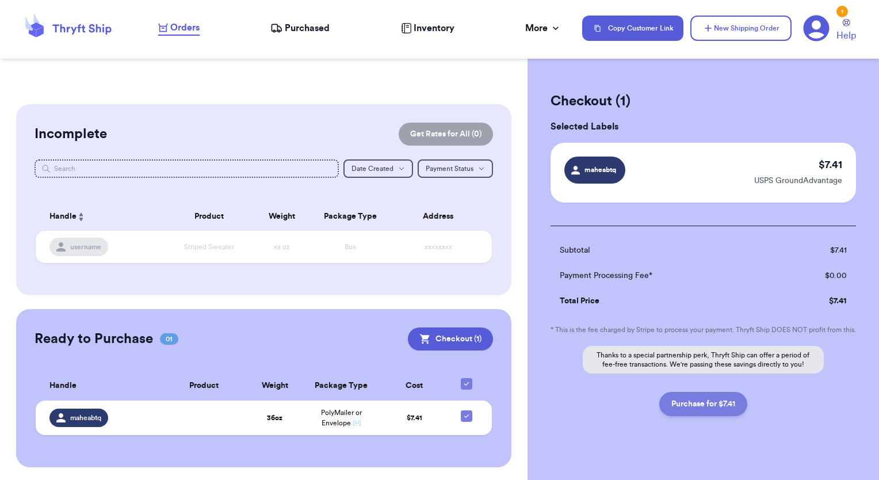
click at [684, 411] on button "Purchase for $7.41" at bounding box center [704, 404] width 88 height 24
checkbox input "false"
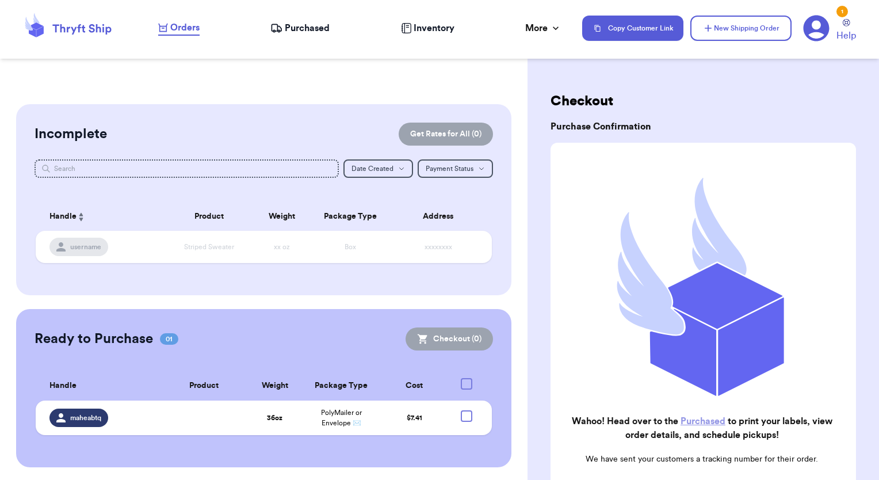
checkbox input "true"
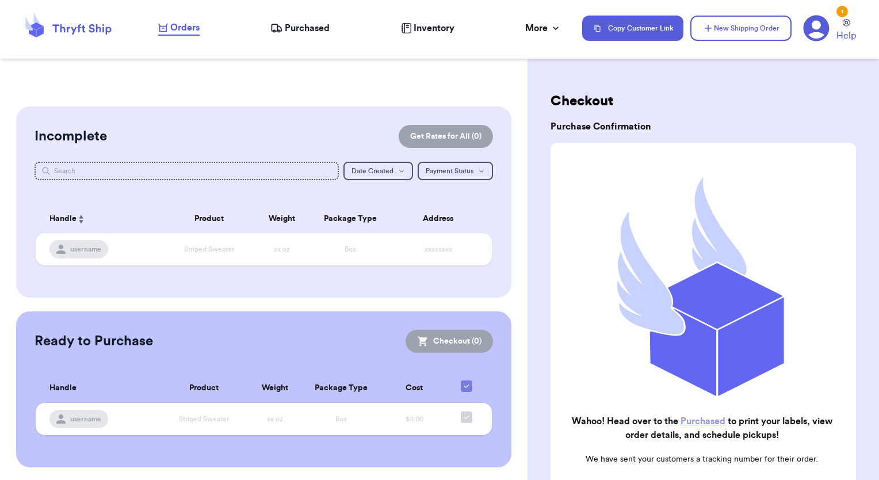
click at [709, 417] on link "Purchased" at bounding box center [703, 421] width 45 height 9
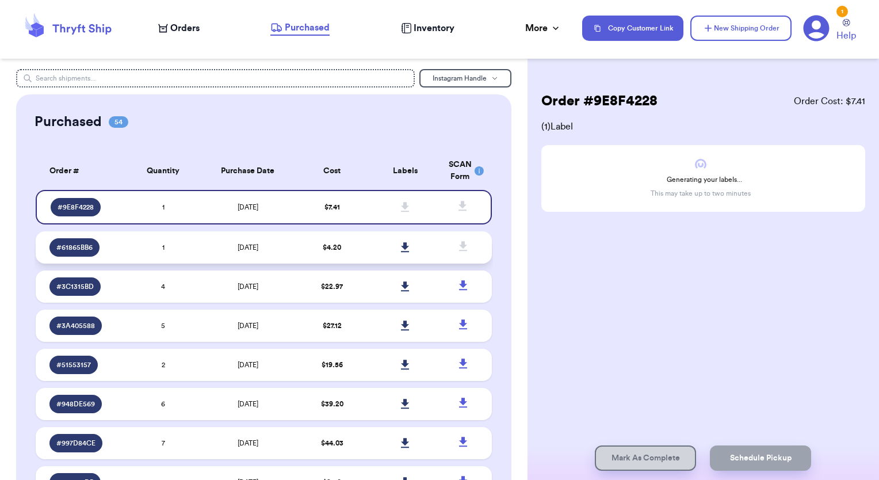
click at [77, 247] on span "# 61865BB6" at bounding box center [74, 247] width 36 height 9
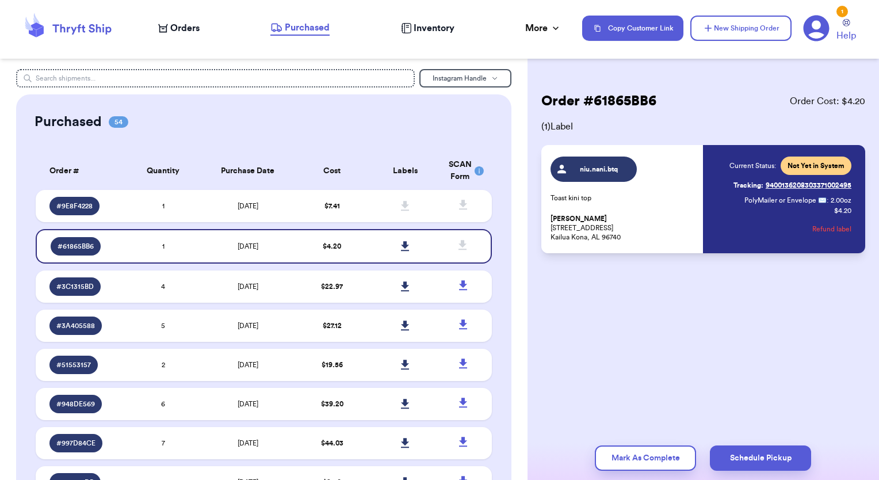
click at [826, 227] on button "Refund label" at bounding box center [832, 228] width 39 height 25
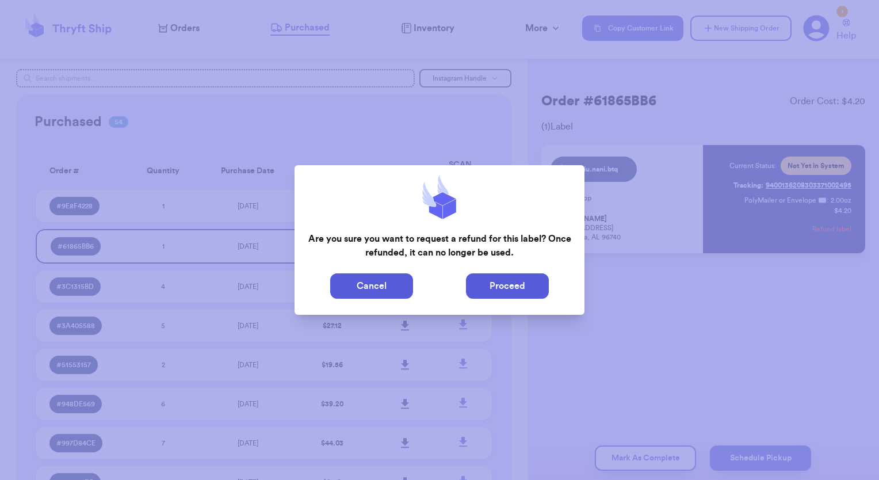
click at [493, 294] on button "Proceed" at bounding box center [507, 285] width 83 height 25
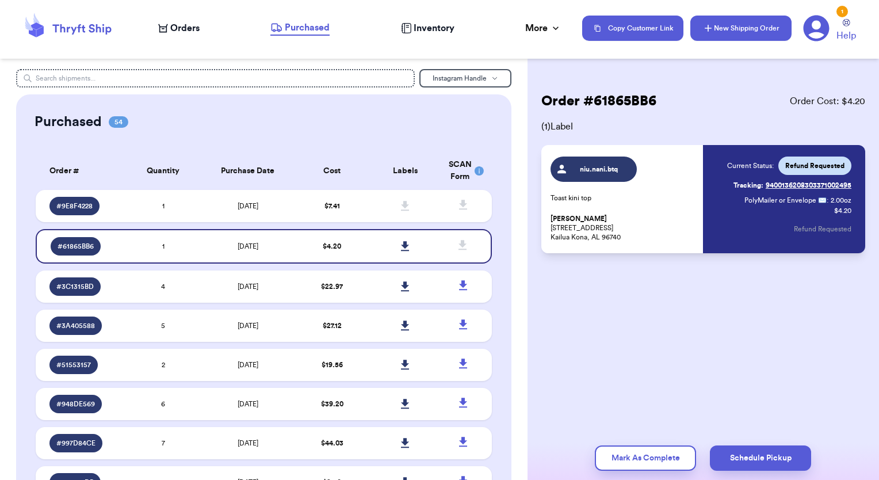
click at [718, 33] on button "New Shipping Order" at bounding box center [741, 28] width 101 height 25
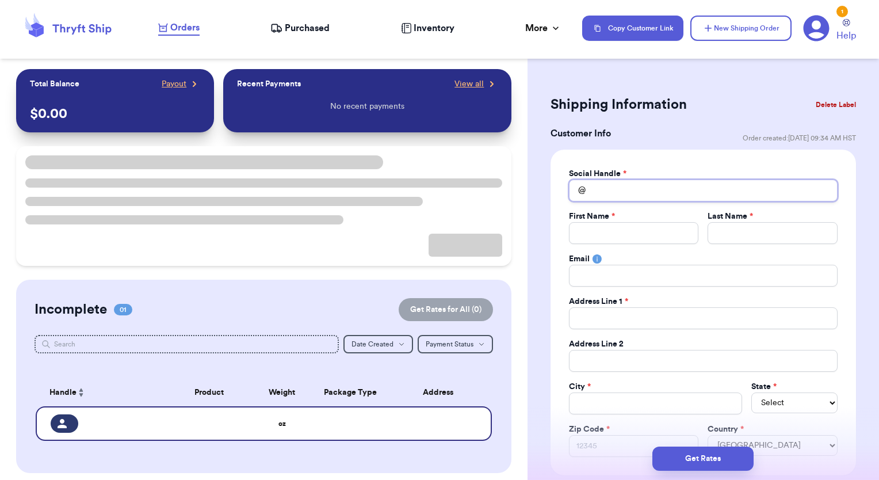
click at [624, 190] on input "Total Amount Paid" at bounding box center [703, 191] width 269 height 22
type input "n"
type input "ni"
type input "niu"
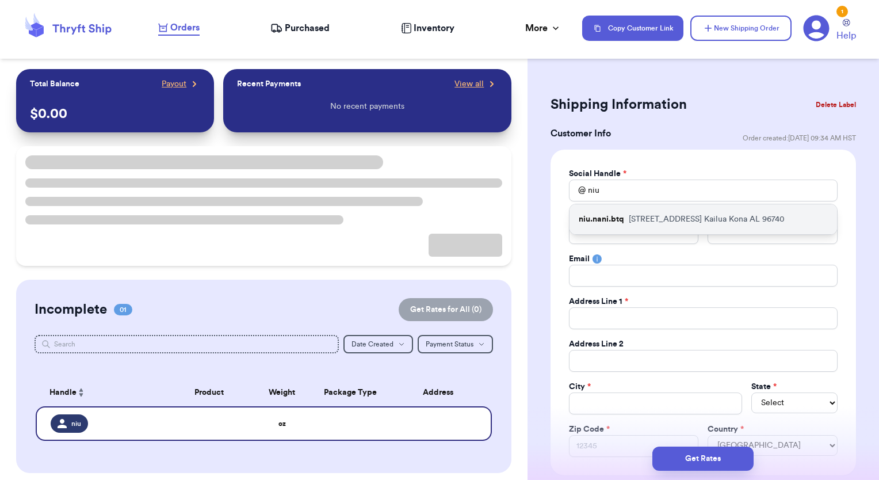
click at [615, 220] on p "niu.nani.btq" at bounding box center [601, 220] width 45 height 12
type input "niu.nani.btq"
type input "Kirra"
type input "[PERSON_NAME]"
type input "[EMAIL_ADDRESS][DOMAIN_NAME]"
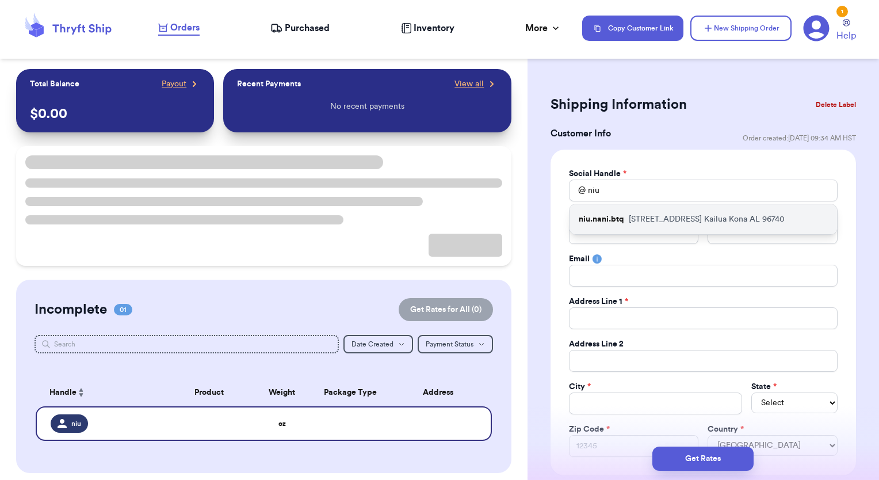
type input "[STREET_ADDRESS]"
type input "Kailua Kona"
select select "AL"
type input "96740"
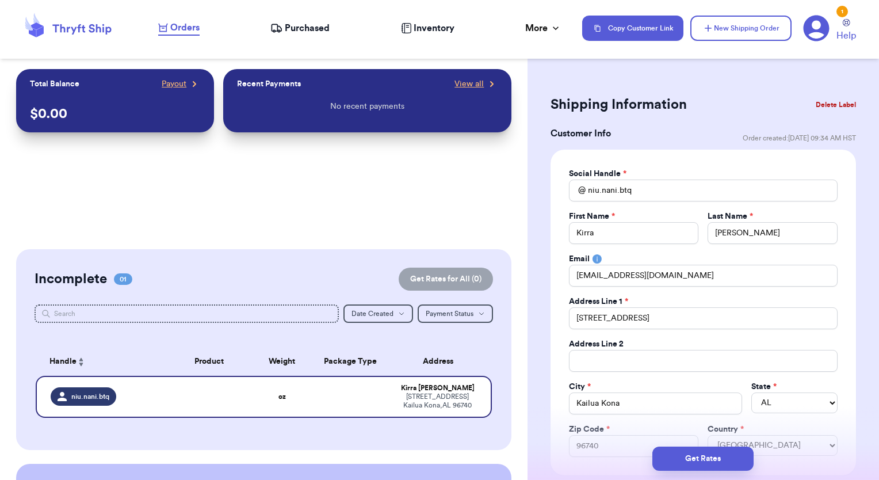
scroll to position [115, 0]
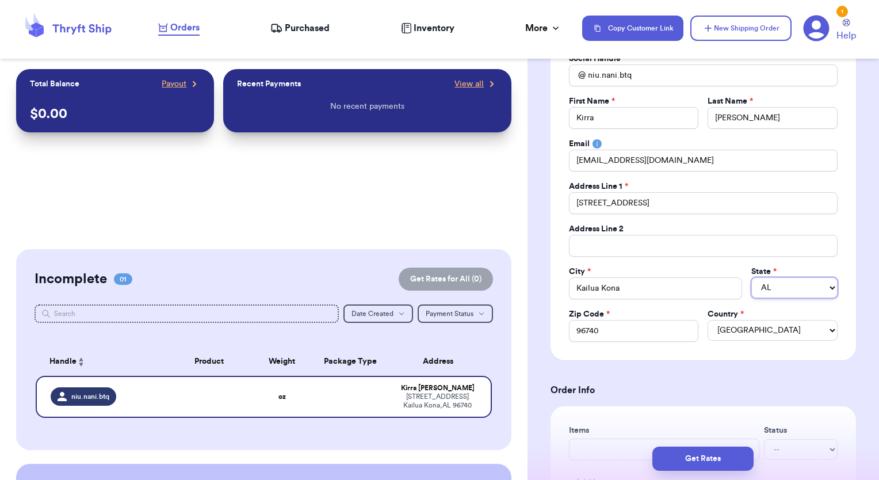
click at [798, 291] on select "AL AK AZ AR CA CO CT DE DC [GEOGRAPHIC_DATA] [GEOGRAPHIC_DATA] HI ID IL IN IA […" at bounding box center [795, 287] width 86 height 21
select select "HI"
click at [752, 277] on select "AL AK AZ AR CA CO CT DE DC [GEOGRAPHIC_DATA] [GEOGRAPHIC_DATA] HI ID IL IN IA […" at bounding box center [795, 287] width 86 height 21
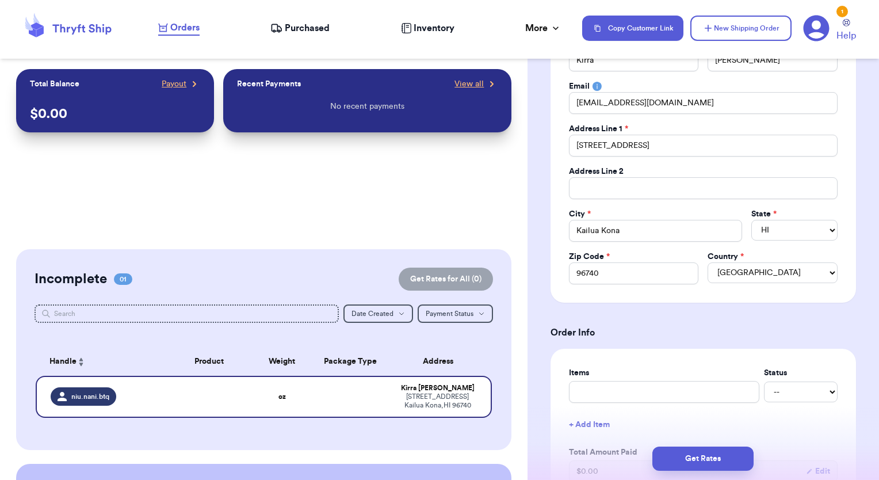
click at [870, 308] on div "Shipping Information Delete Label Customer Info Order created: [DATE] 09:34 AM …" at bounding box center [704, 479] width 352 height 1166
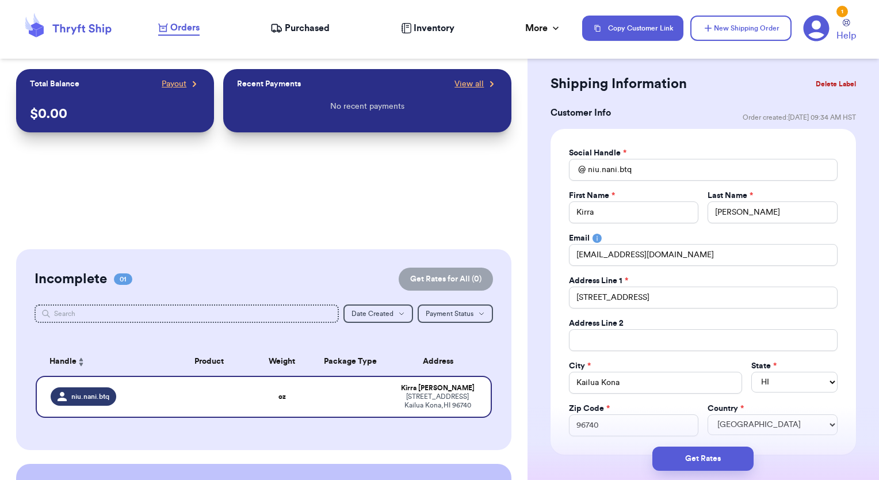
scroll to position [0, 0]
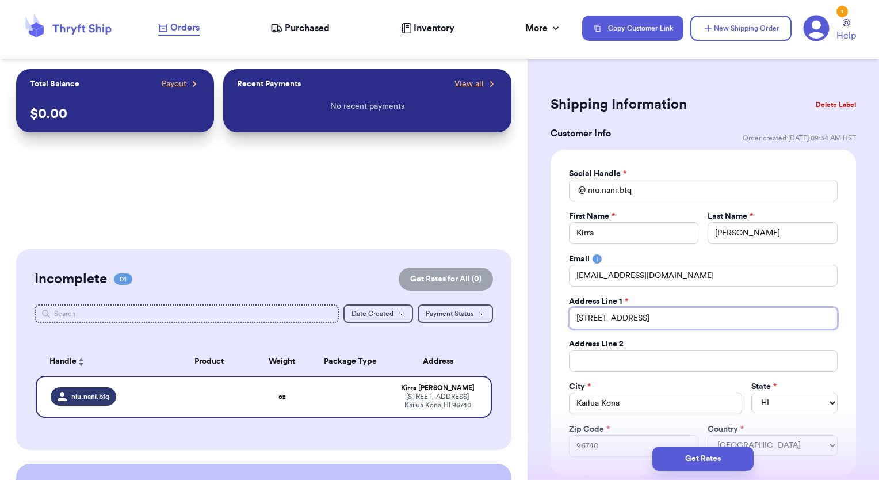
click at [663, 319] on input "[STREET_ADDRESS]" at bounding box center [703, 318] width 269 height 22
type input "[STREET_ADDRESS]"
type input "76-6142 Plumeria r"
type input "76-6142 Plumeria"
type input "76-6142 Plumeria R"
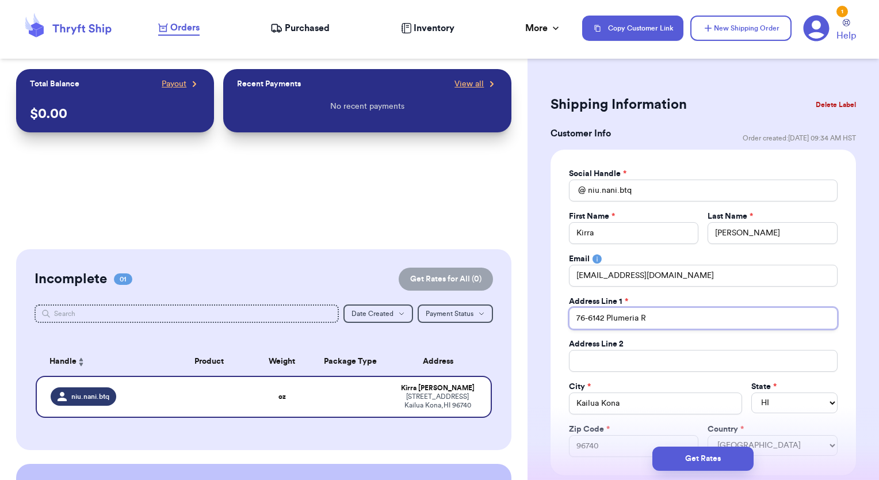
type input "[STREET_ADDRESS]"
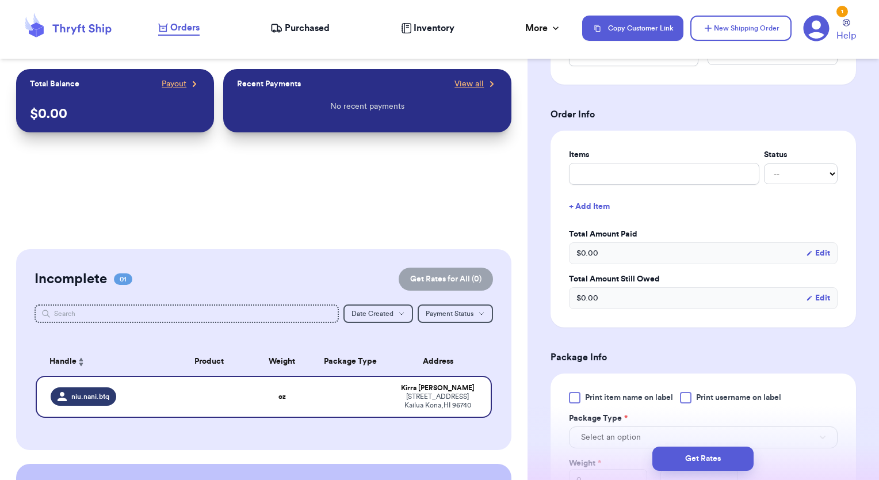
scroll to position [403, 0]
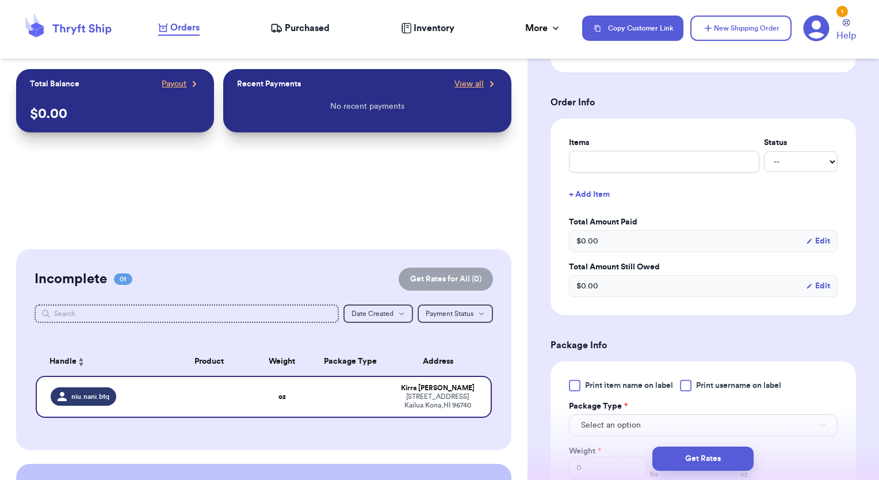
click at [689, 382] on div at bounding box center [686, 386] width 12 height 12
click at [0, 0] on input "Print username on label" at bounding box center [0, 0] width 0 height 0
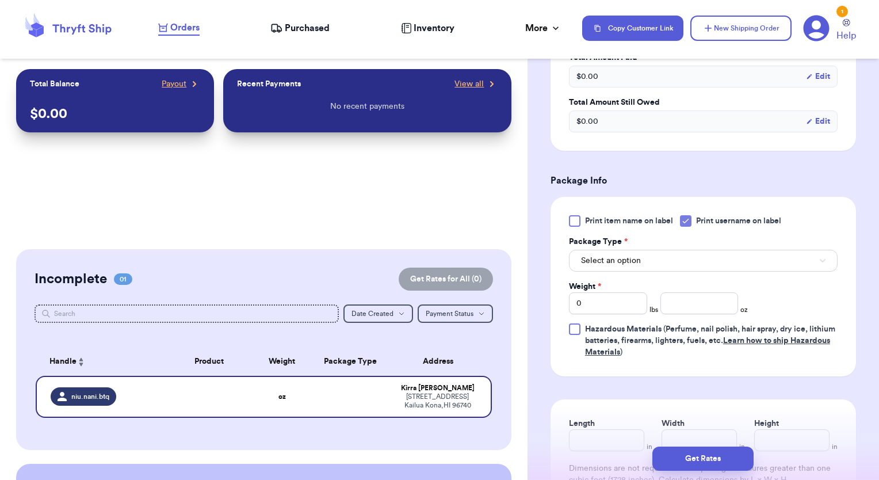
scroll to position [575, 0]
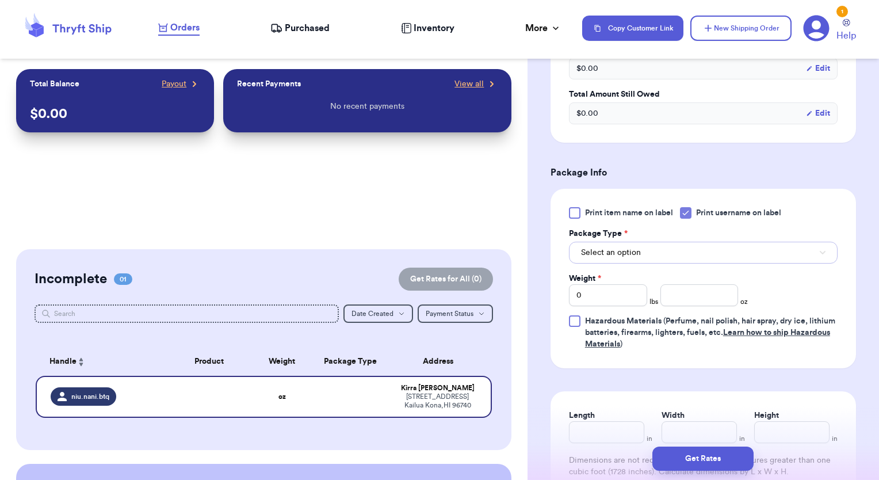
click at [620, 255] on span "Select an option" at bounding box center [611, 253] width 60 height 12
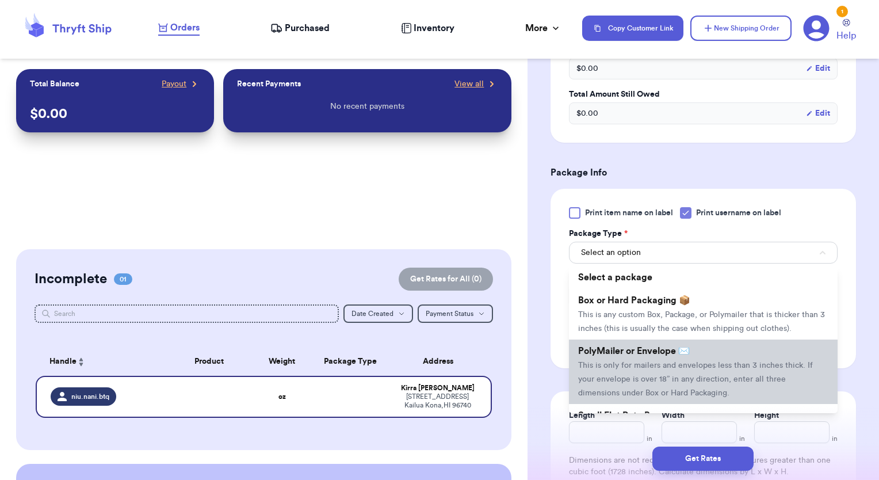
click at [615, 373] on span "This is only for mailers and envelopes less than 3 inches thick. If your envelo…" at bounding box center [695, 379] width 235 height 36
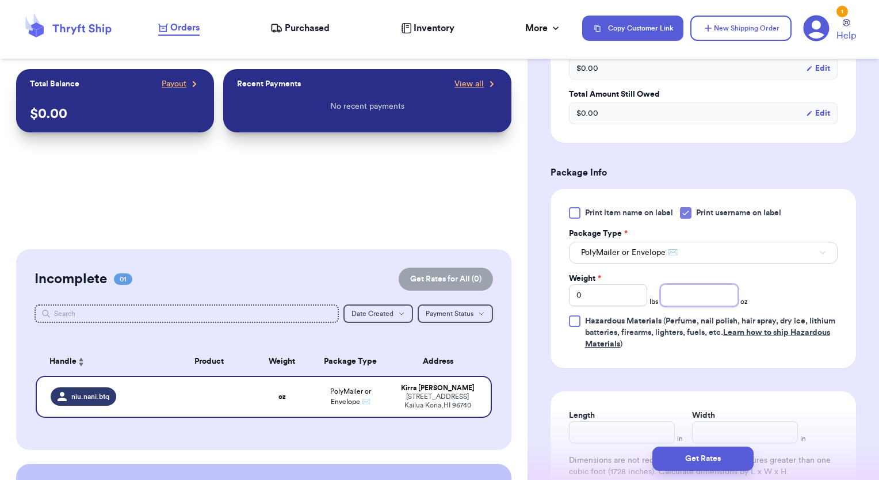
drag, startPoint x: 686, startPoint y: 289, endPoint x: 693, endPoint y: 289, distance: 7.5
click at [687, 289] on input "number" at bounding box center [700, 295] width 78 height 22
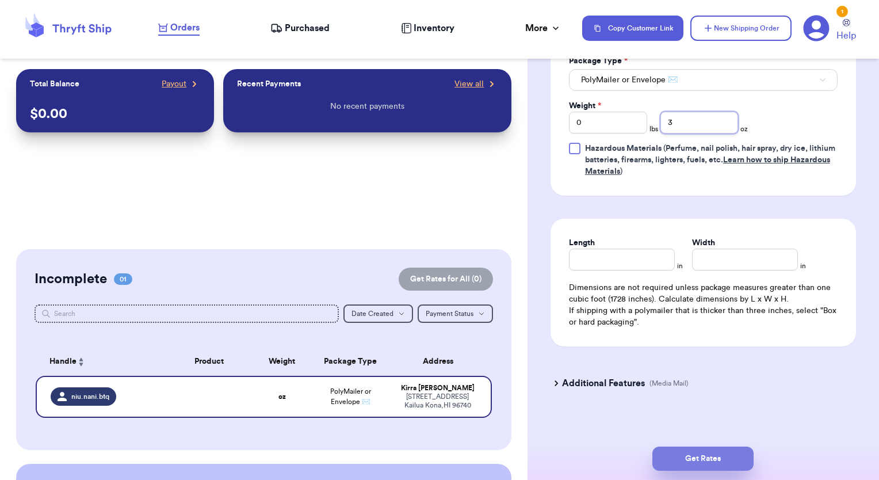
type input "3"
click at [690, 456] on button "Get Rates" at bounding box center [703, 459] width 101 height 24
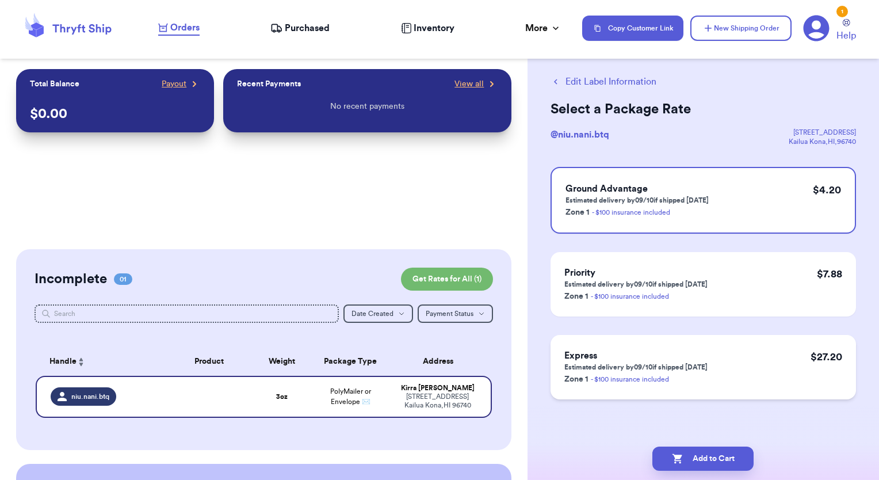
scroll to position [0, 0]
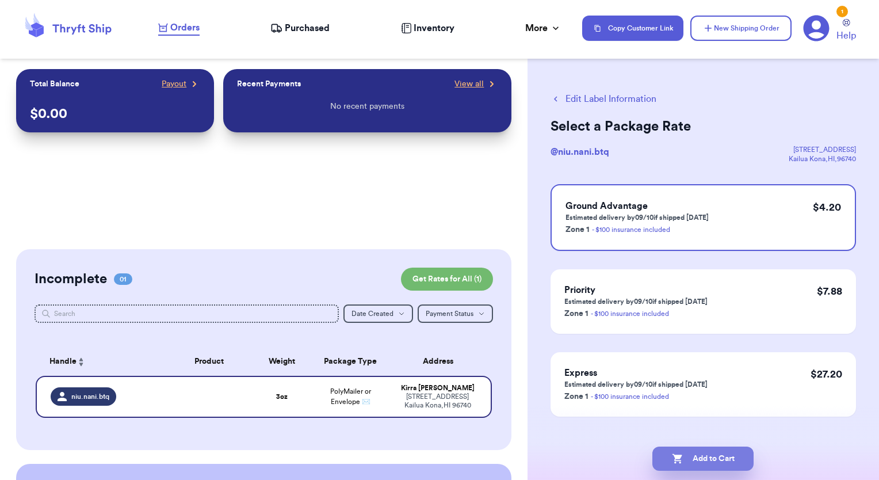
click at [697, 458] on button "Add to Cart" at bounding box center [703, 459] width 101 height 24
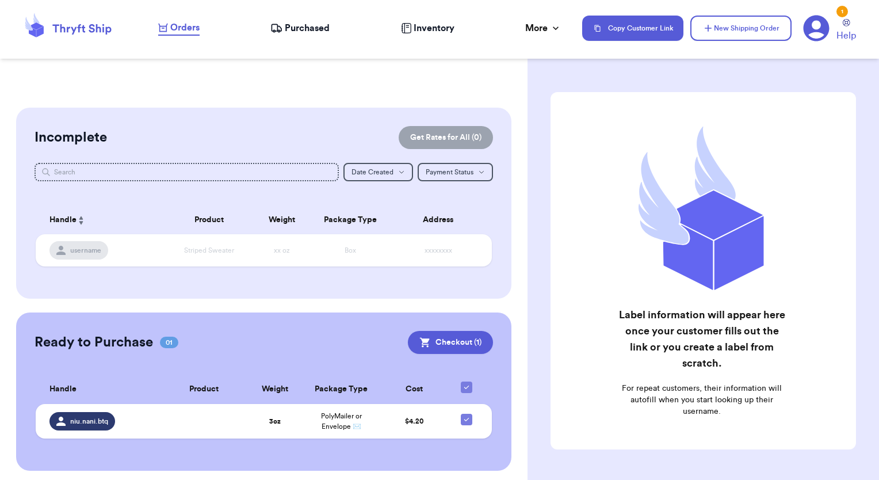
scroll to position [145, 0]
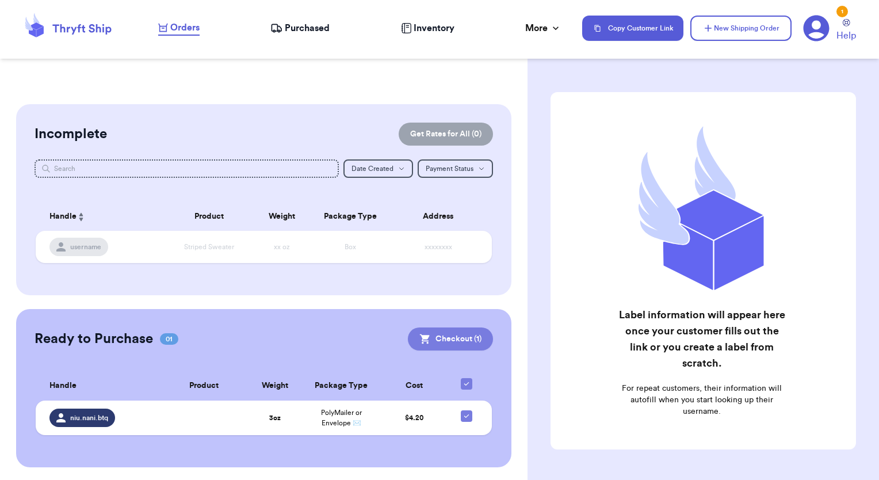
click at [421, 340] on icon at bounding box center [426, 339] width 12 height 12
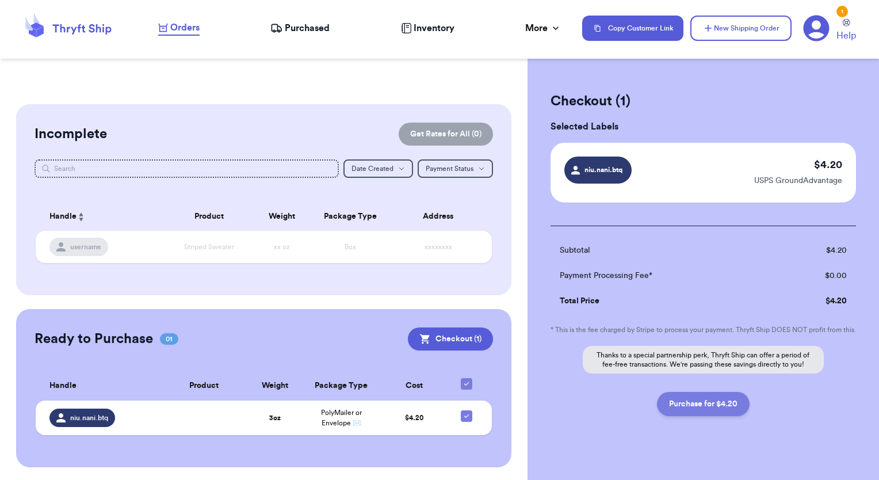
click at [694, 413] on button "Purchase for $4.20" at bounding box center [703, 404] width 93 height 24
checkbox input "false"
checkbox input "true"
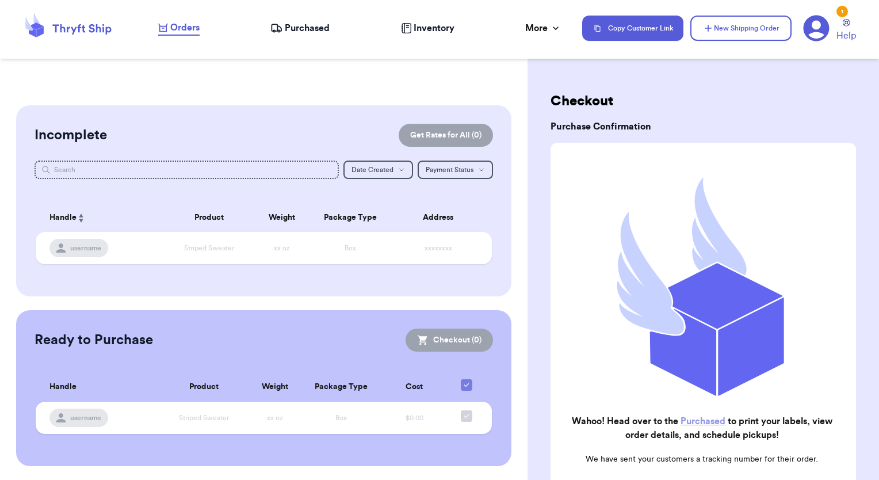
scroll to position [143, 0]
click at [281, 24] on icon at bounding box center [276, 28] width 12 height 12
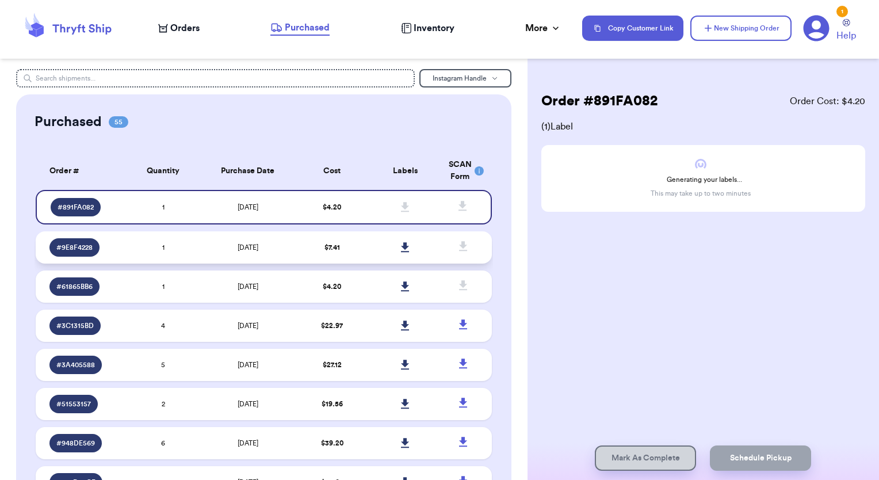
click at [401, 248] on icon at bounding box center [405, 247] width 8 height 10
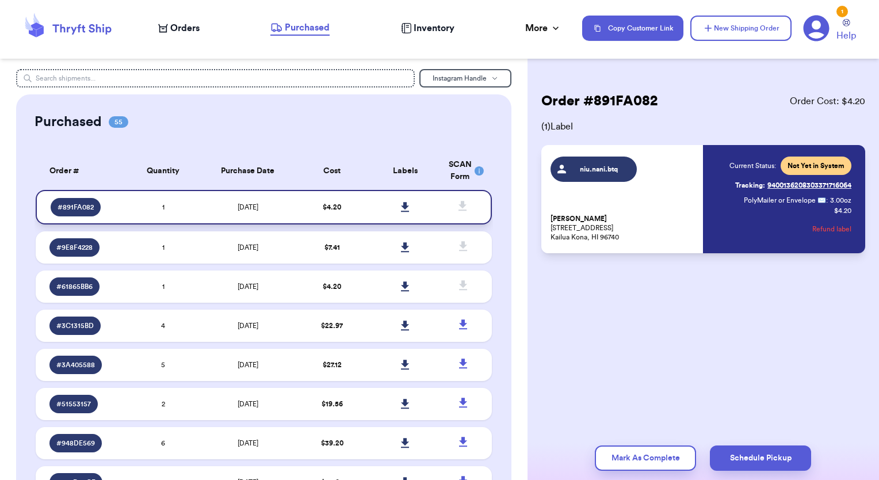
click at [401, 206] on icon at bounding box center [405, 207] width 8 height 10
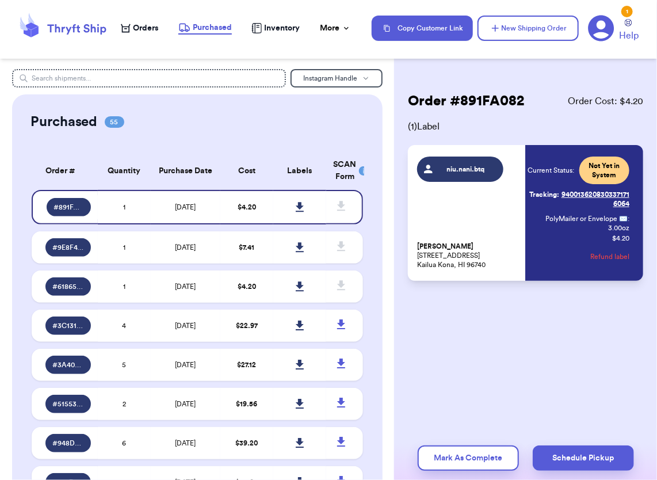
click at [69, 28] on icon at bounding box center [63, 28] width 92 height 31
